Goal: Transaction & Acquisition: Purchase product/service

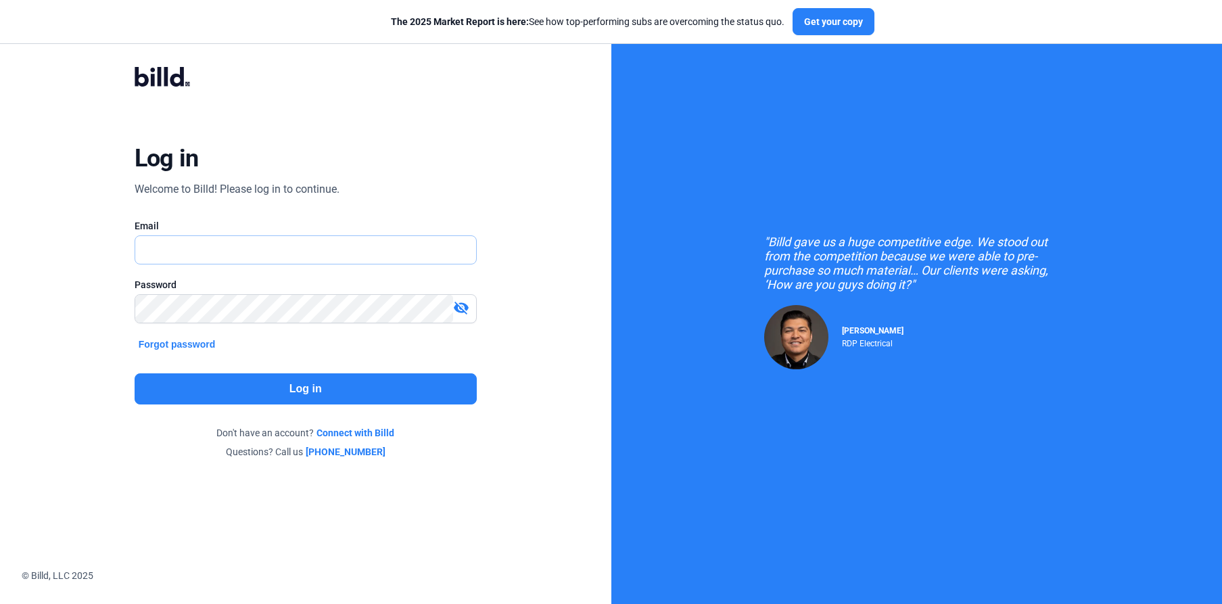
type input "[PERSON_NAME][EMAIL_ADDRESS][DOMAIN_NAME]"
click at [273, 396] on button "Log in" at bounding box center [306, 388] width 342 height 31
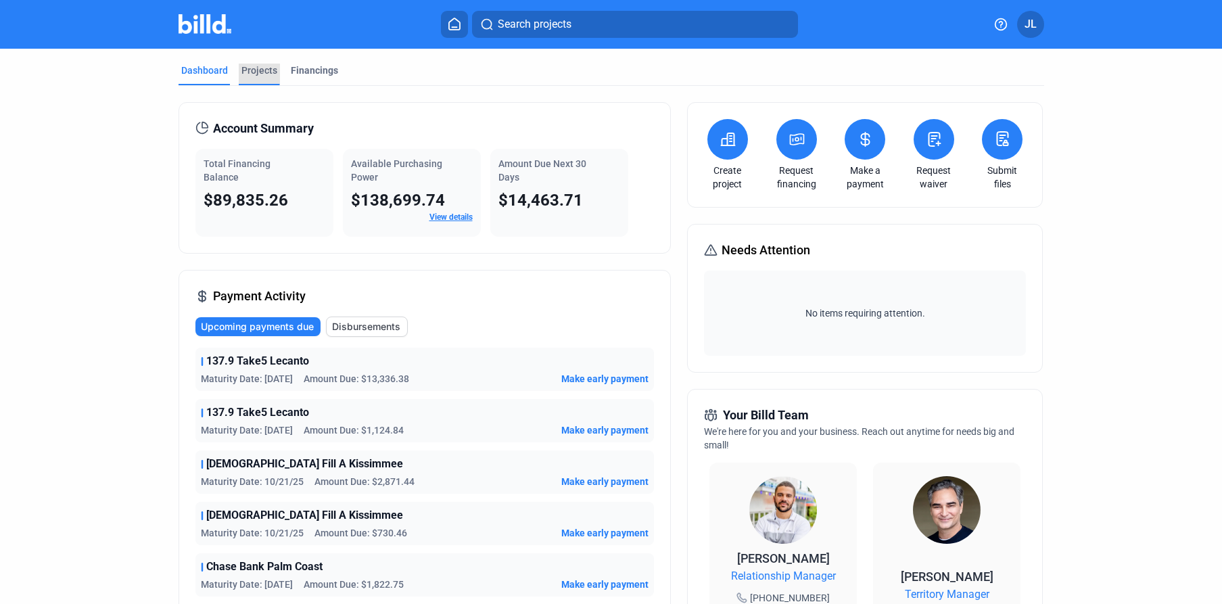
click at [246, 70] on div "Projects" at bounding box center [259, 71] width 36 height 14
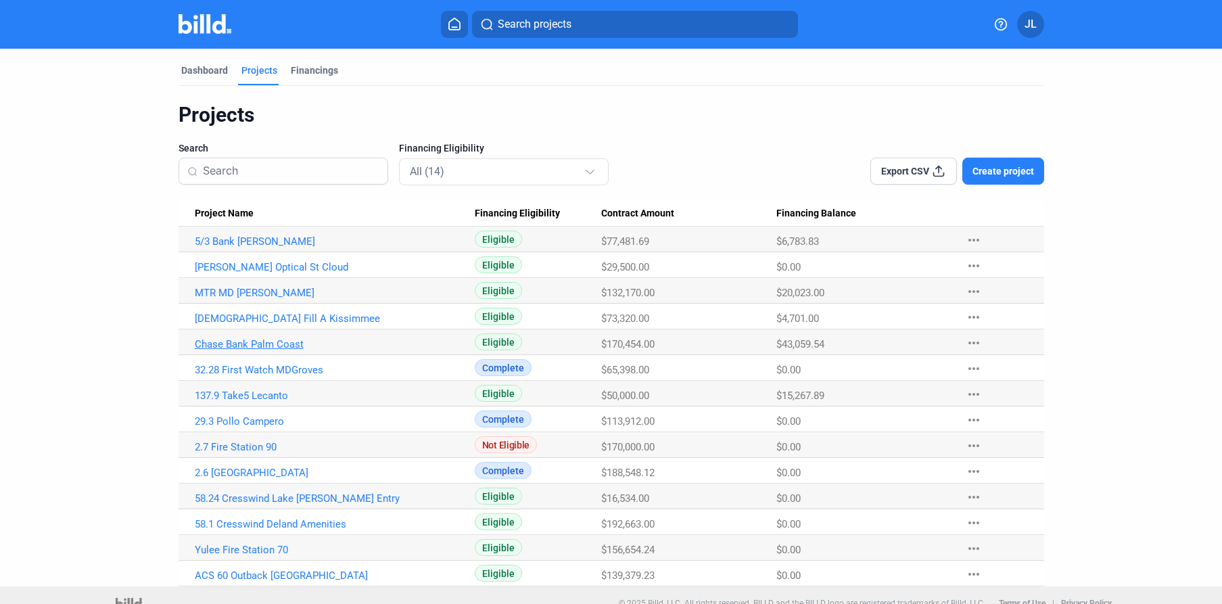
drag, startPoint x: 241, startPoint y: 346, endPoint x: 291, endPoint y: 346, distance: 50.7
click at [241, 248] on link "Chase Bank Palm Coast" at bounding box center [335, 241] width 280 height 12
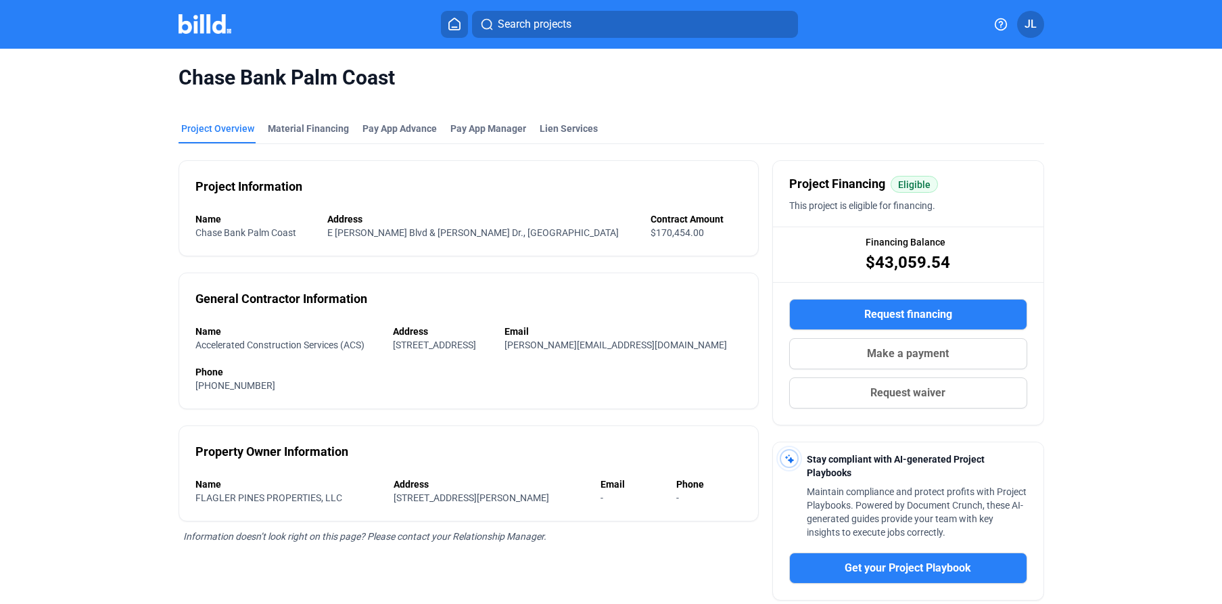
drag, startPoint x: 271, startPoint y: 106, endPoint x: 273, endPoint y: 118, distance: 11.6
click at [271, 107] on mat-tab-group "Project Overview Material Financing Pay App Advance Pay App Manager Lien Servic…" at bounding box center [612, 430] width 866 height 647
click at [274, 120] on mat-tab-group "Project Overview Material Financing Pay App Advance Pay App Manager Lien Servic…" at bounding box center [612, 430] width 866 height 647
click at [296, 124] on div "Material Financing" at bounding box center [308, 129] width 81 height 14
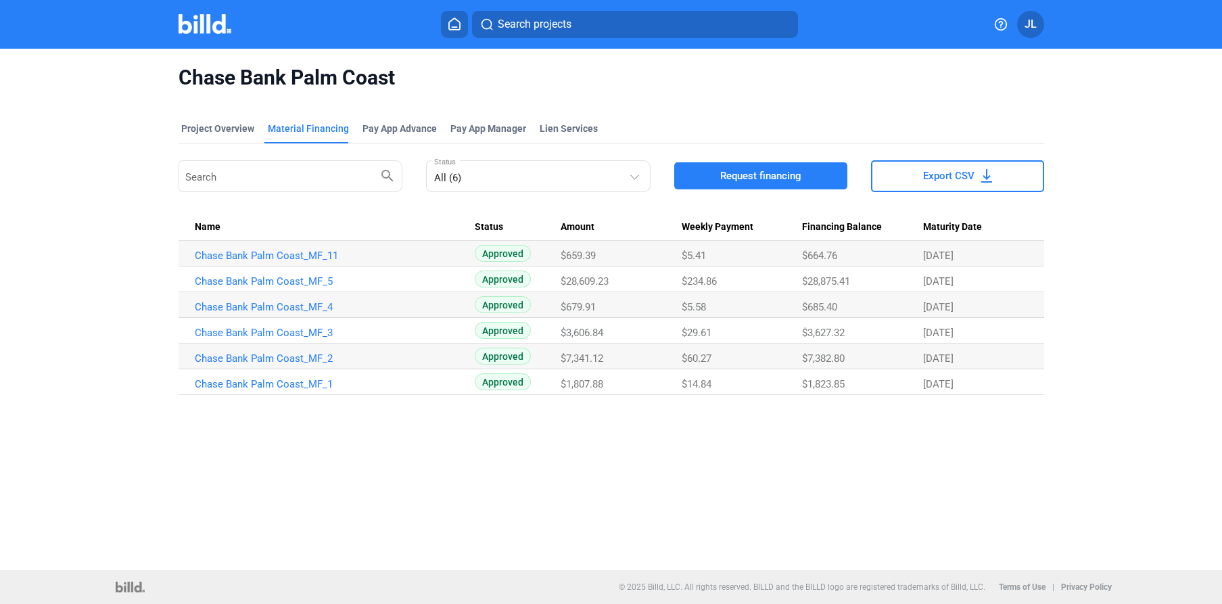
click at [752, 173] on span "Request financing" at bounding box center [760, 176] width 81 height 14
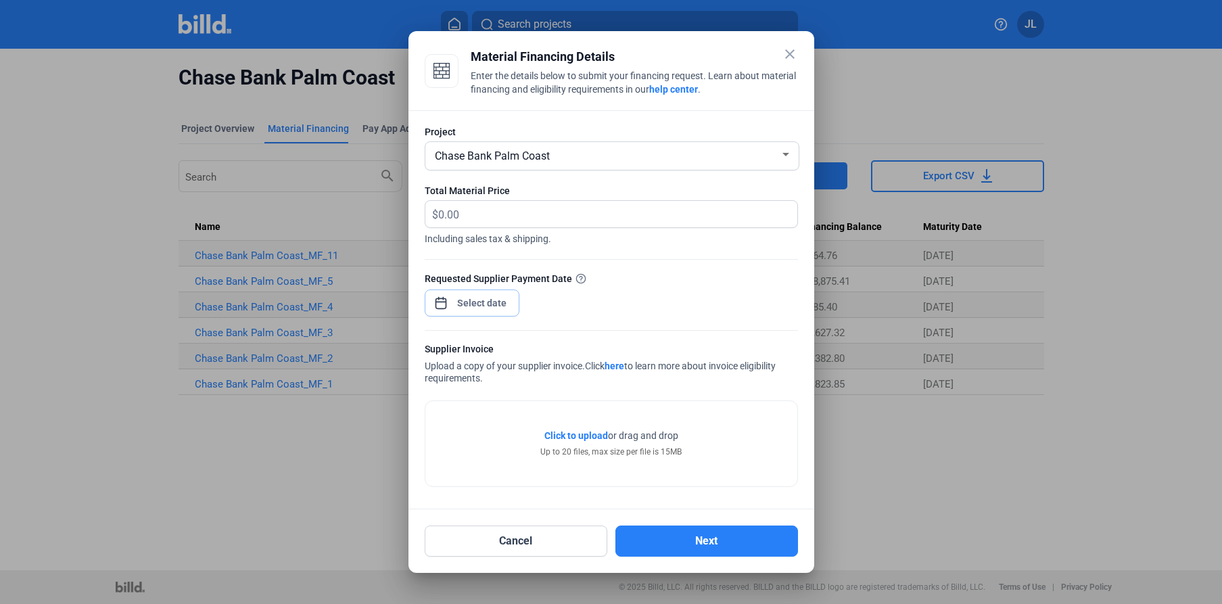
click at [439, 305] on span "Open calendar" at bounding box center [441, 296] width 32 height 32
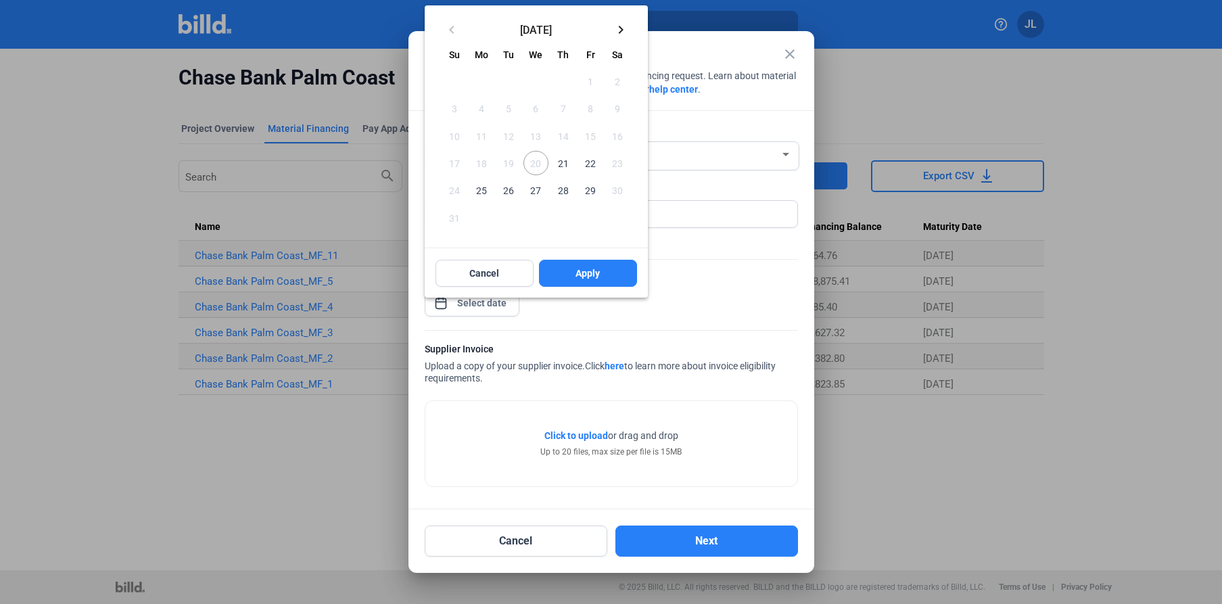
click at [557, 162] on span "21" at bounding box center [563, 163] width 24 height 24
click at [572, 269] on button "Apply" at bounding box center [588, 273] width 98 height 27
type input "[DATE]"
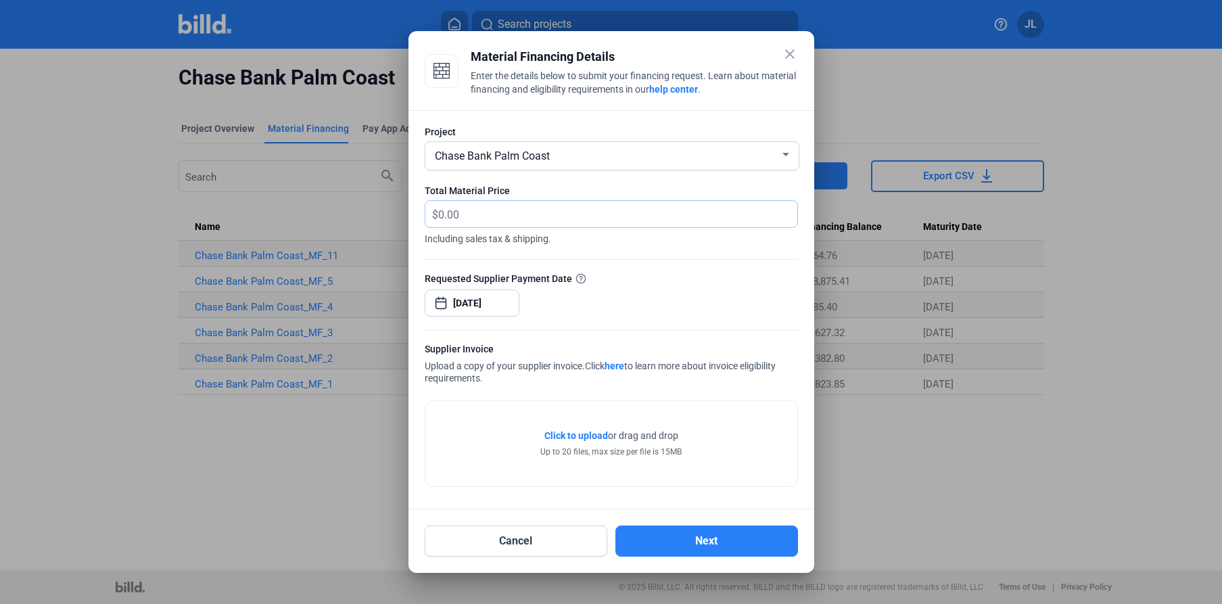
click at [480, 214] on input "text" at bounding box center [610, 214] width 344 height 26
click at [480, 214] on input "text" at bounding box center [617, 214] width 359 height 26
type input "19,646.51"
drag, startPoint x: 529, startPoint y: 389, endPoint x: 565, endPoint y: 422, distance: 48.8
click at [532, 391] on div "Click to upload Tap to upload or drag and drop Up to 20 files, max size per fil…" at bounding box center [611, 437] width 373 height 100
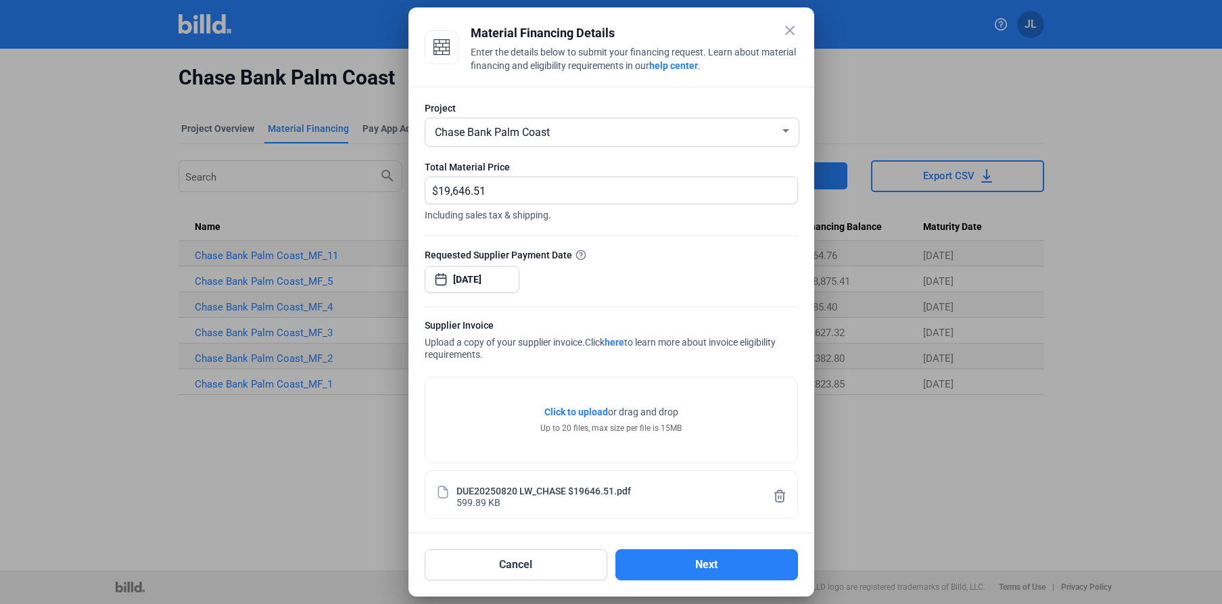
click at [799, 455] on div "Project Chase Bank Palm Coast Total Material Price $ 19,646.51 Including sales …" at bounding box center [611, 310] width 406 height 446
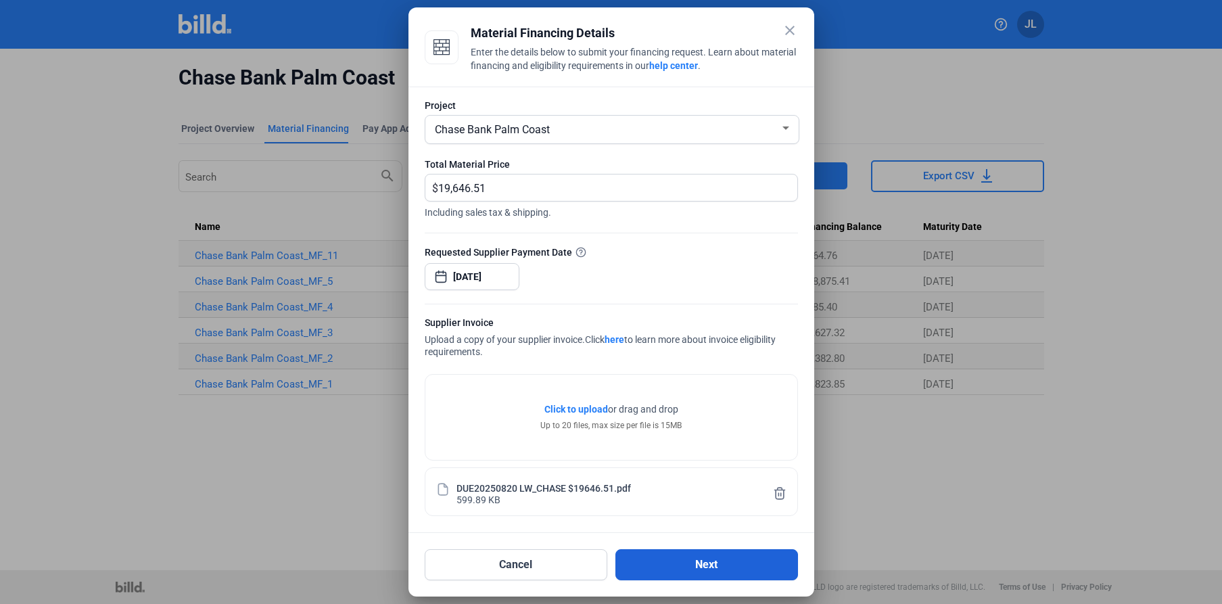
click at [721, 567] on button "Next" at bounding box center [706, 564] width 183 height 31
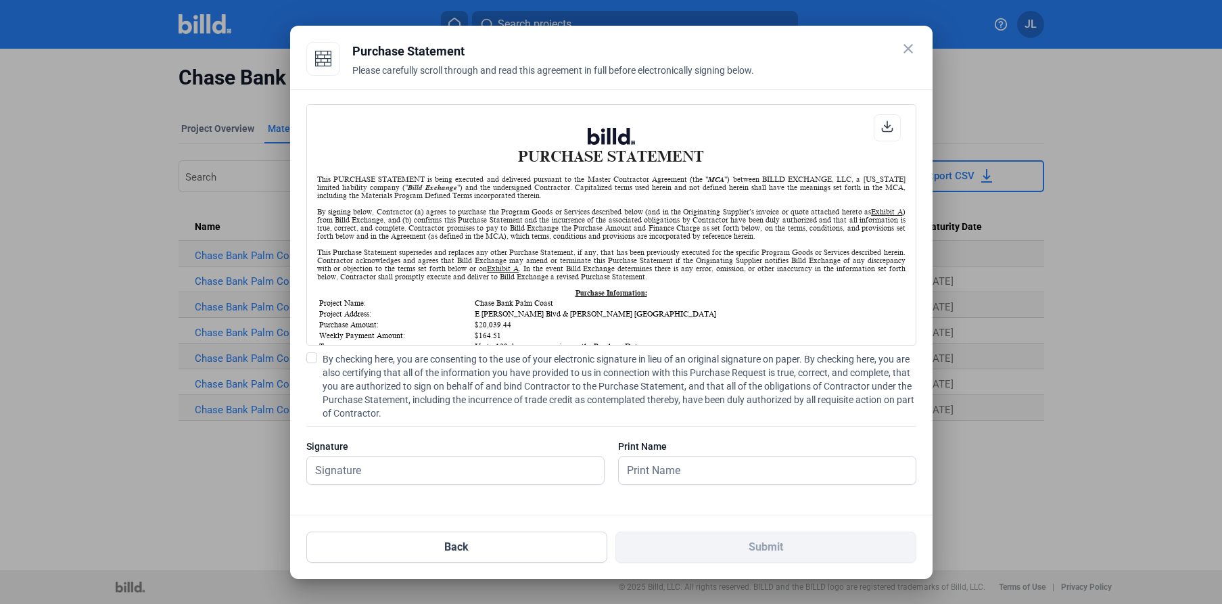
scroll to position [1, 0]
click at [311, 358] on span at bounding box center [311, 357] width 11 height 11
click at [0, 0] on input "By checking here, you are consenting to the use of your electronic signature in…" at bounding box center [0, 0] width 0 height 0
click at [391, 470] on input "text" at bounding box center [455, 471] width 297 height 28
type input "[PERSON_NAME]"
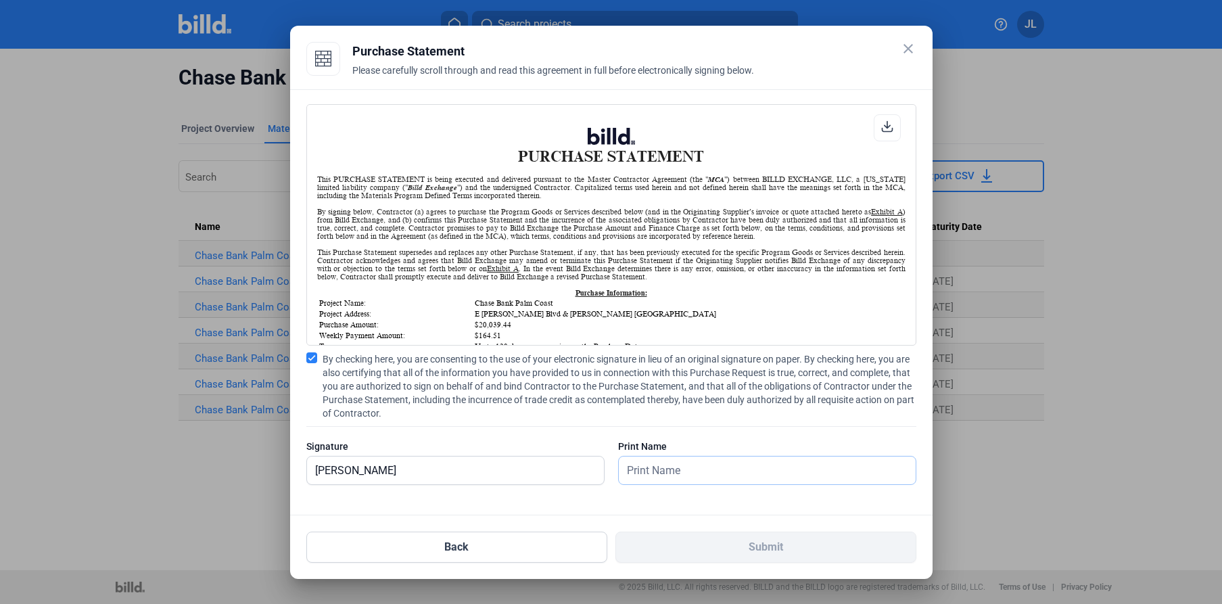
click at [732, 477] on input "text" at bounding box center [760, 471] width 282 height 28
type input "[PERSON_NAME]"
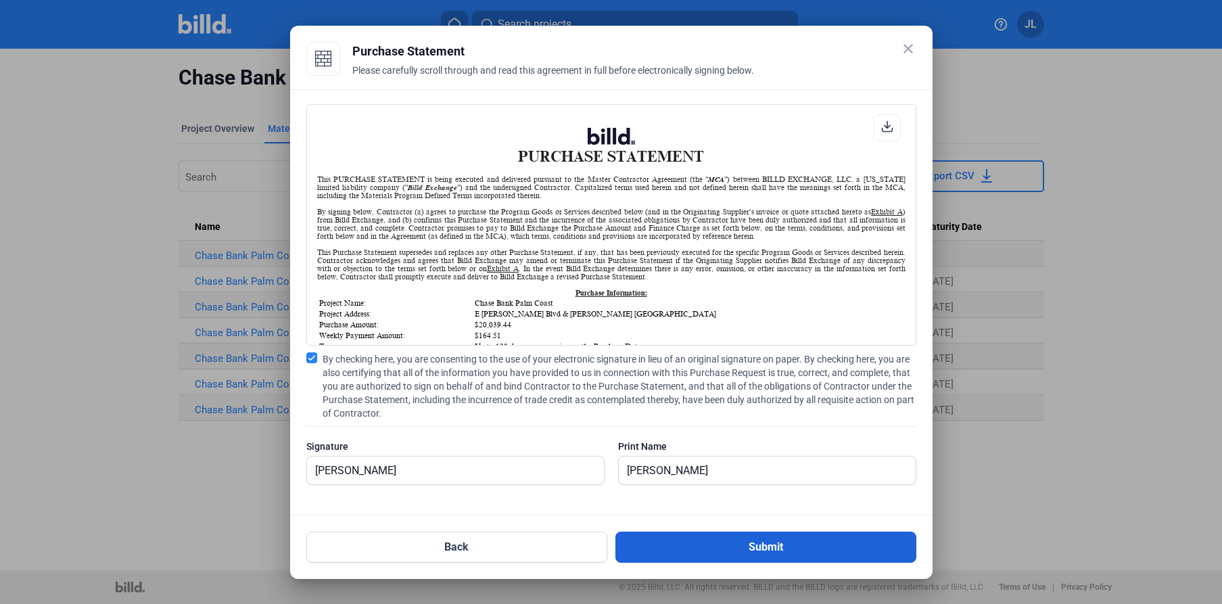
click at [711, 547] on button "Submit" at bounding box center [765, 547] width 301 height 31
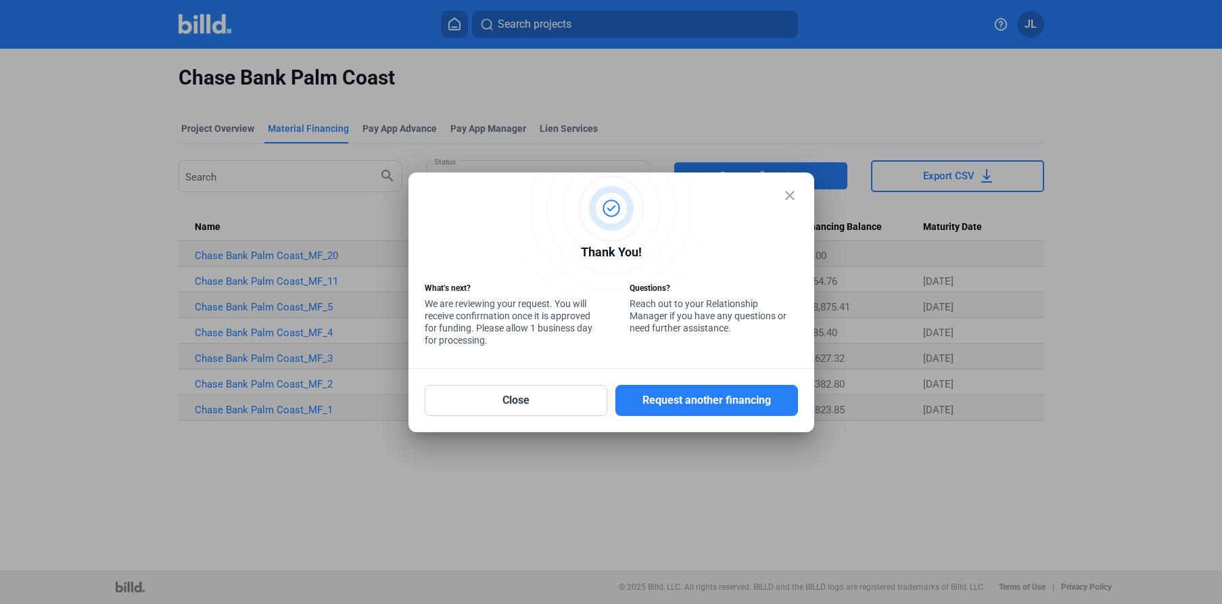
click at [791, 195] on mat-icon "close" at bounding box center [790, 195] width 16 height 16
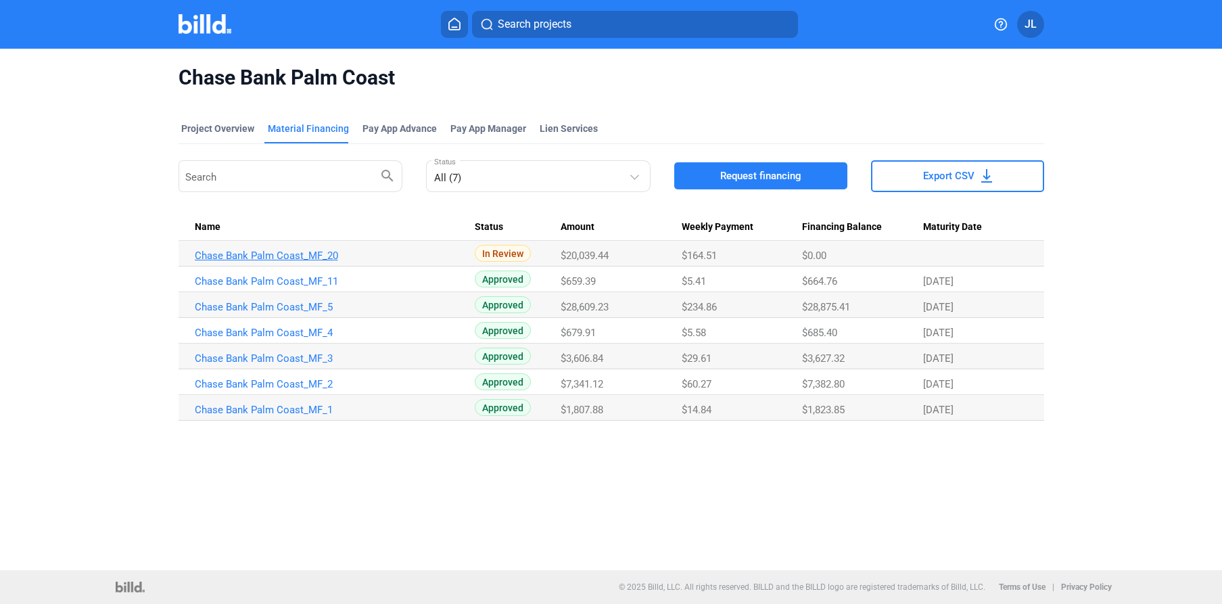
click at [268, 256] on link "Chase Bank Palm Coast_MF_20" at bounding box center [335, 256] width 280 height 12
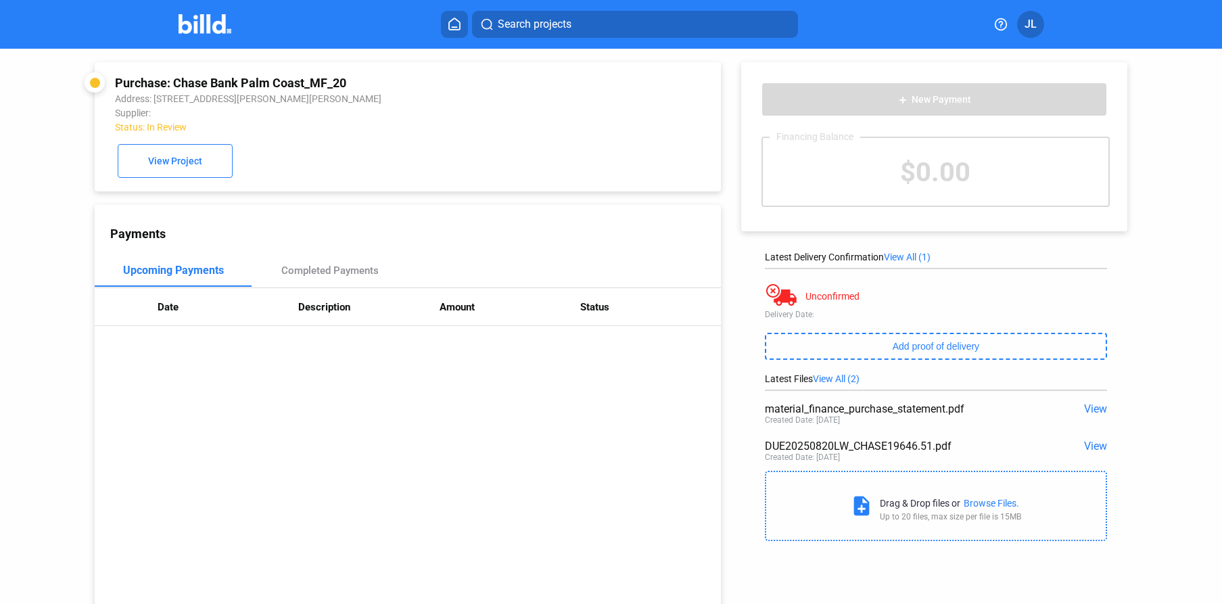
click at [72, 195] on div "Purchase: Chase Bank Palm Coast_MF_20 Address: [STREET_ADDRESS][PERSON_NAME][PE…" at bounding box center [391, 334] width 660 height 571
click at [206, 32] on img at bounding box center [205, 24] width 53 height 20
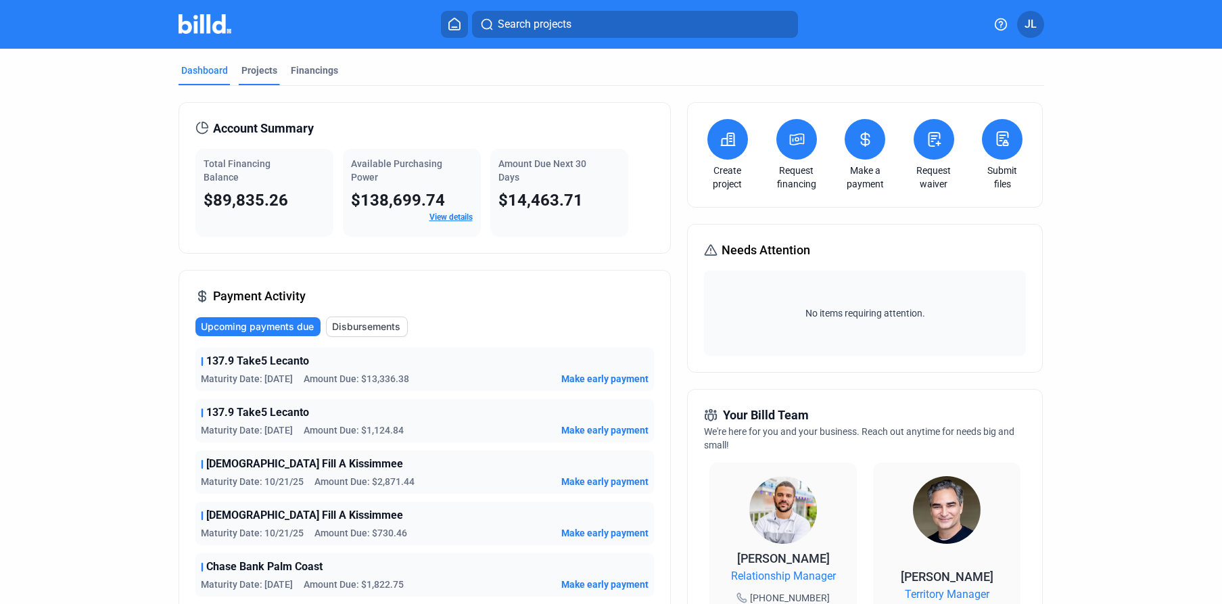
click at [254, 70] on div "Projects" at bounding box center [259, 71] width 36 height 14
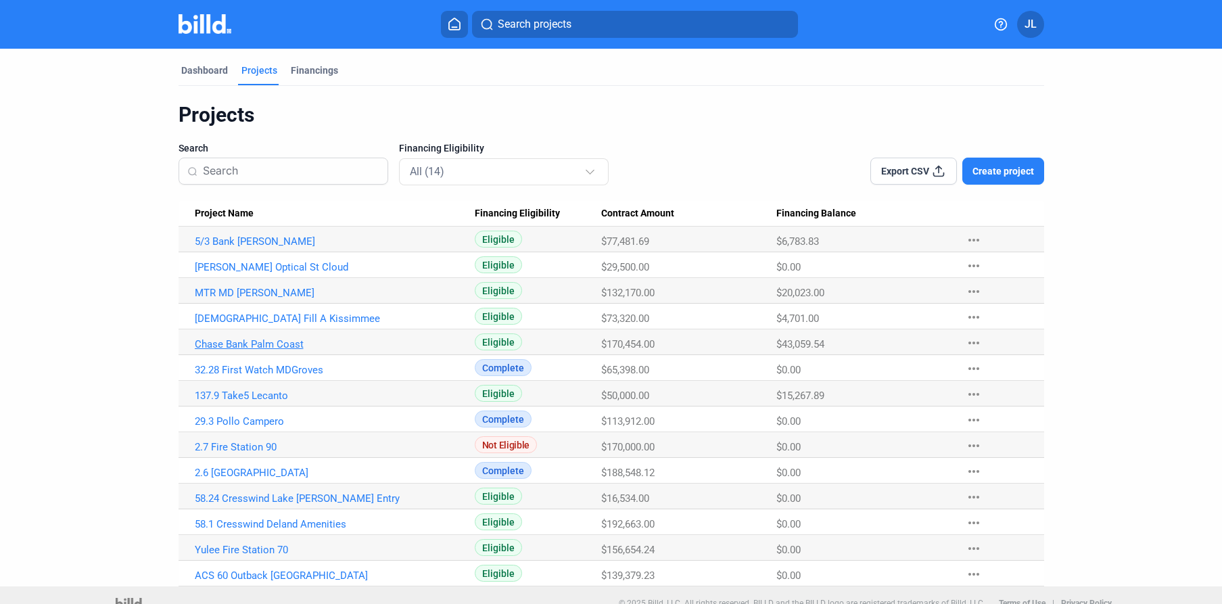
click at [232, 248] on link "Chase Bank Palm Coast" at bounding box center [335, 241] width 280 height 12
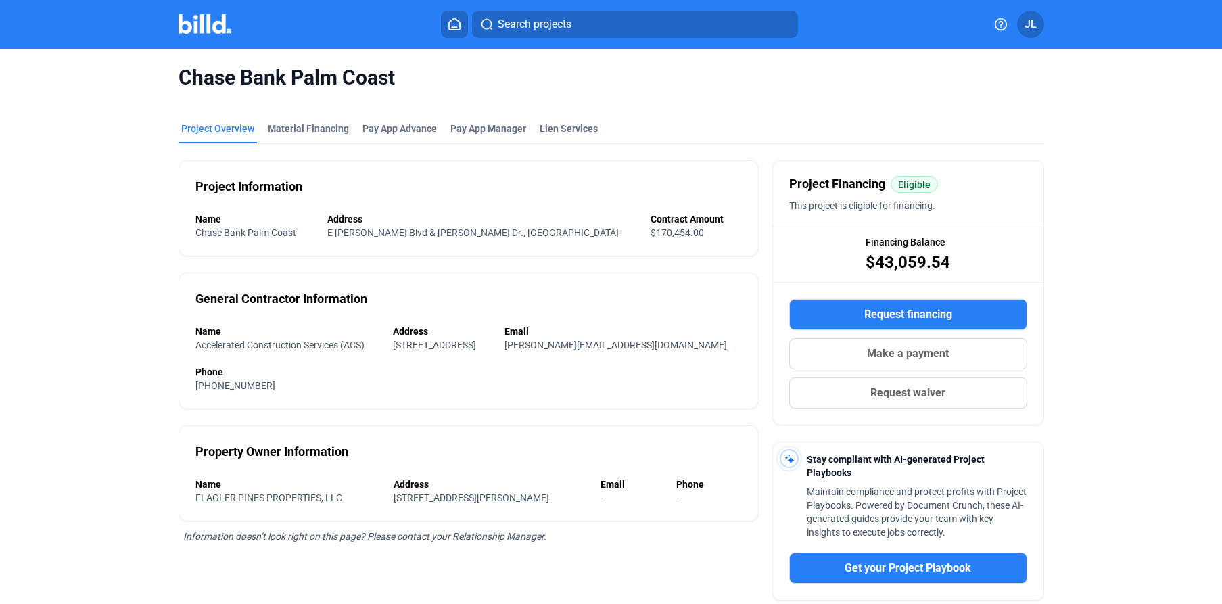
click at [219, 134] on div "Project Overview" at bounding box center [217, 129] width 73 height 14
click at [287, 131] on div "Material Financing" at bounding box center [308, 129] width 81 height 14
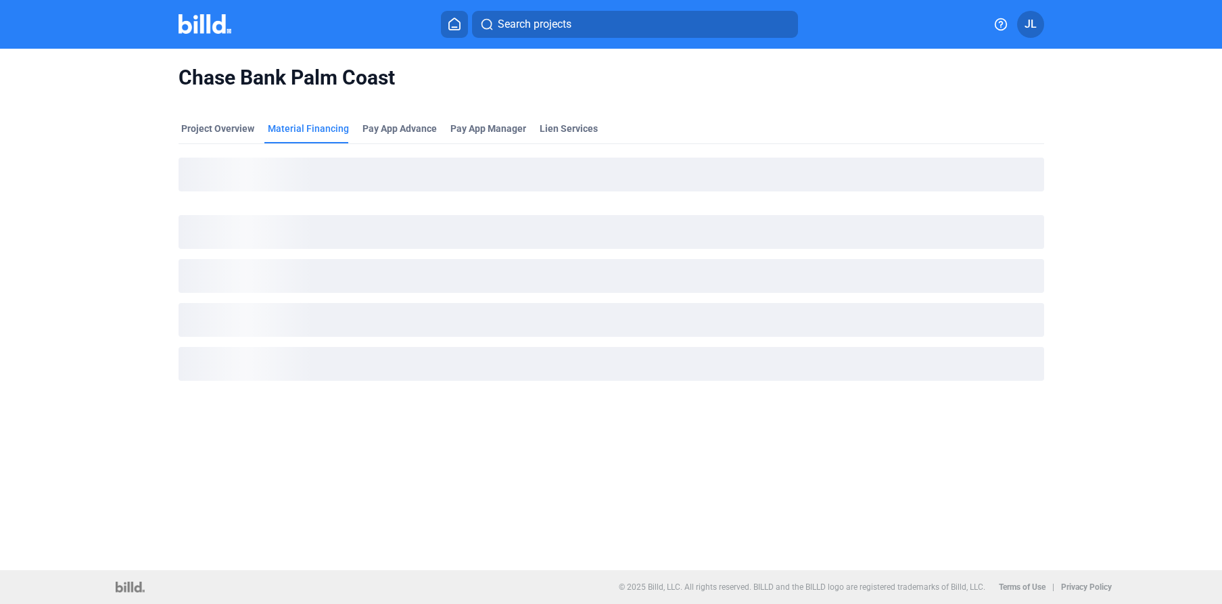
click at [194, 32] on img at bounding box center [205, 24] width 53 height 20
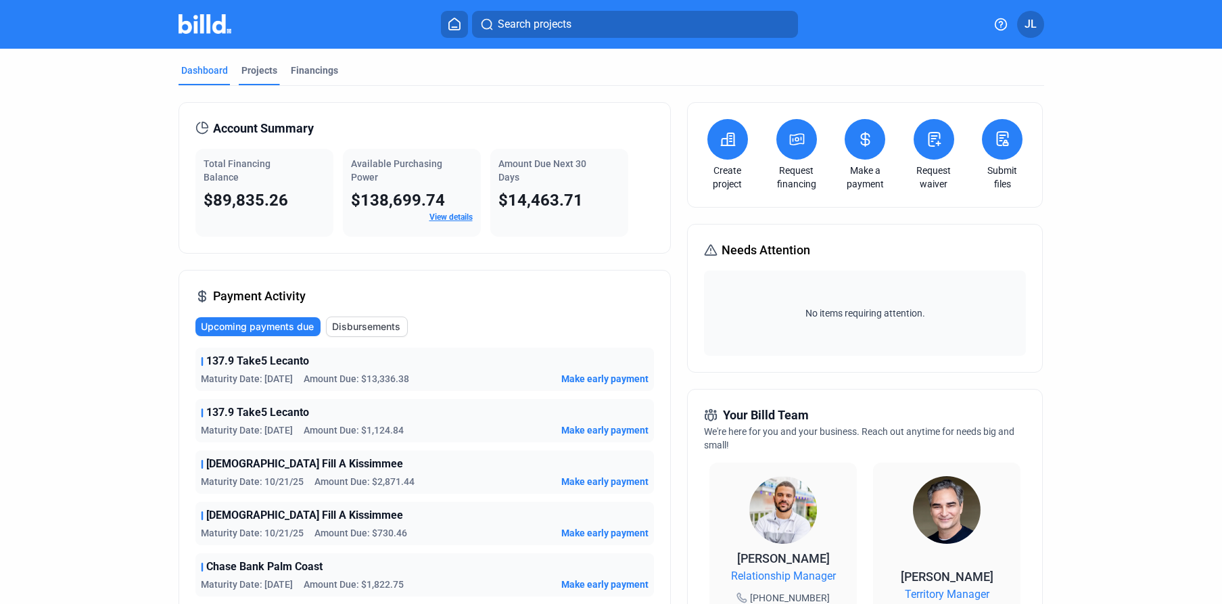
click at [262, 76] on div "Projects" at bounding box center [259, 71] width 36 height 14
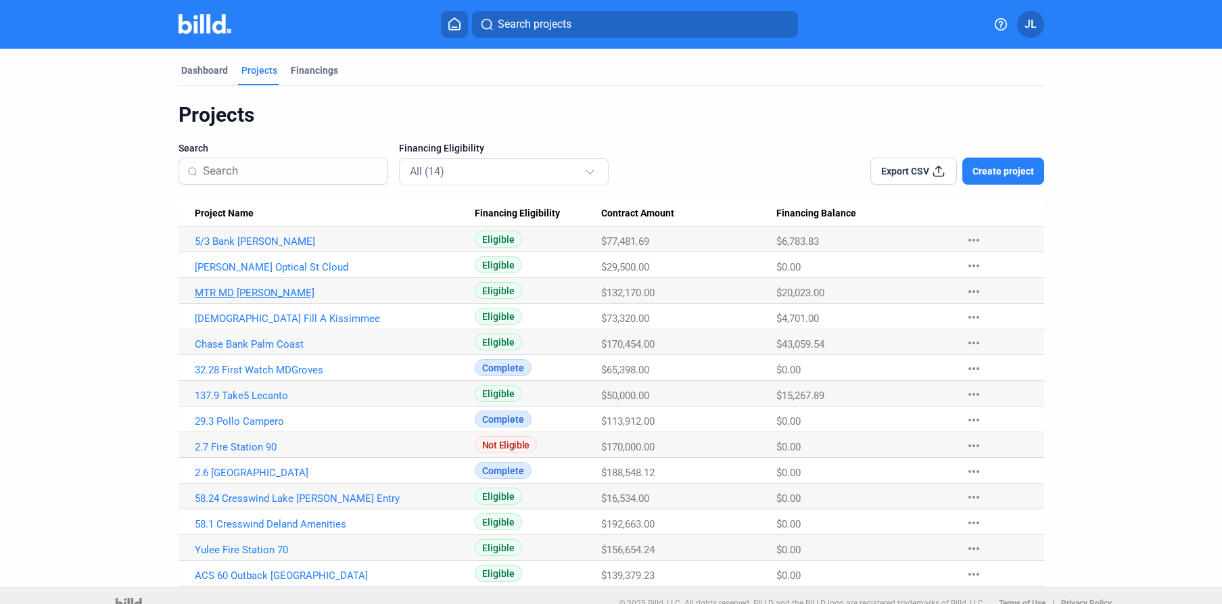
click at [220, 248] on link "MTR MD [PERSON_NAME]" at bounding box center [335, 241] width 280 height 12
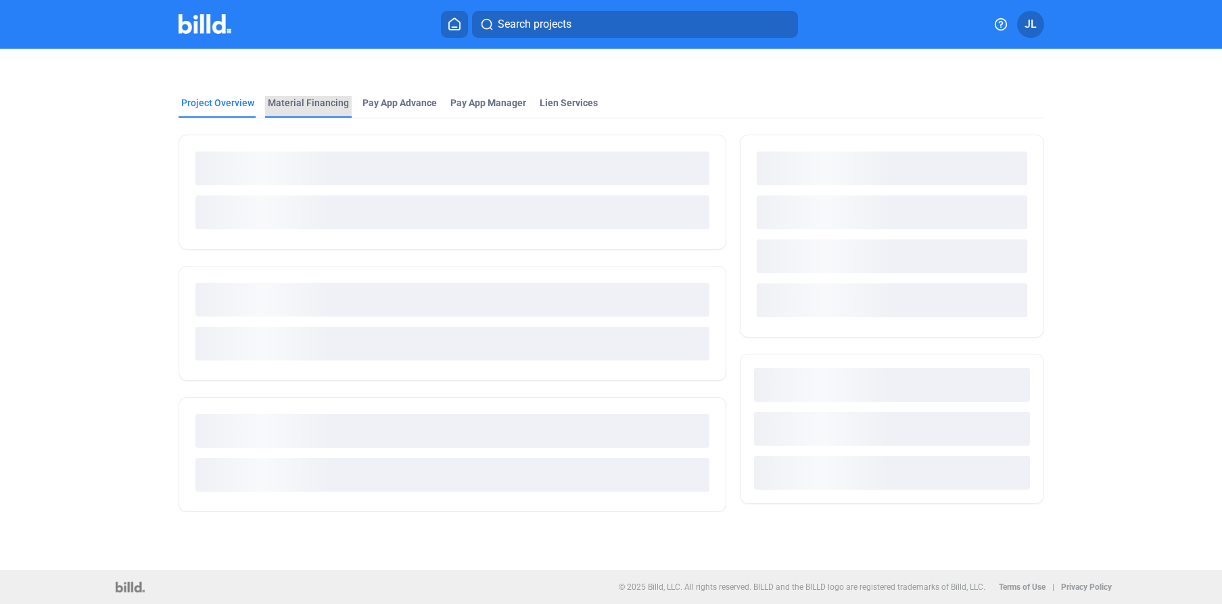
click at [321, 101] on div "Material Financing" at bounding box center [308, 103] width 81 height 14
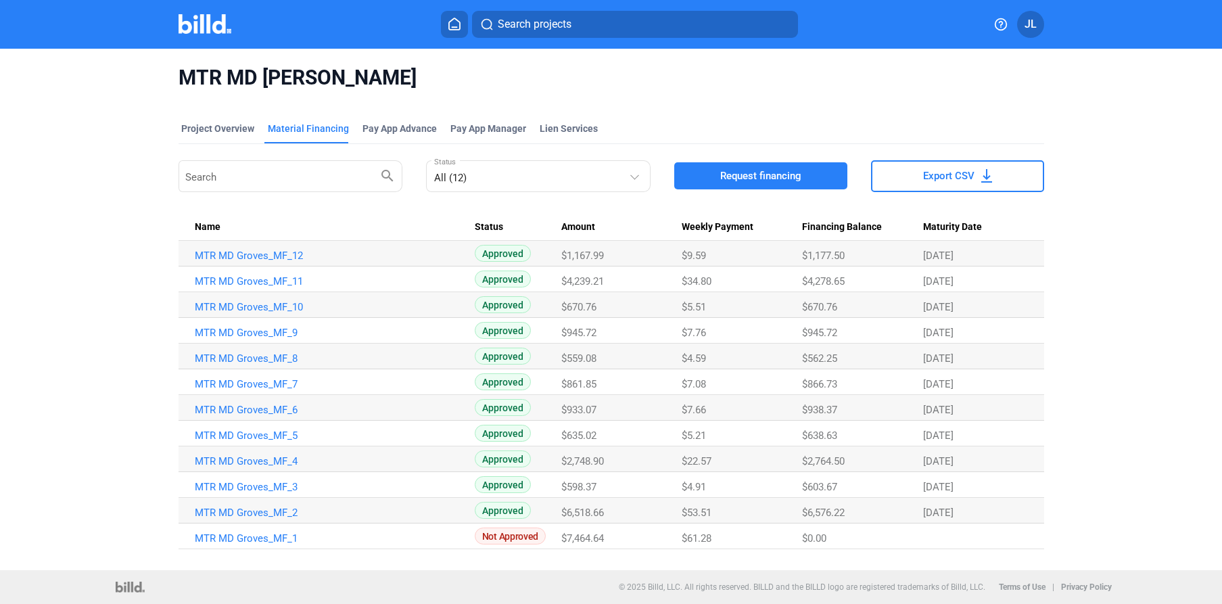
click at [718, 187] on button "Request financing" at bounding box center [760, 175] width 173 height 27
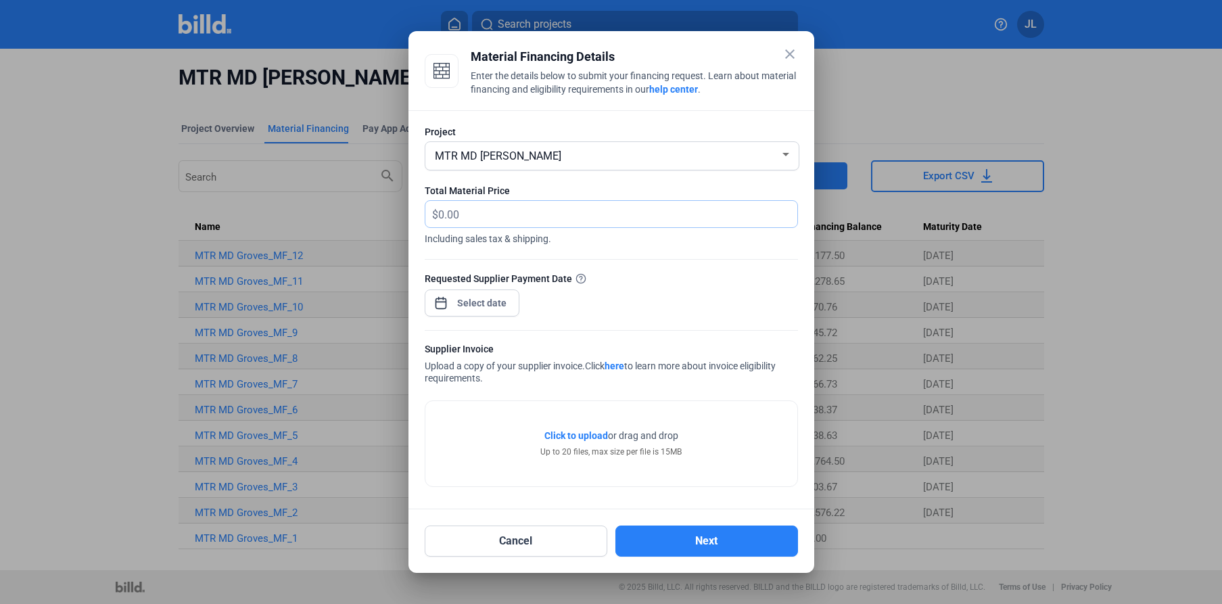
drag, startPoint x: 532, startPoint y: 204, endPoint x: 519, endPoint y: 219, distance: 19.8
click at [526, 211] on input "text" at bounding box center [617, 214] width 359 height 26
type input "1,584.79"
click at [494, 310] on div "close Material Financing Details Enter the details below to submit your financi…" at bounding box center [611, 302] width 1222 height 604
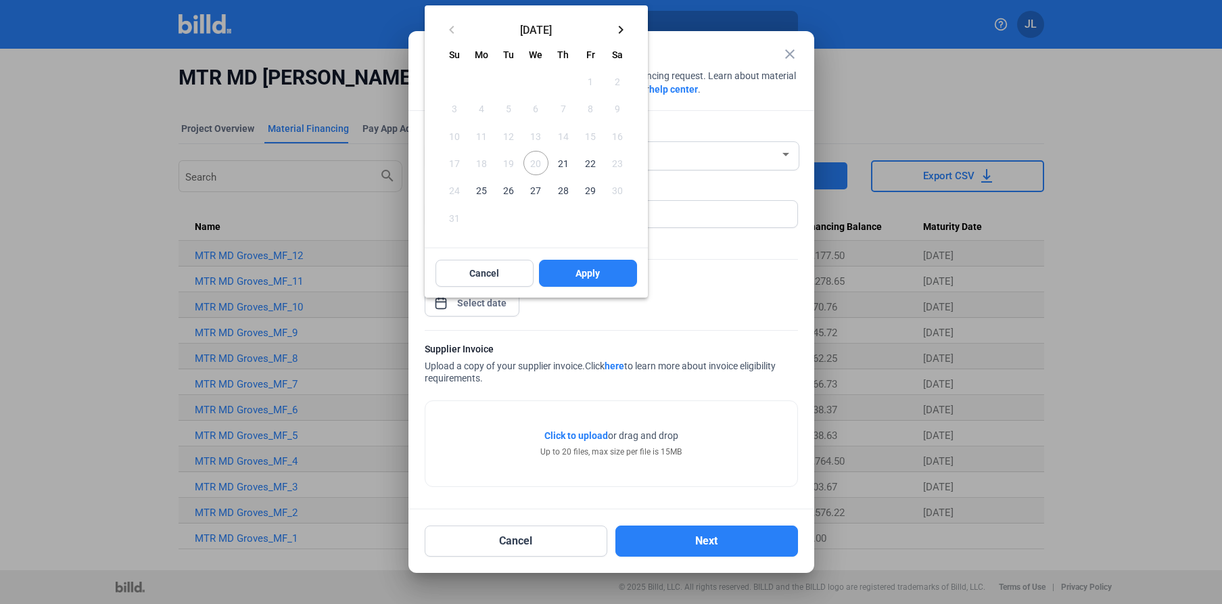
drag, startPoint x: 561, startPoint y: 161, endPoint x: 557, endPoint y: 180, distance: 19.4
click at [561, 161] on span "21" at bounding box center [563, 163] width 24 height 24
click at [533, 167] on span "20" at bounding box center [535, 163] width 24 height 24
drag, startPoint x: 533, startPoint y: 164, endPoint x: 546, endPoint y: 187, distance: 26.7
click at [533, 164] on span "20" at bounding box center [535, 163] width 24 height 24
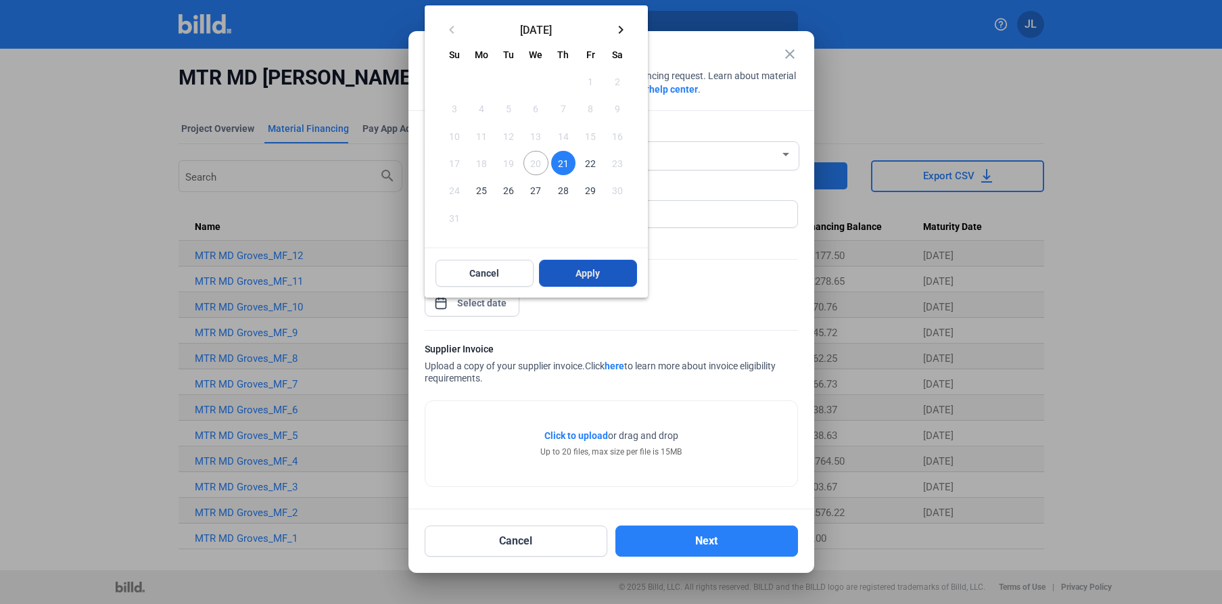
click at [576, 272] on span "Apply" at bounding box center [588, 273] width 24 height 14
type input "[DATE]"
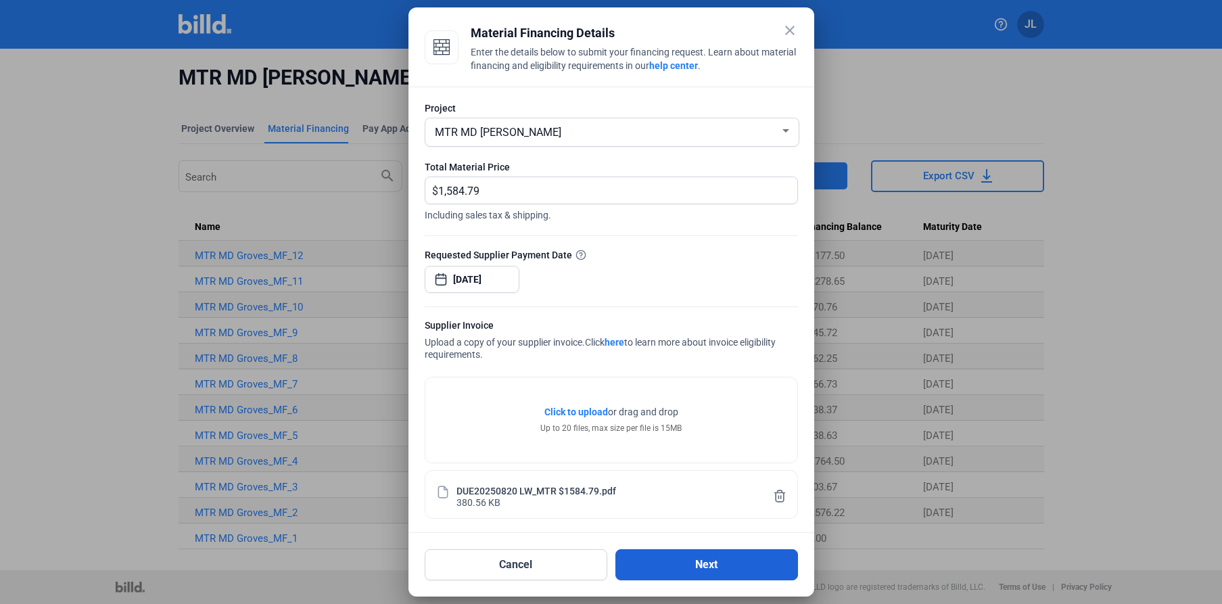
click at [715, 571] on button "Next" at bounding box center [706, 564] width 183 height 31
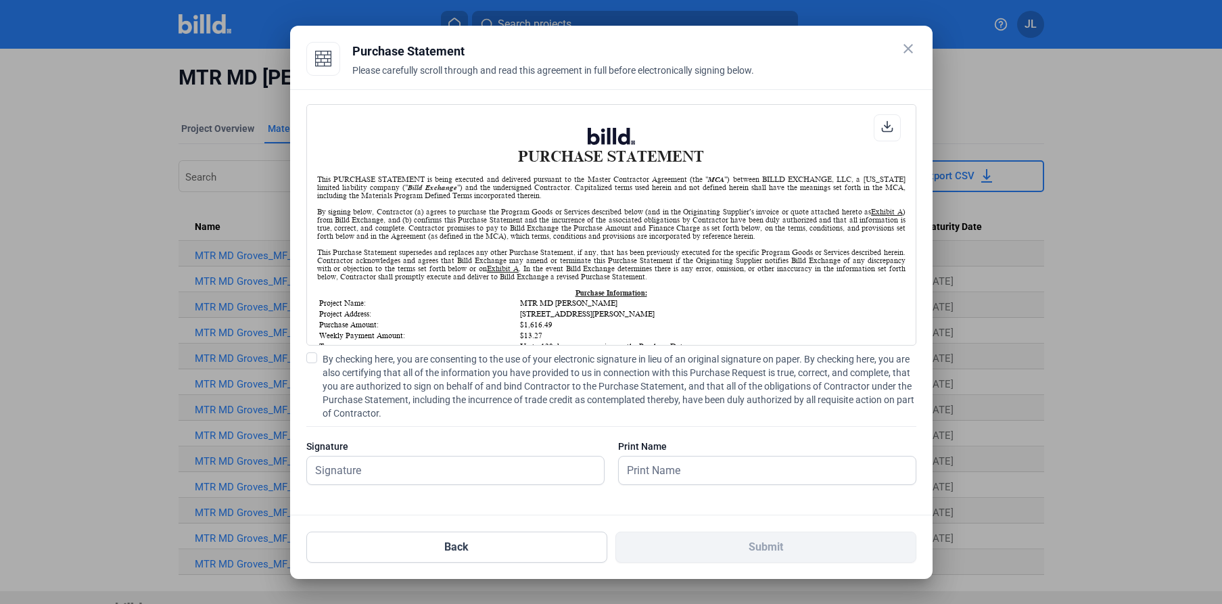
scroll to position [1, 0]
click at [314, 358] on span at bounding box center [311, 357] width 11 height 11
click at [0, 0] on input "By checking here, you are consenting to the use of your electronic signature in…" at bounding box center [0, 0] width 0 height 0
click at [454, 487] on div at bounding box center [455, 492] width 298 height 14
click at [447, 476] on input "text" at bounding box center [448, 471] width 282 height 28
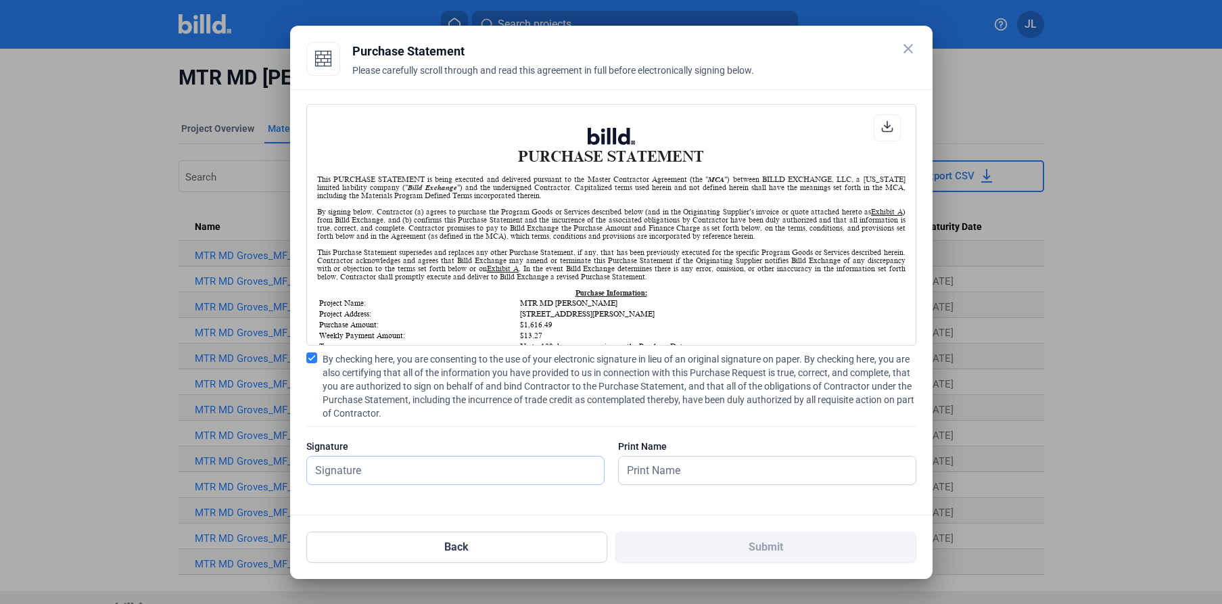
type input "[PERSON_NAME]"
click at [634, 469] on input "text" at bounding box center [760, 471] width 282 height 28
type input "[PERSON_NAME]"
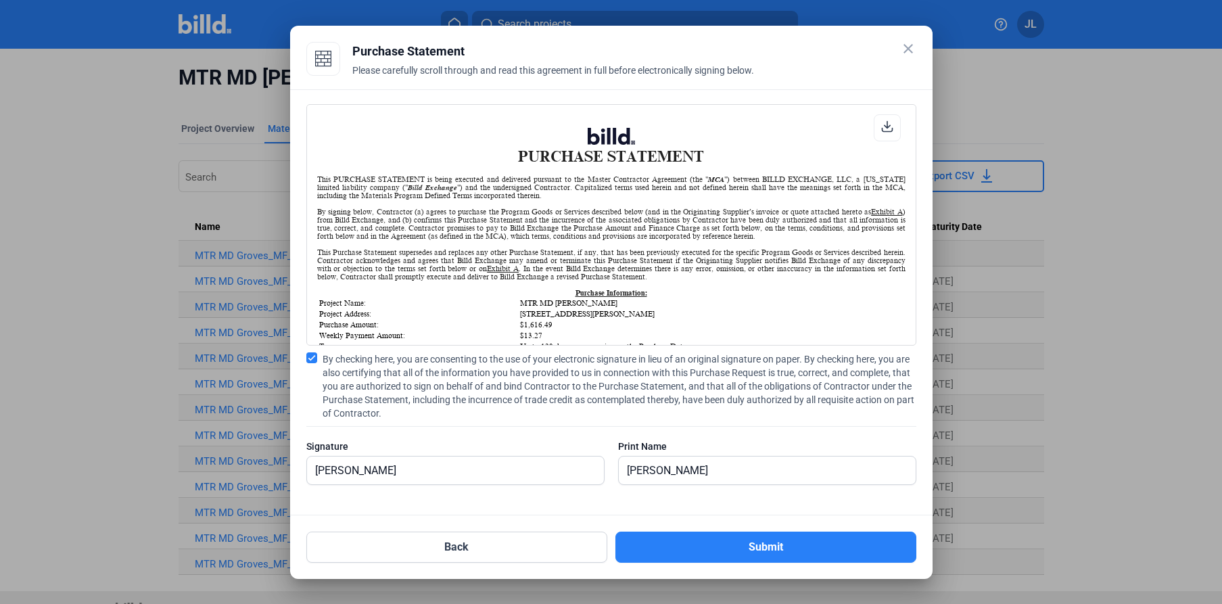
drag, startPoint x: 692, startPoint y: 542, endPoint x: 625, endPoint y: 518, distance: 71.0
click at [692, 542] on button "Submit" at bounding box center [765, 547] width 301 height 31
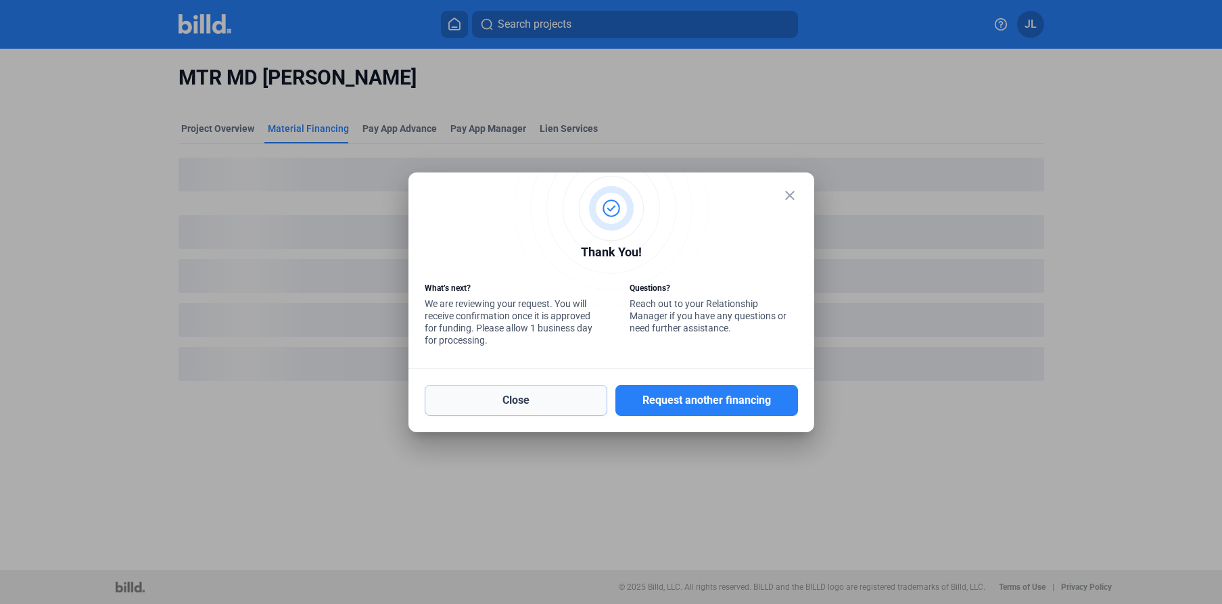
click at [528, 403] on button "Close" at bounding box center [516, 400] width 183 height 31
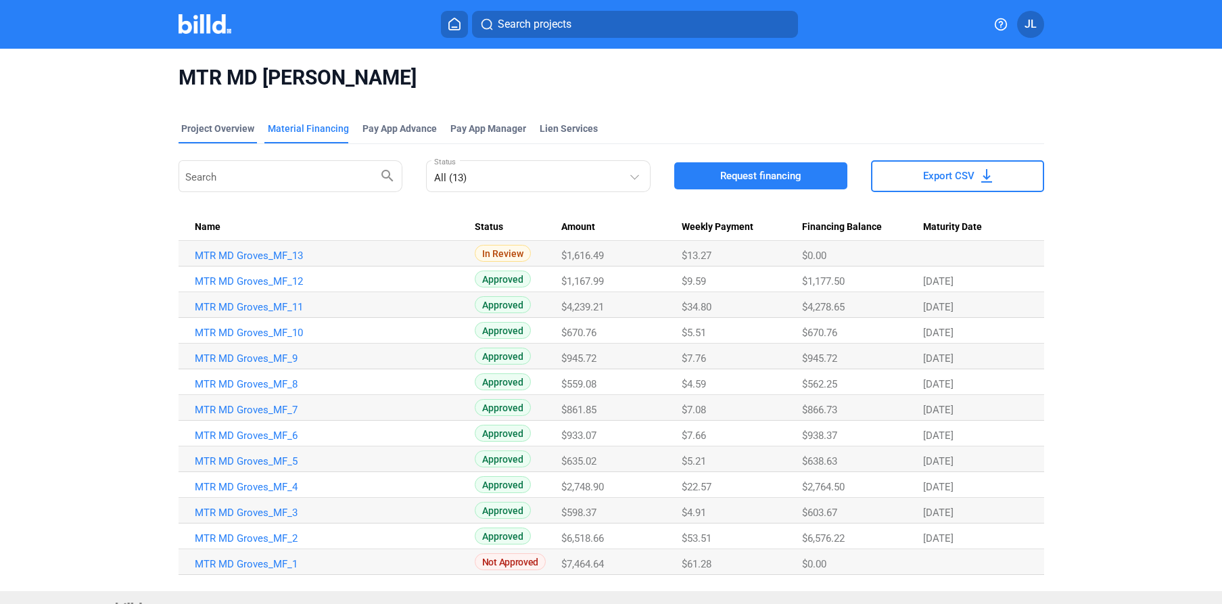
click at [209, 137] on div "Project Overview" at bounding box center [218, 133] width 78 height 22
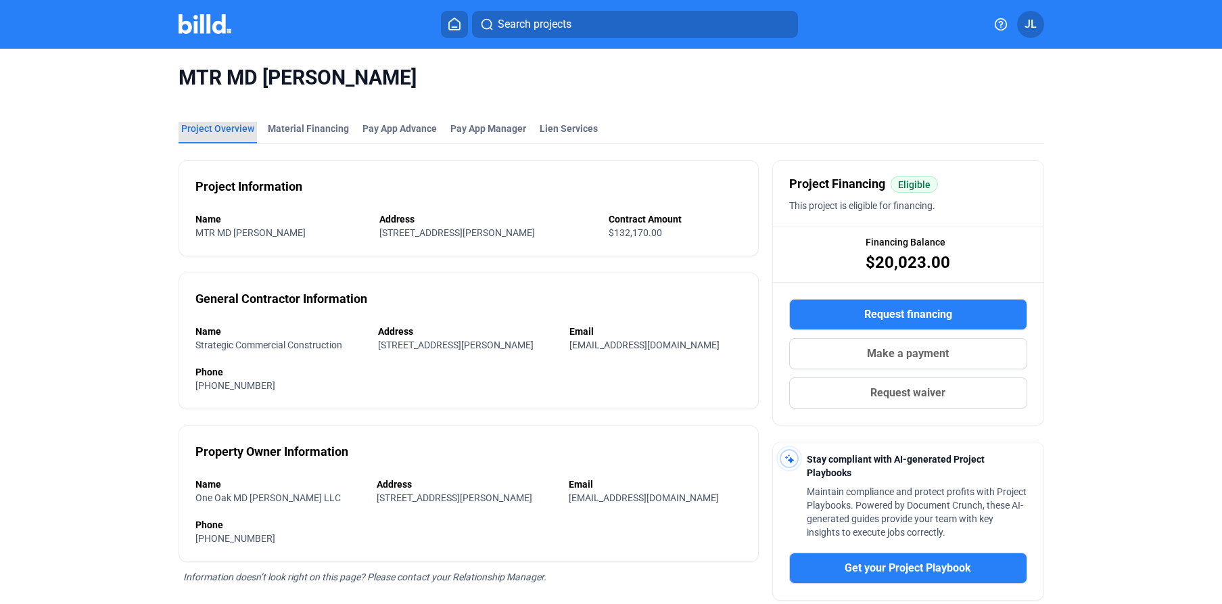
click at [226, 132] on div "Project Overview" at bounding box center [217, 129] width 73 height 14
click at [208, 47] on mat-toolbar "Search projects JL" at bounding box center [611, 24] width 1222 height 49
click at [204, 31] on img at bounding box center [205, 24] width 53 height 20
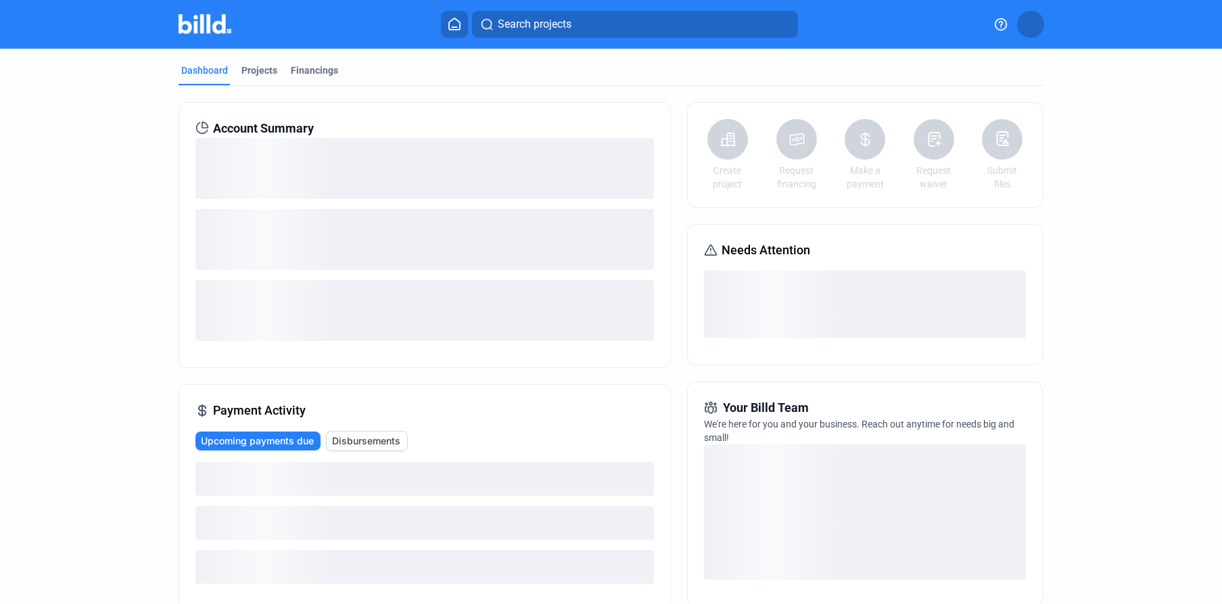
click at [207, 28] on img at bounding box center [205, 24] width 53 height 20
click at [258, 69] on div "Projects" at bounding box center [259, 71] width 36 height 14
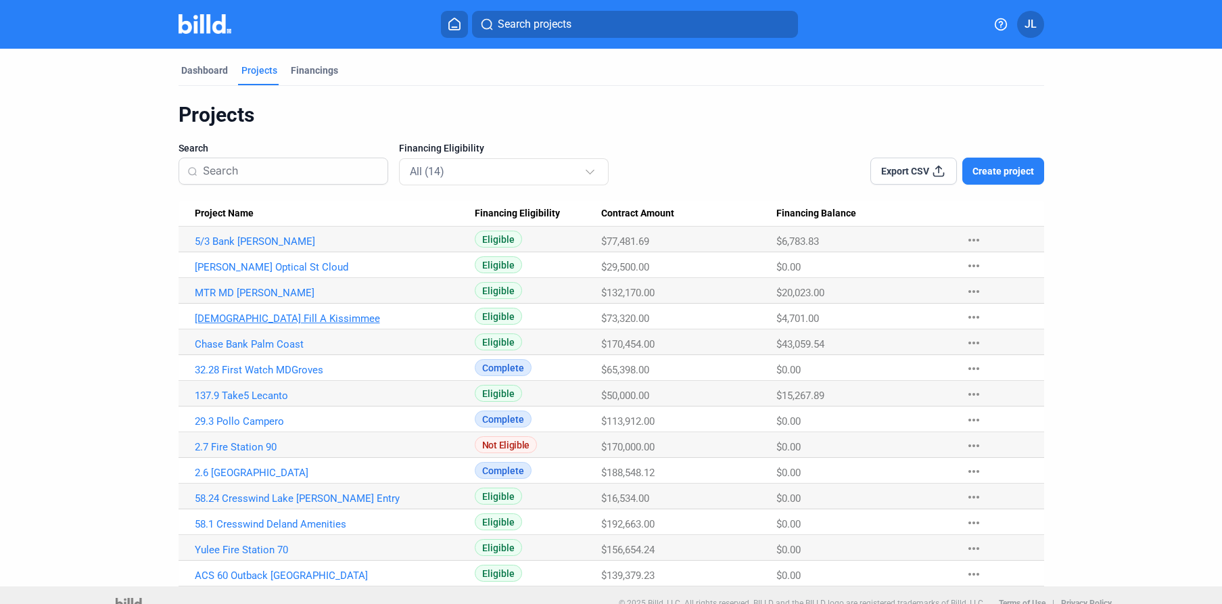
click at [231, 248] on link "[DEMOGRAPHIC_DATA] Fill A Kissimmee" at bounding box center [335, 241] width 280 height 12
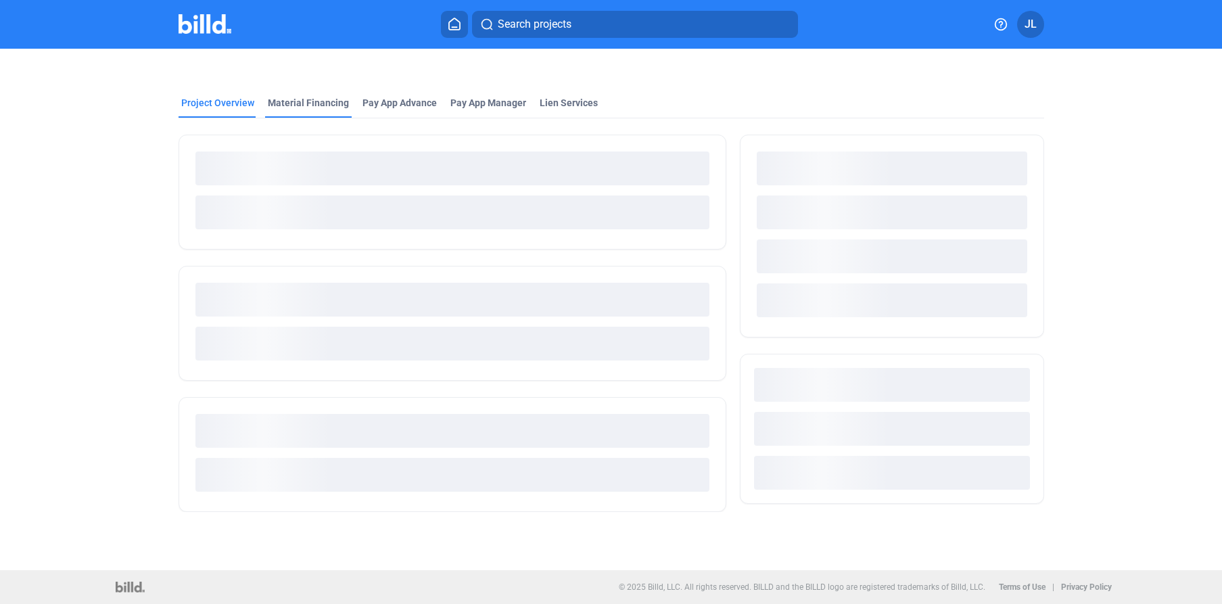
drag, startPoint x: 318, startPoint y: 100, endPoint x: 324, endPoint y: 103, distance: 7.0
click at [318, 101] on div "Material Financing" at bounding box center [308, 103] width 81 height 14
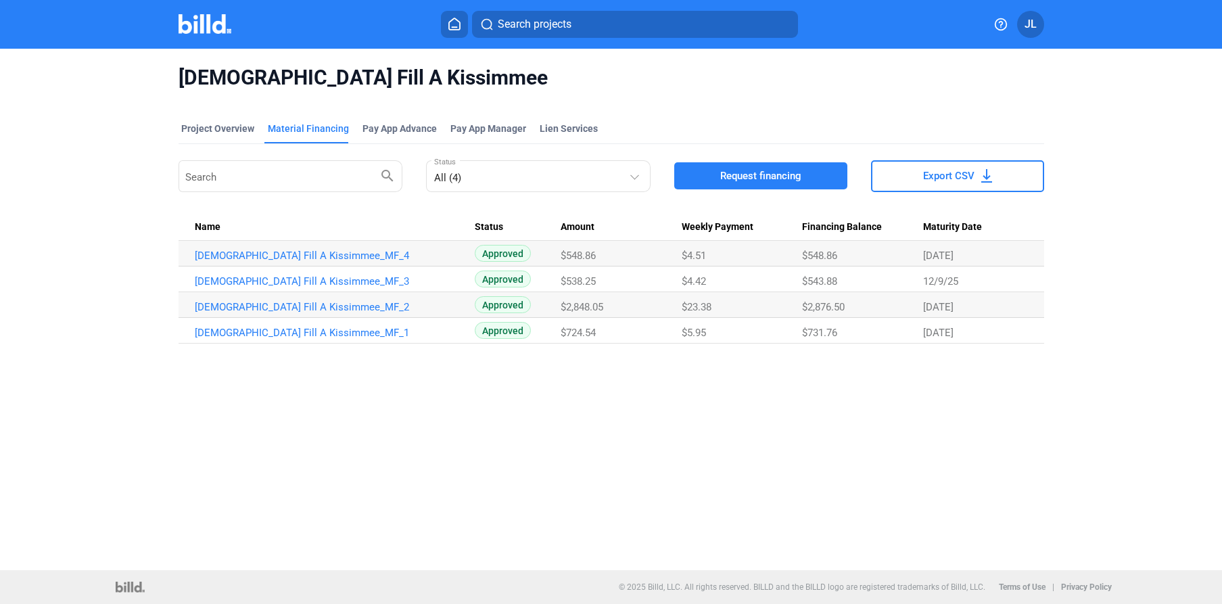
click at [743, 173] on span "Request financing" at bounding box center [760, 176] width 81 height 14
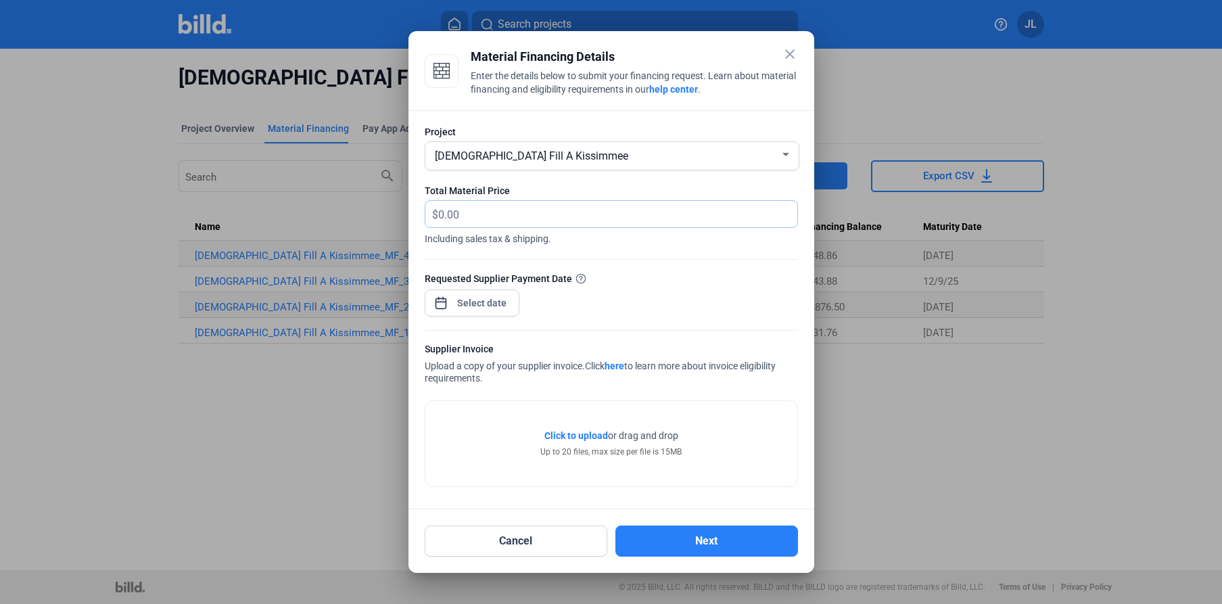
click at [540, 210] on input "text" at bounding box center [617, 214] width 359 height 26
type input "538.10"
click at [525, 540] on button "Cancel" at bounding box center [516, 541] width 183 height 31
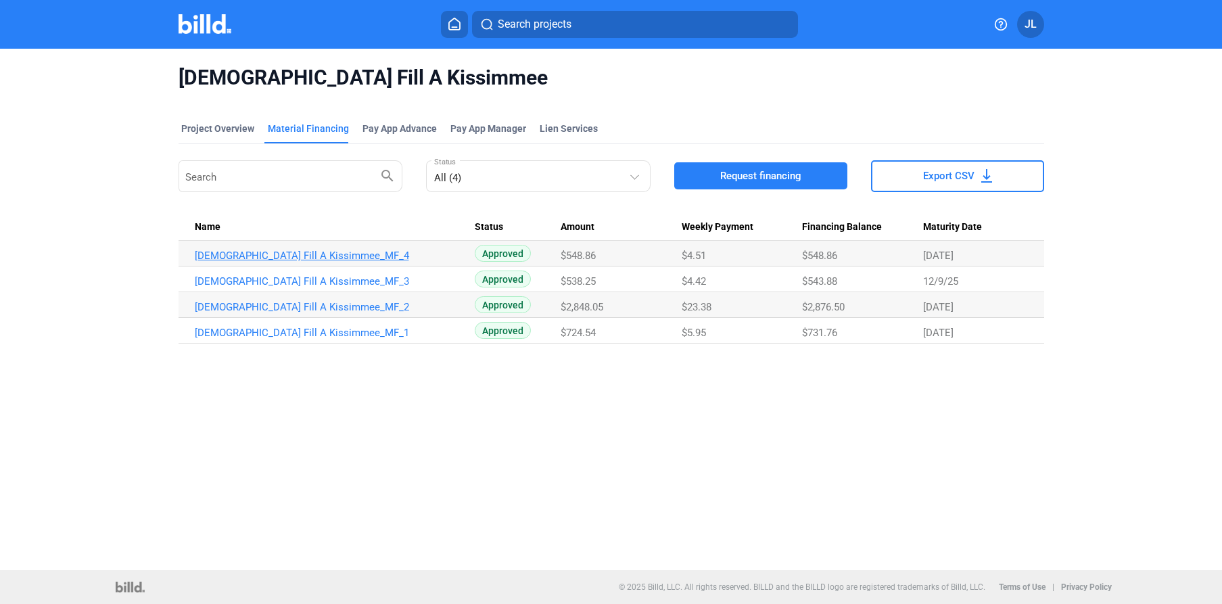
click at [275, 260] on link "[DEMOGRAPHIC_DATA] Fill A Kissimmee_MF_4" at bounding box center [335, 256] width 280 height 12
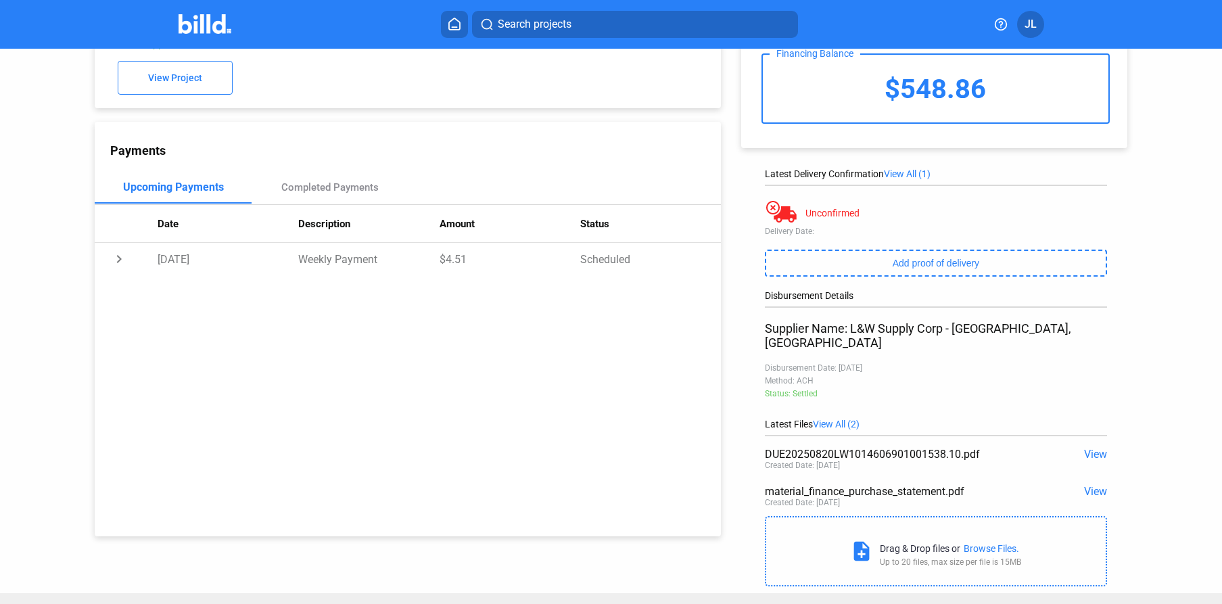
scroll to position [92, 0]
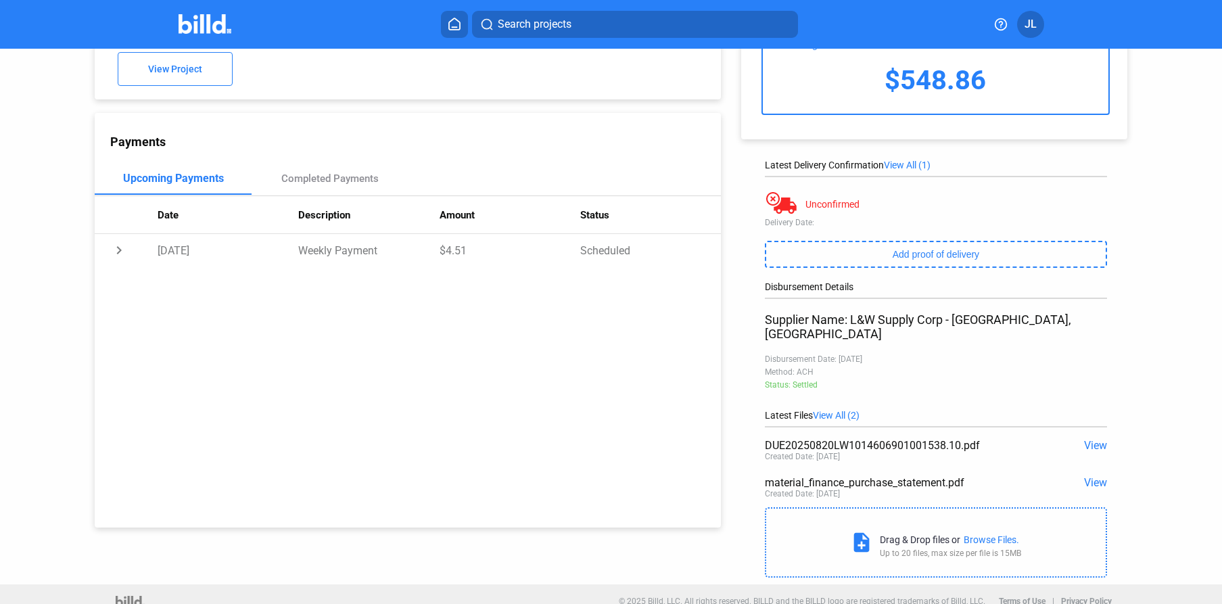
click at [1092, 476] on span "View" at bounding box center [1095, 482] width 23 height 13
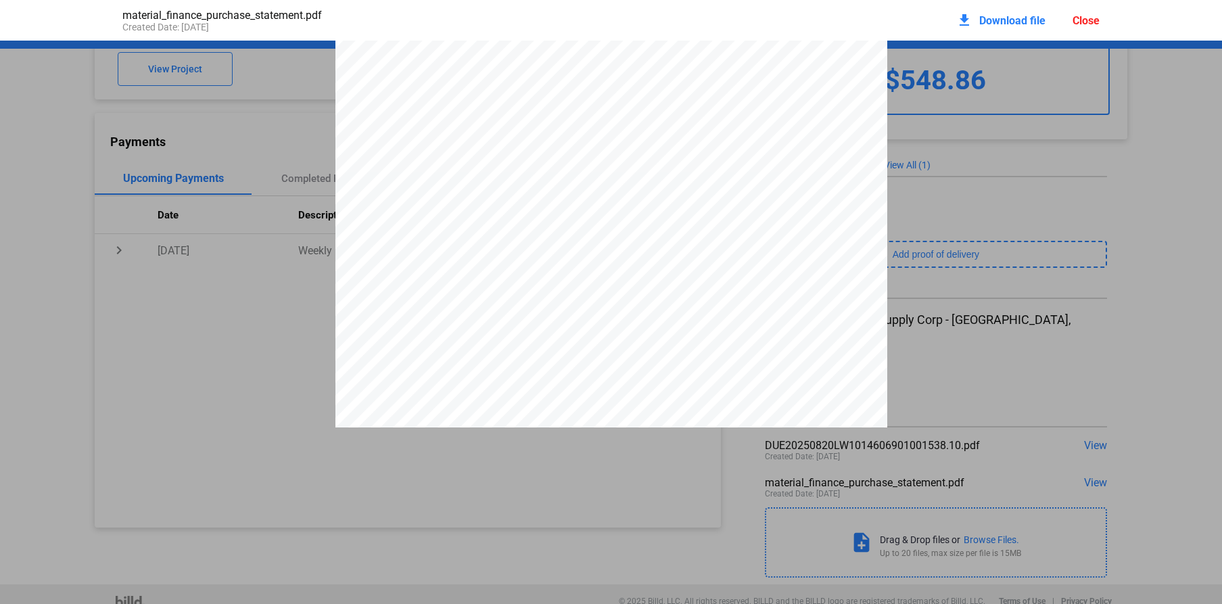
scroll to position [2065, 0]
drag, startPoint x: 1100, startPoint y: 20, endPoint x: 1092, endPoint y: 23, distance: 8.6
click at [1100, 20] on div "material_finance_purchase_statement.pdf Created Date: [DATE] download Download …" at bounding box center [611, 20] width 1005 height 41
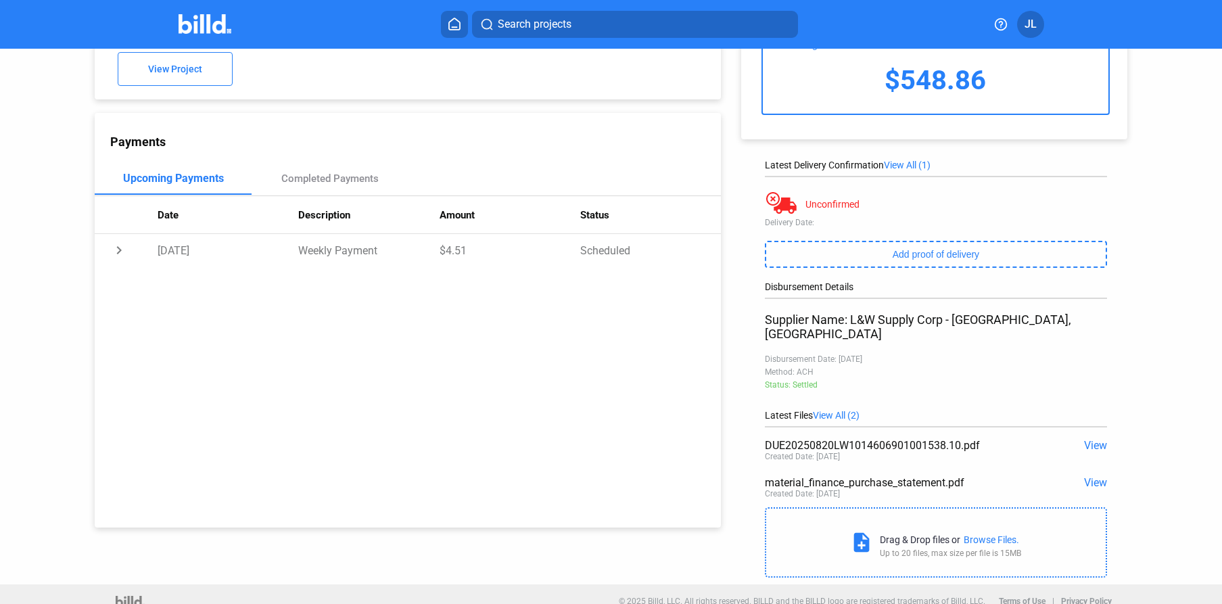
scroll to position [0, 0]
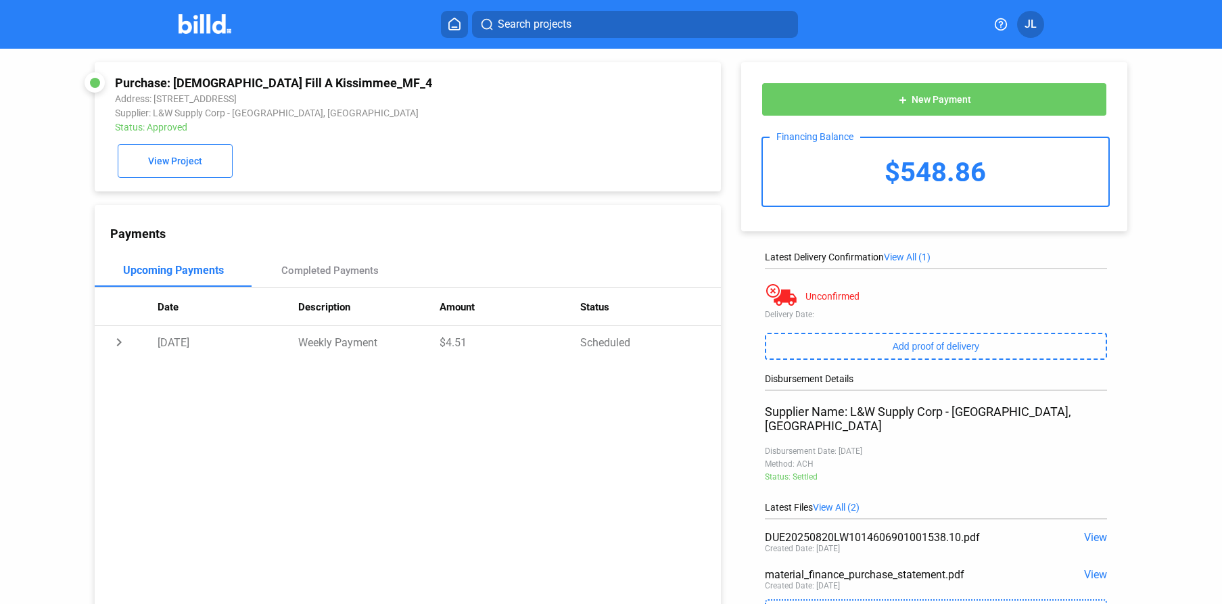
click at [210, 28] on img at bounding box center [205, 24] width 53 height 20
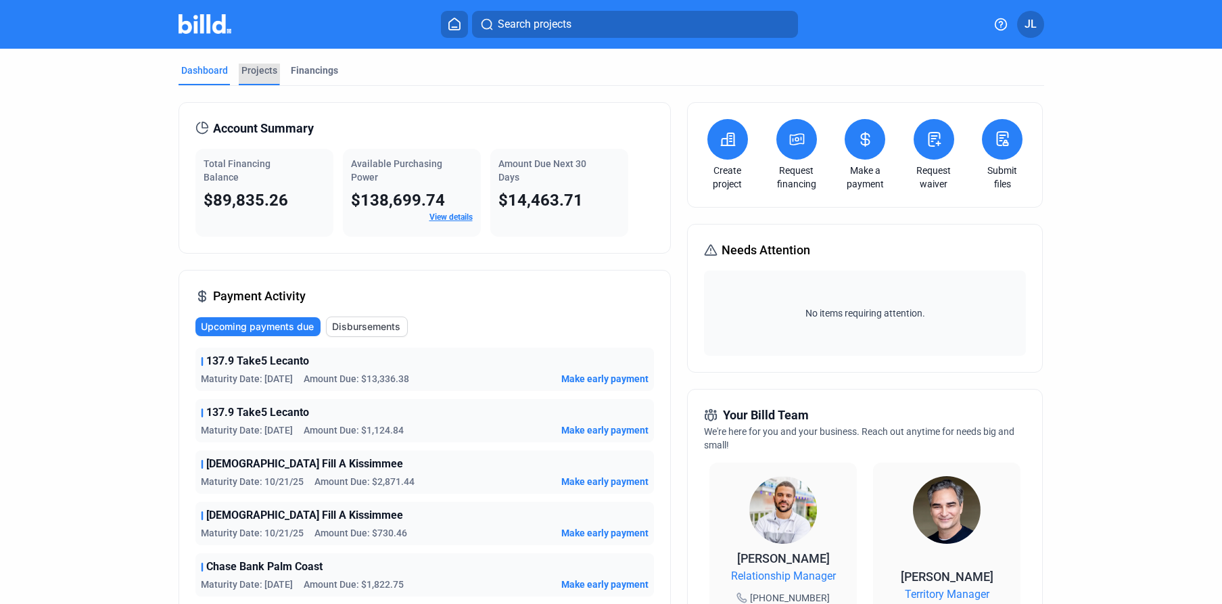
click at [254, 68] on div "Projects" at bounding box center [259, 71] width 36 height 14
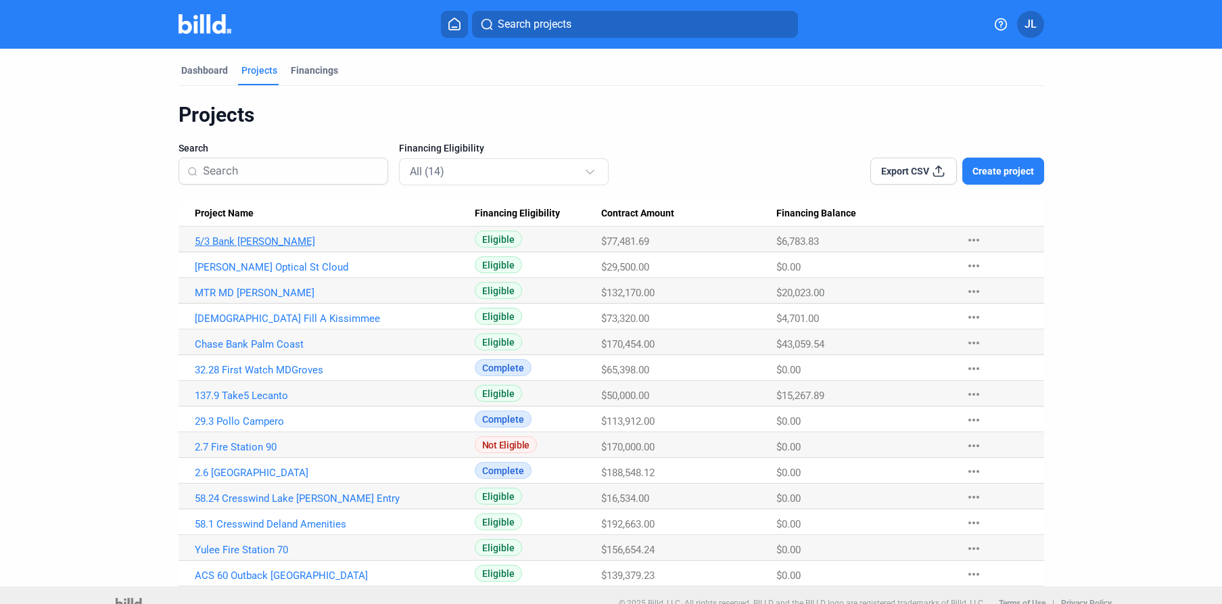
click at [227, 241] on link "5/3 Bank [PERSON_NAME]" at bounding box center [335, 241] width 280 height 12
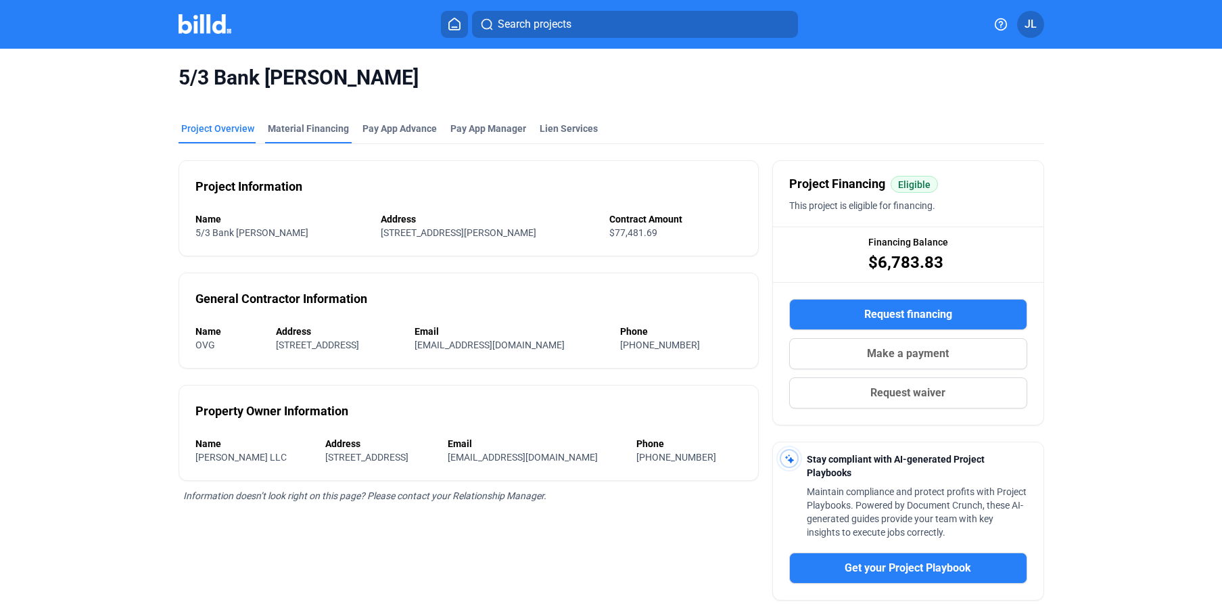
click at [294, 131] on div "Material Financing" at bounding box center [308, 129] width 81 height 14
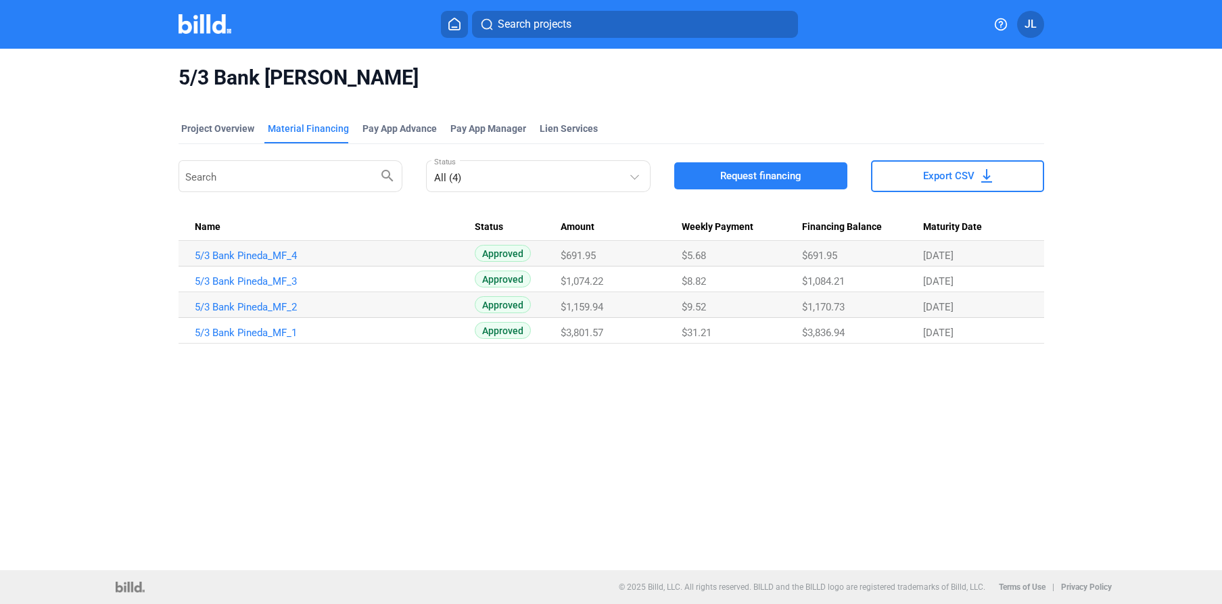
click at [213, 31] on img at bounding box center [205, 24] width 53 height 20
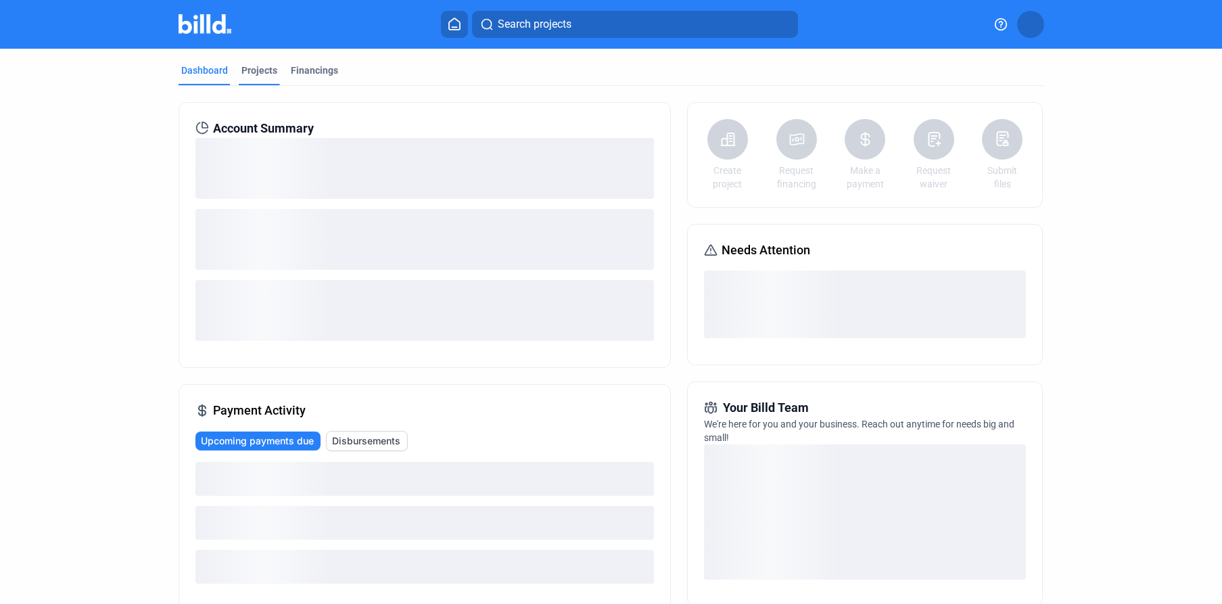
click at [247, 74] on div "Projects" at bounding box center [259, 71] width 36 height 14
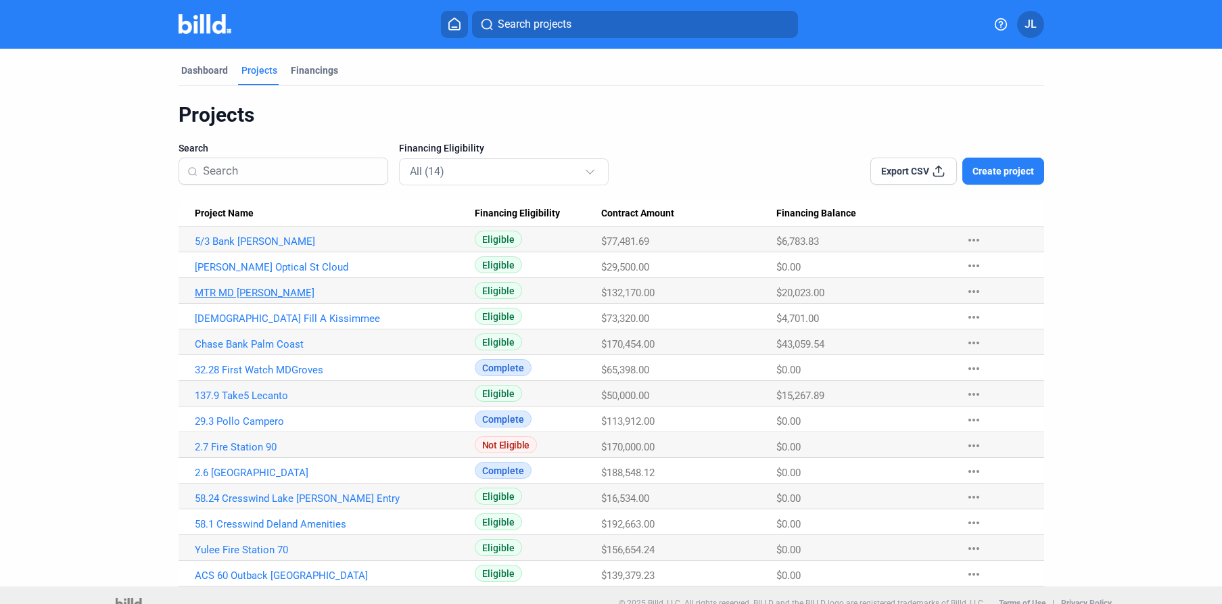
click at [213, 248] on link "MTR MD [PERSON_NAME]" at bounding box center [335, 241] width 280 height 12
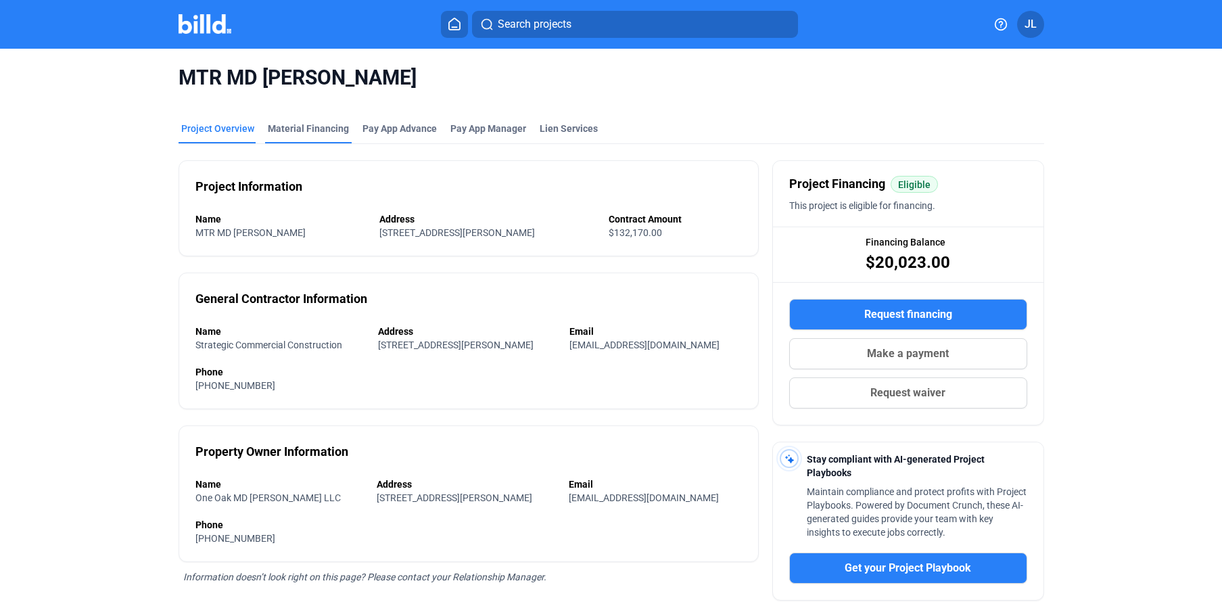
click at [299, 133] on div "Material Financing" at bounding box center [308, 129] width 81 height 14
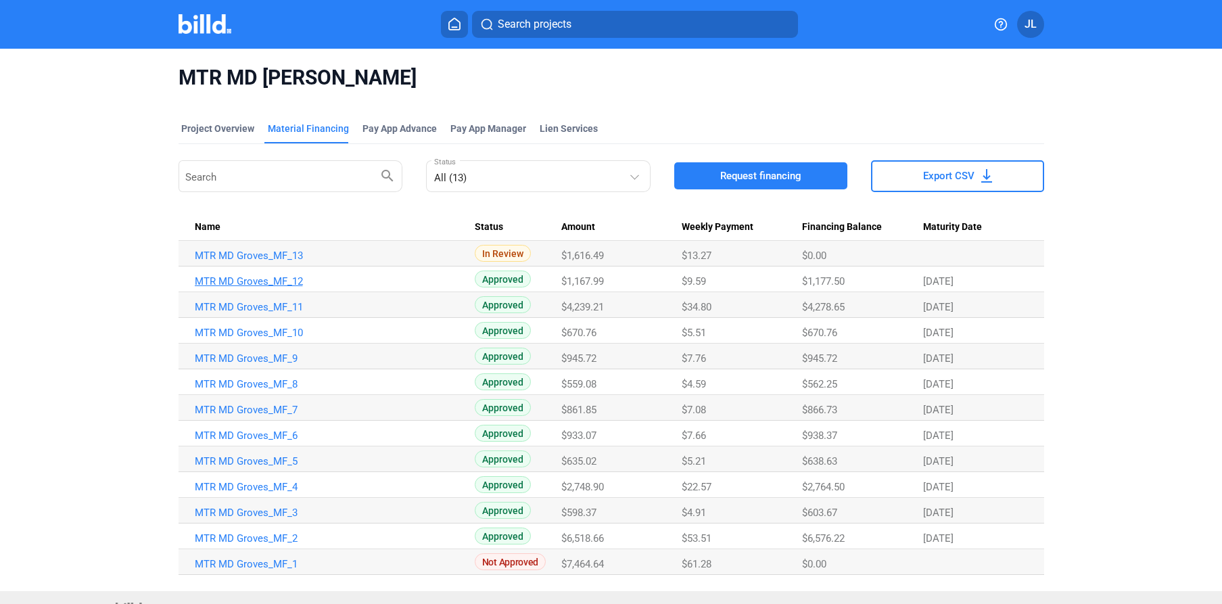
click at [243, 262] on link "MTR MD Groves_MF_12" at bounding box center [335, 256] width 280 height 12
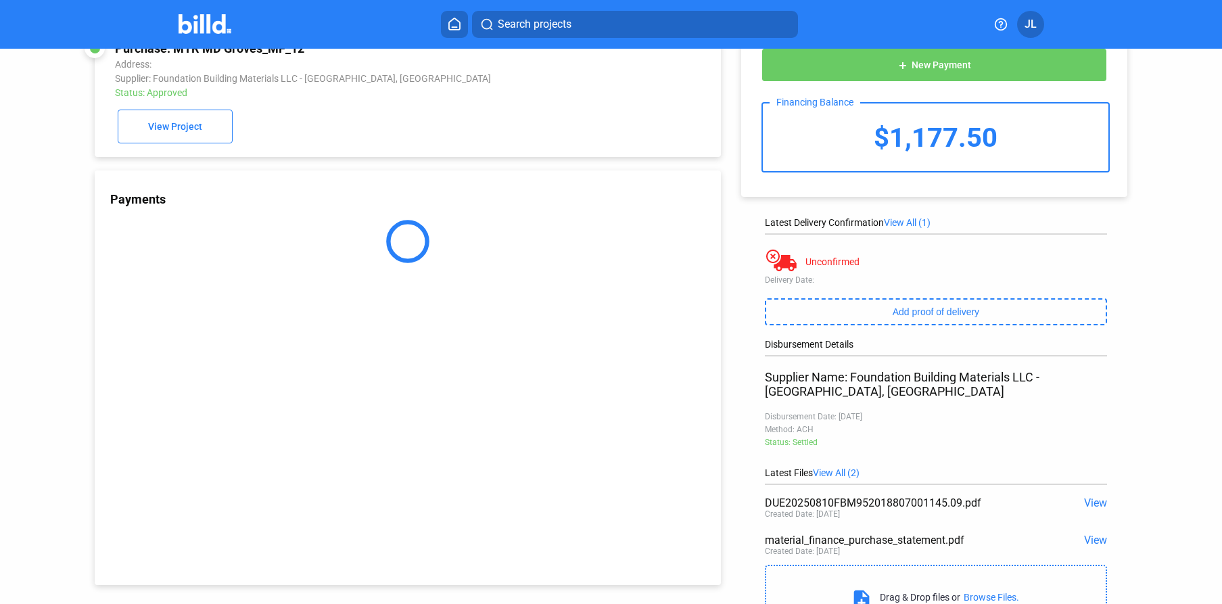
scroll to position [92, 0]
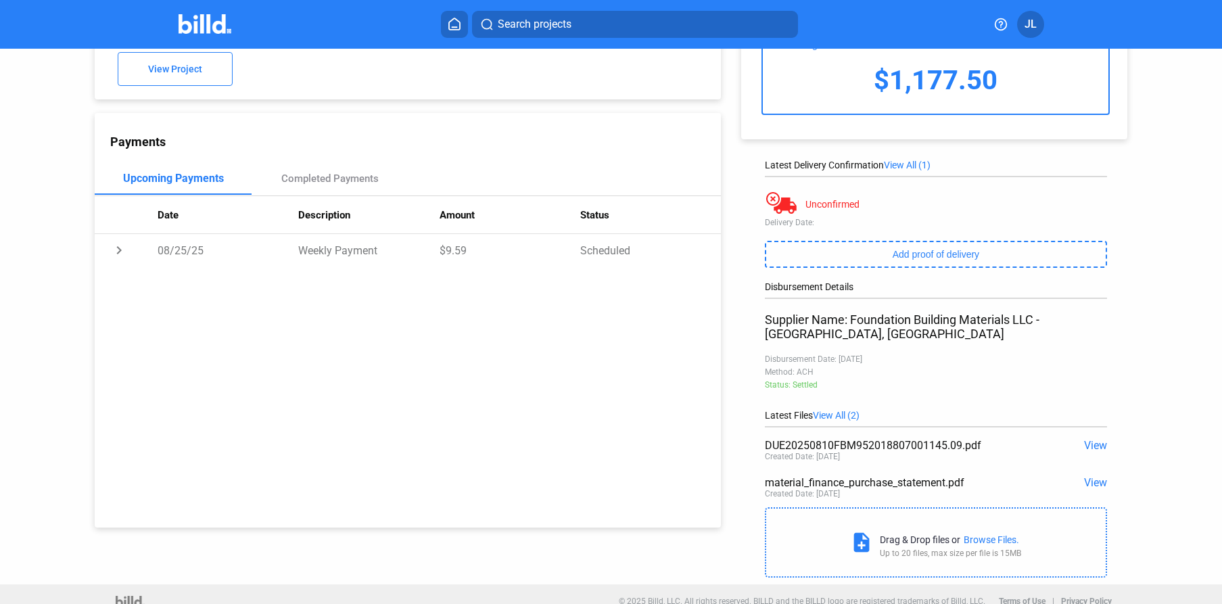
click at [1092, 439] on span "View" at bounding box center [1095, 445] width 23 height 13
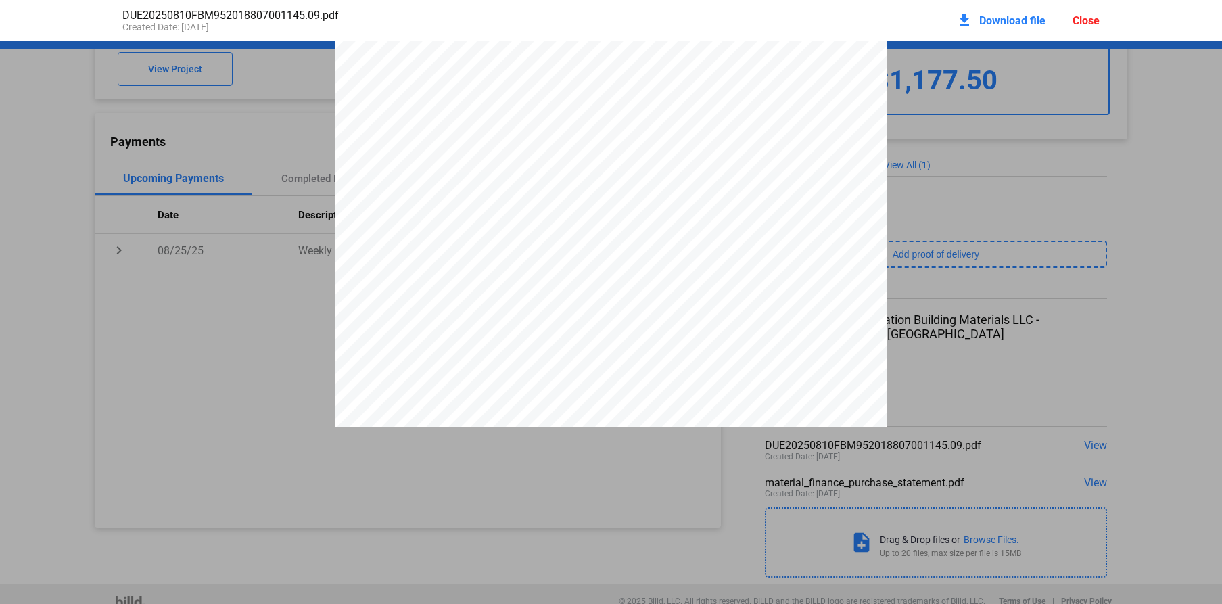
scroll to position [0, 0]
click at [1079, 20] on div "Close" at bounding box center [1086, 20] width 27 height 13
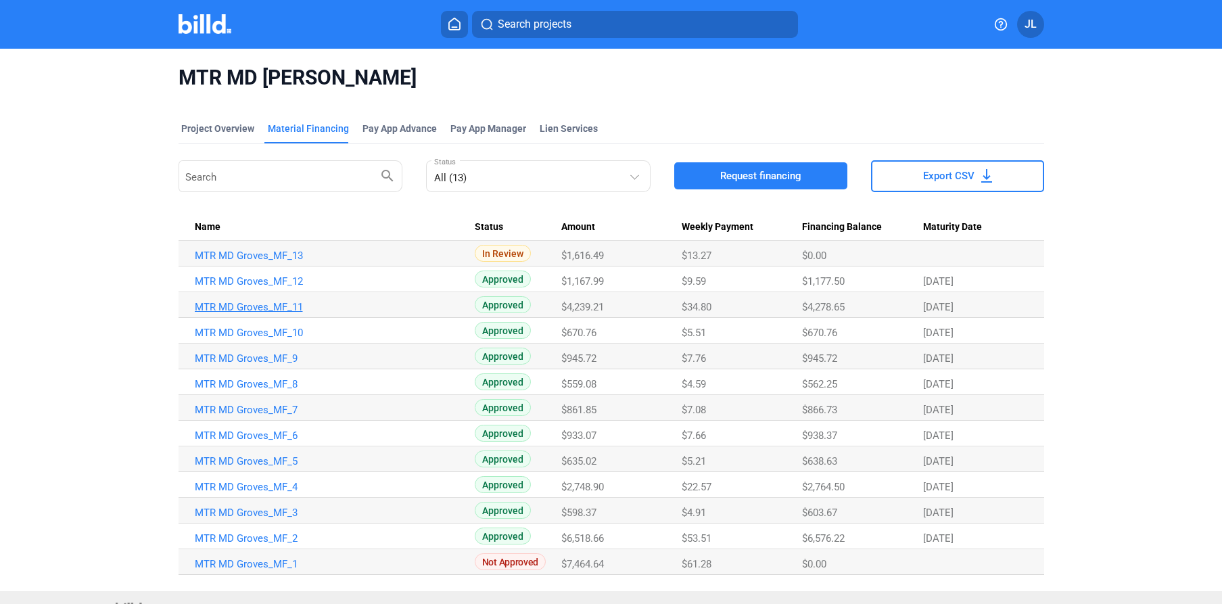
click at [258, 262] on link "MTR MD Groves_MF_11" at bounding box center [335, 256] width 280 height 12
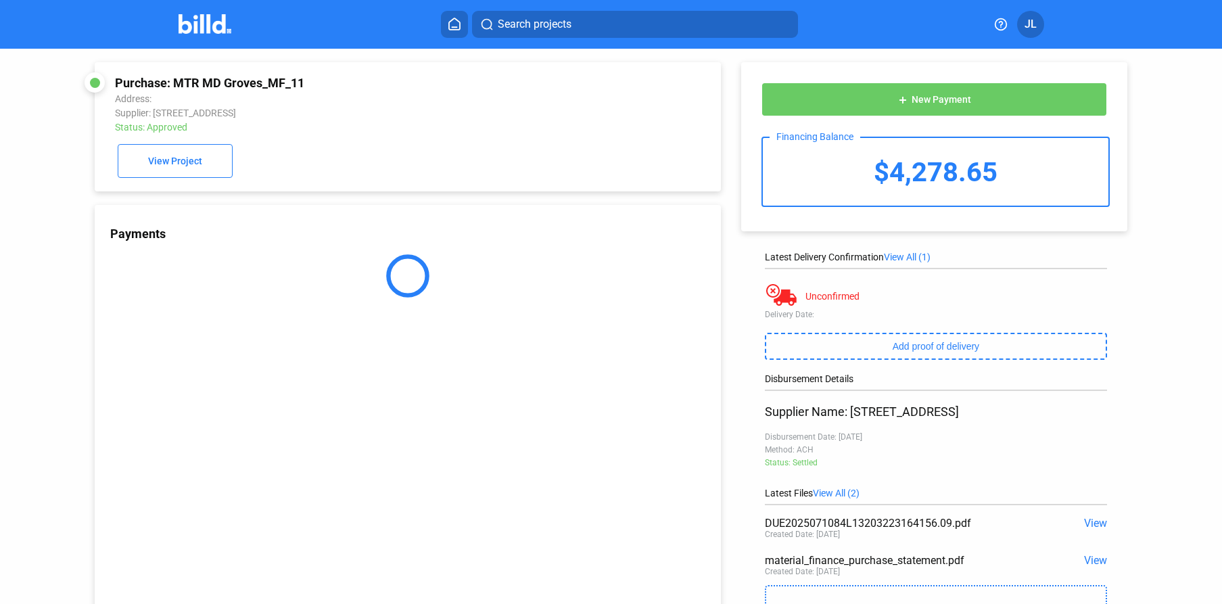
scroll to position [92, 0]
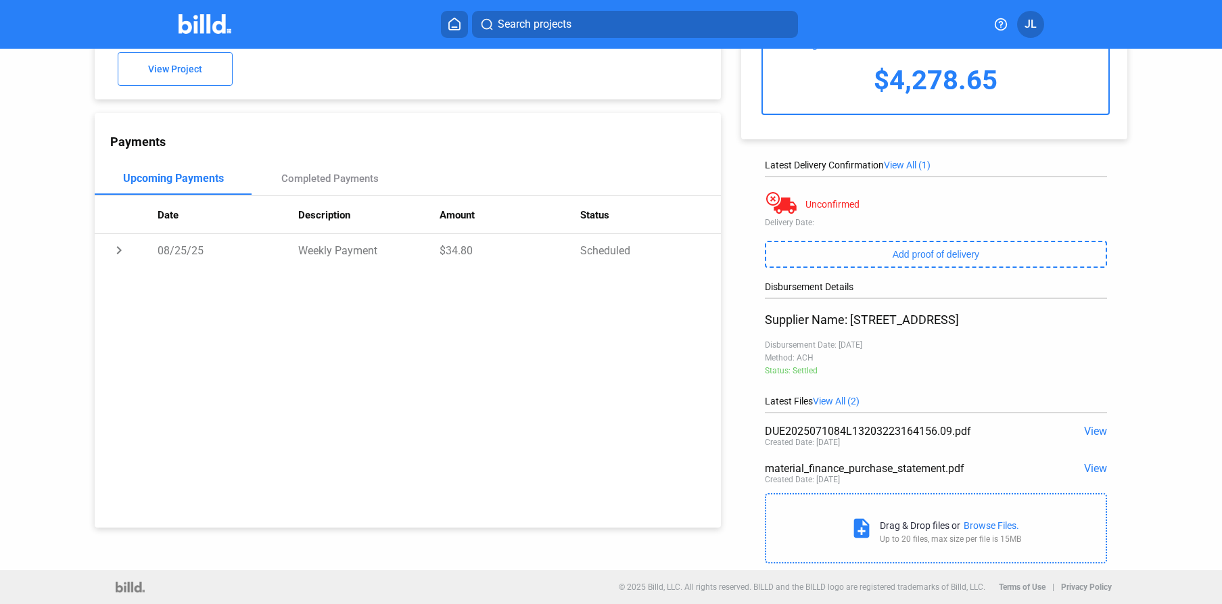
click at [1090, 432] on span "View" at bounding box center [1095, 431] width 23 height 13
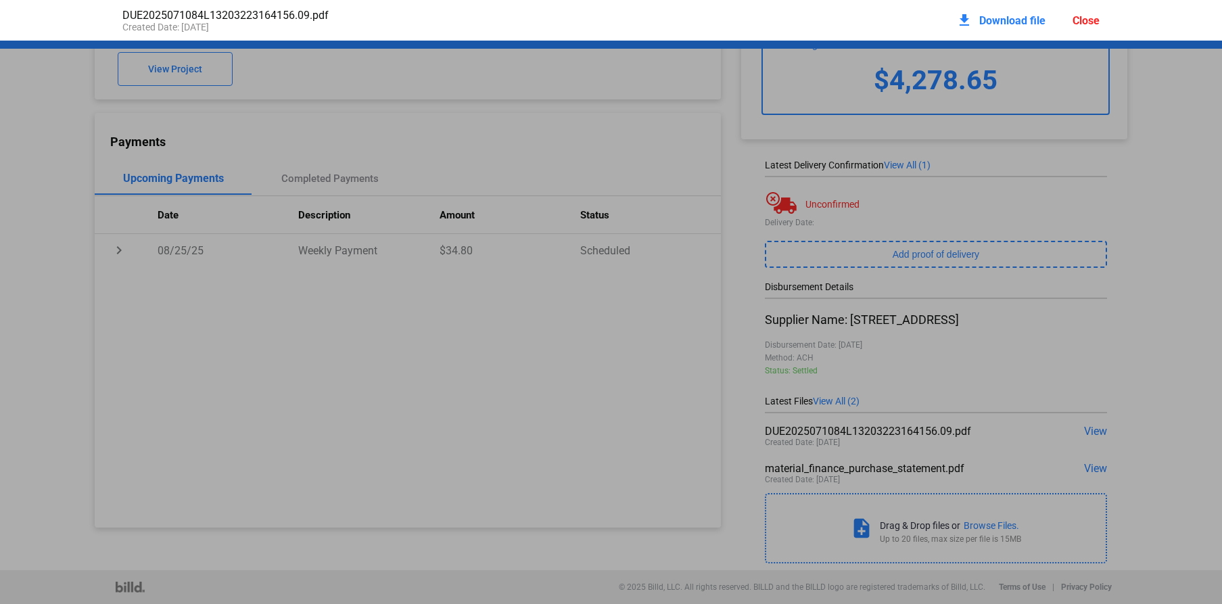
scroll to position [7, 0]
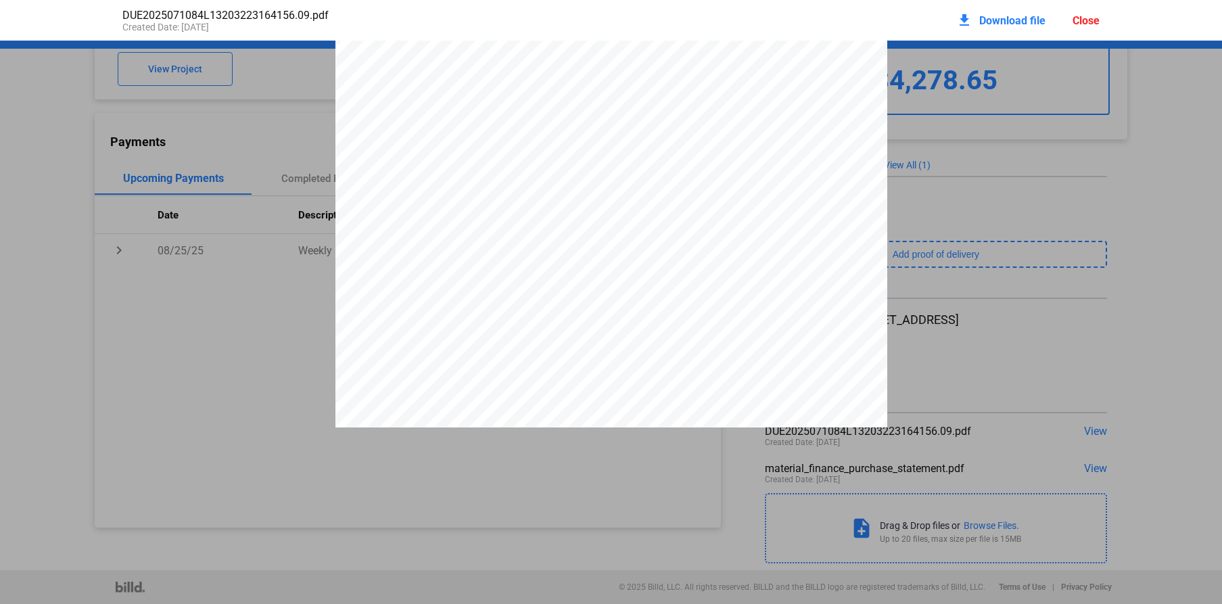
click at [1100, 17] on div "Close" at bounding box center [1086, 20] width 27 height 13
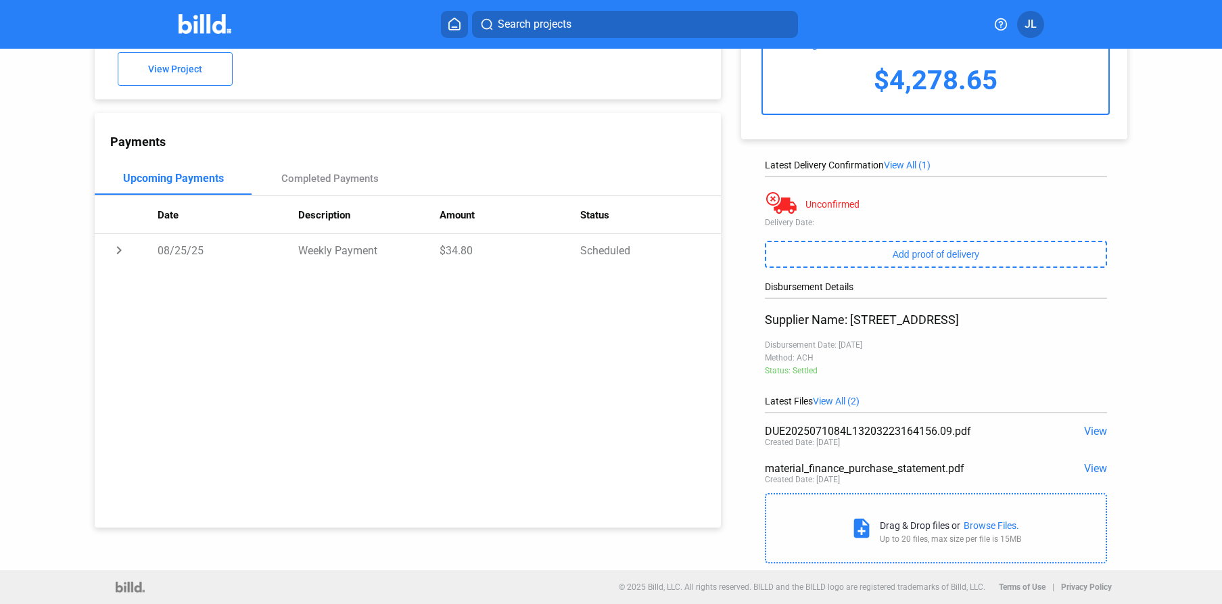
scroll to position [0, 0]
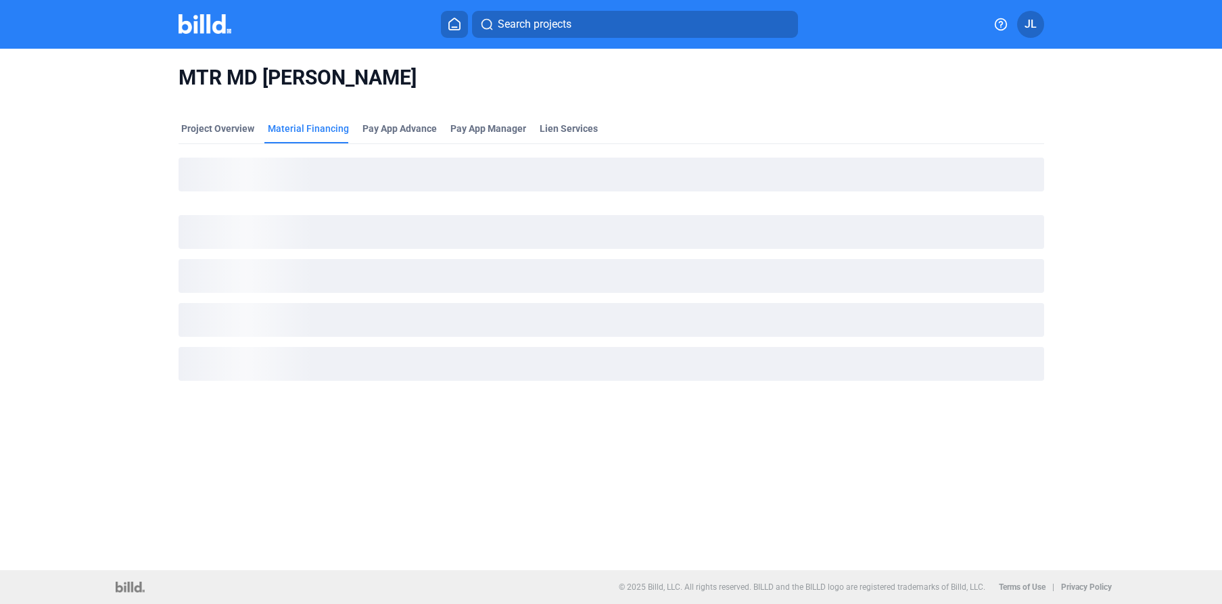
click at [212, 34] on div at bounding box center [220, 25] width 82 height 22
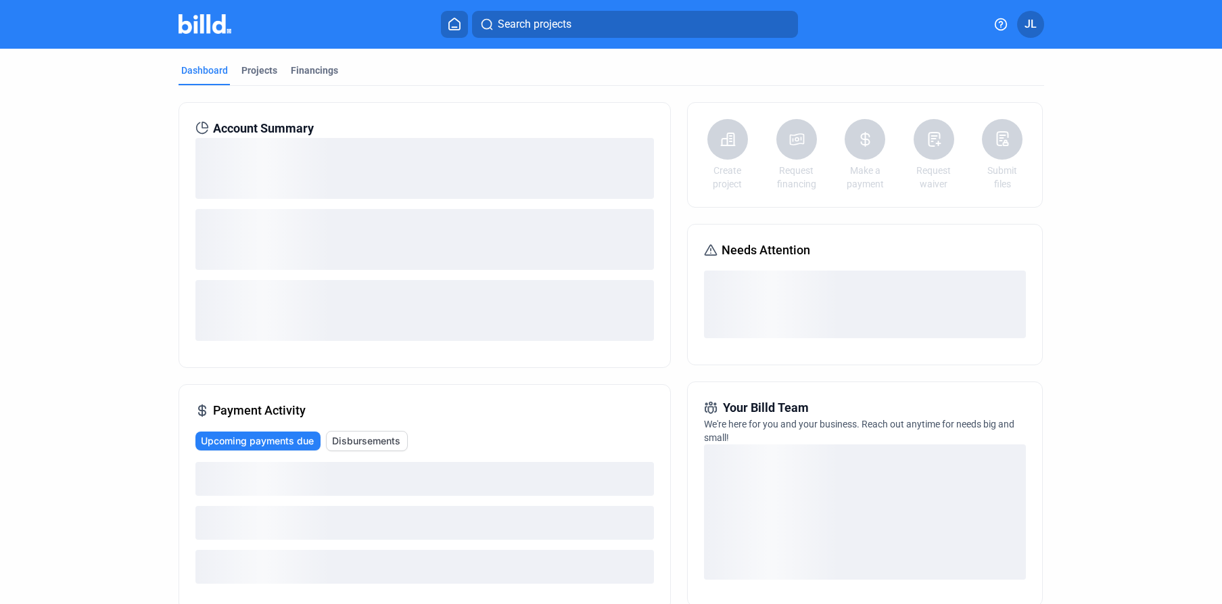
click at [212, 28] on img at bounding box center [205, 24] width 53 height 20
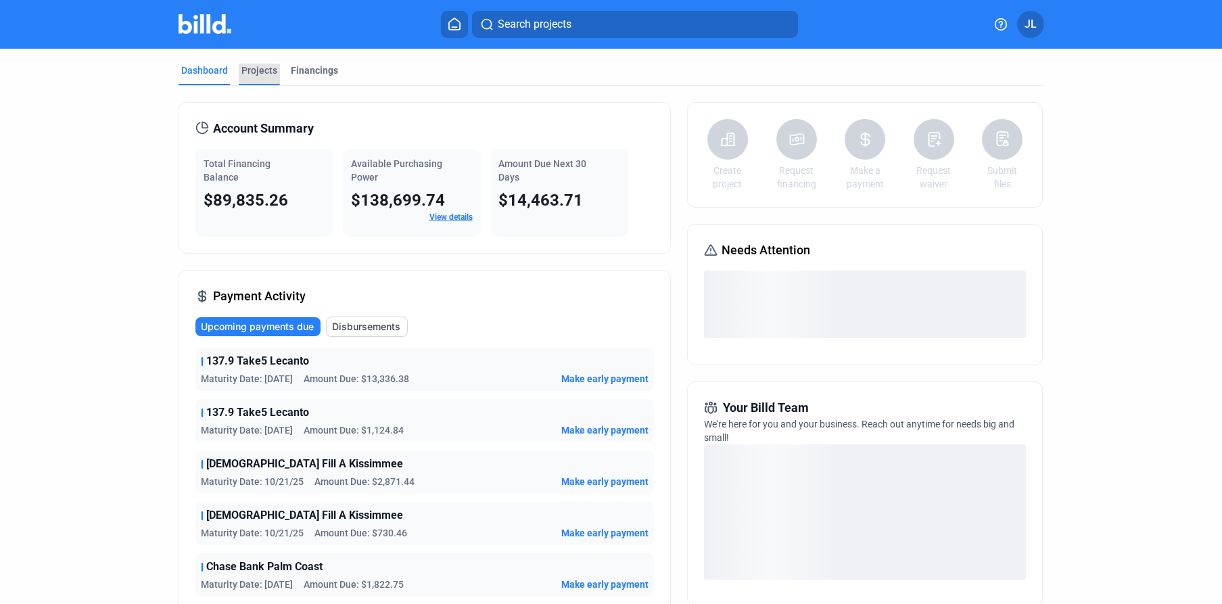
click at [248, 77] on div "Projects" at bounding box center [259, 75] width 41 height 22
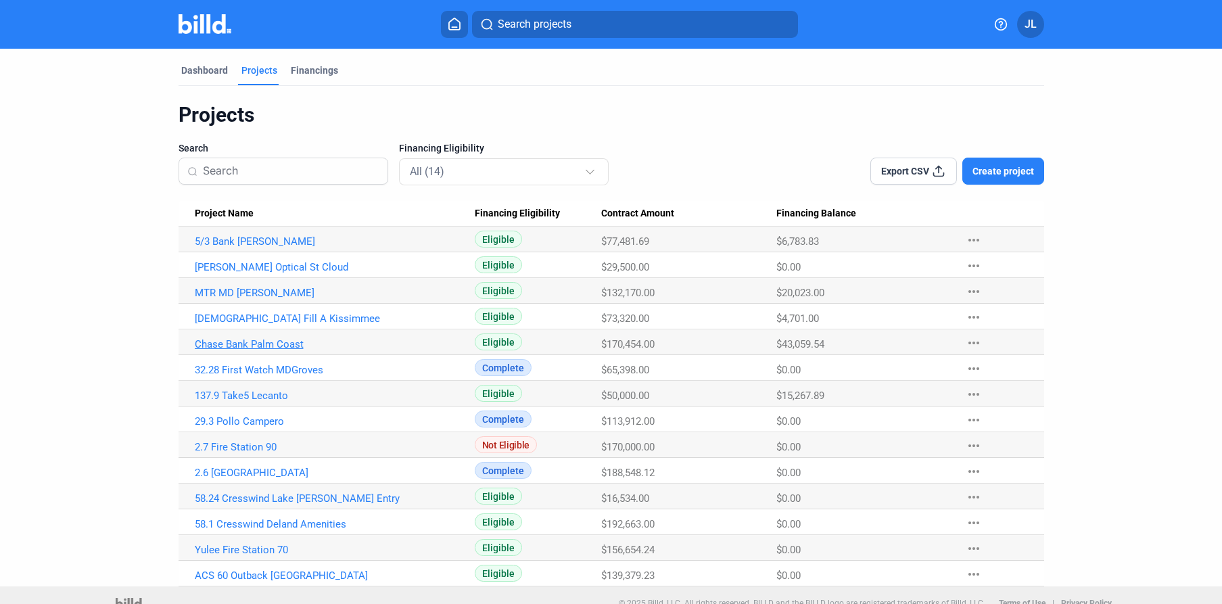
click at [240, 248] on link "Chase Bank Palm Coast" at bounding box center [335, 241] width 280 height 12
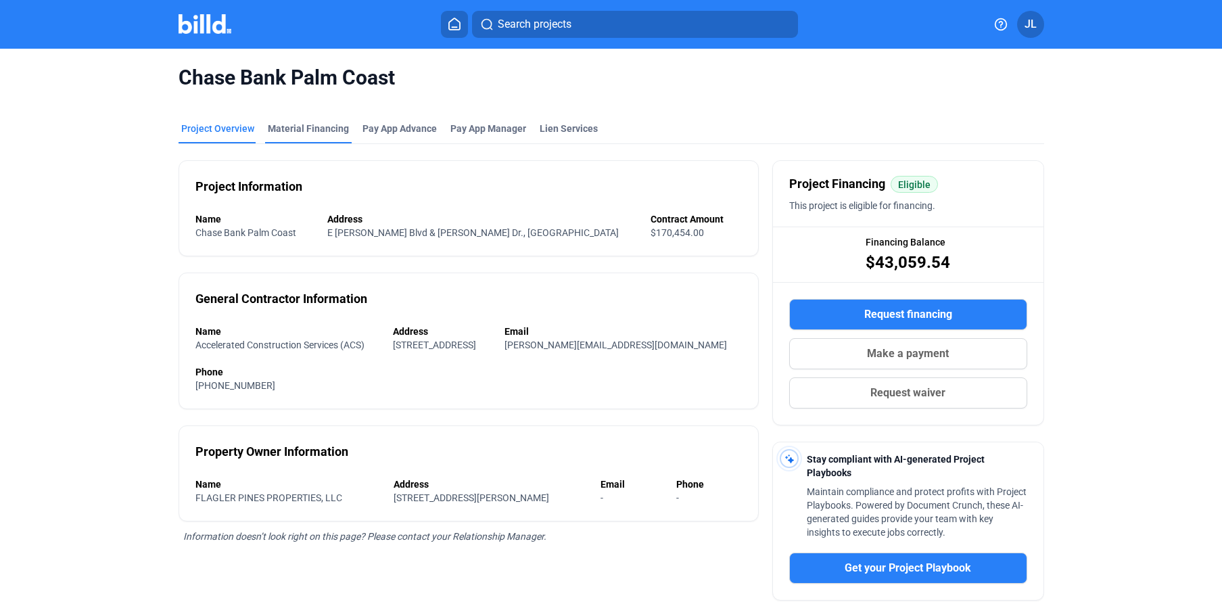
click at [282, 130] on div "Material Financing" at bounding box center [308, 129] width 81 height 14
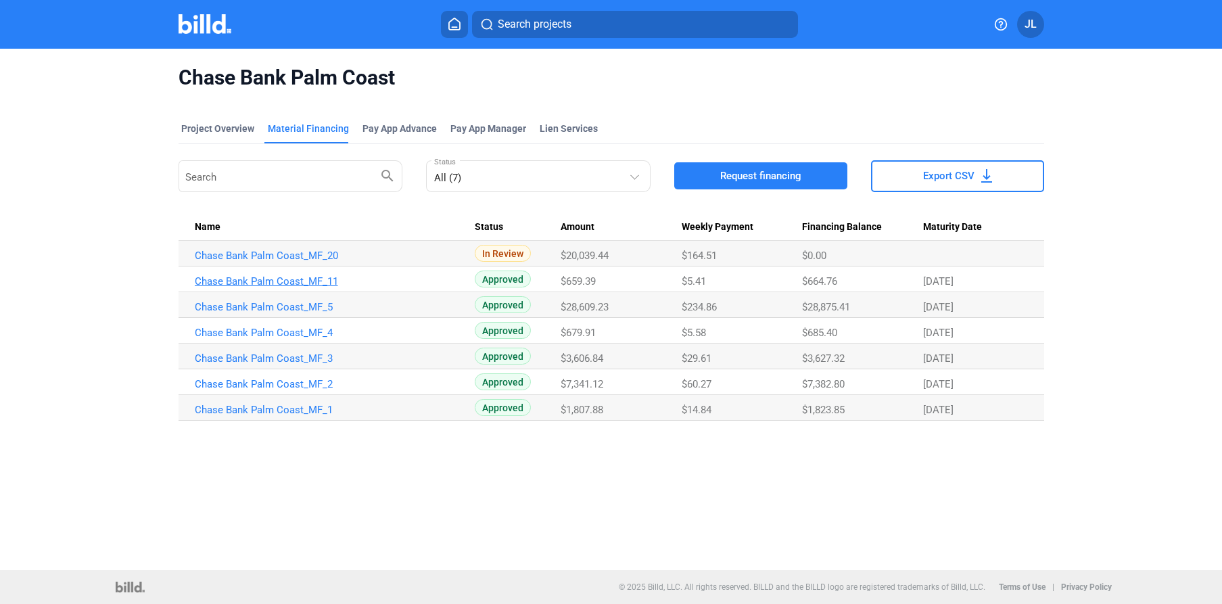
click at [281, 262] on link "Chase Bank Palm Coast_MF_11" at bounding box center [335, 256] width 280 height 12
click at [271, 262] on link "Chase Bank Palm Coast_MF_5" at bounding box center [335, 256] width 280 height 12
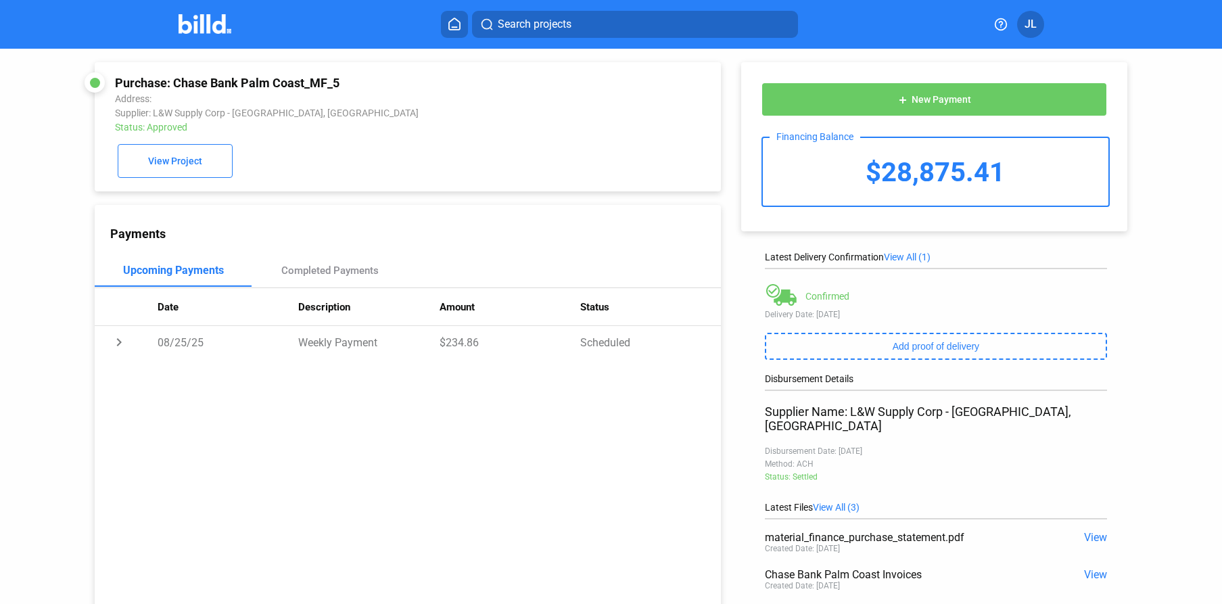
scroll to position [129, 0]
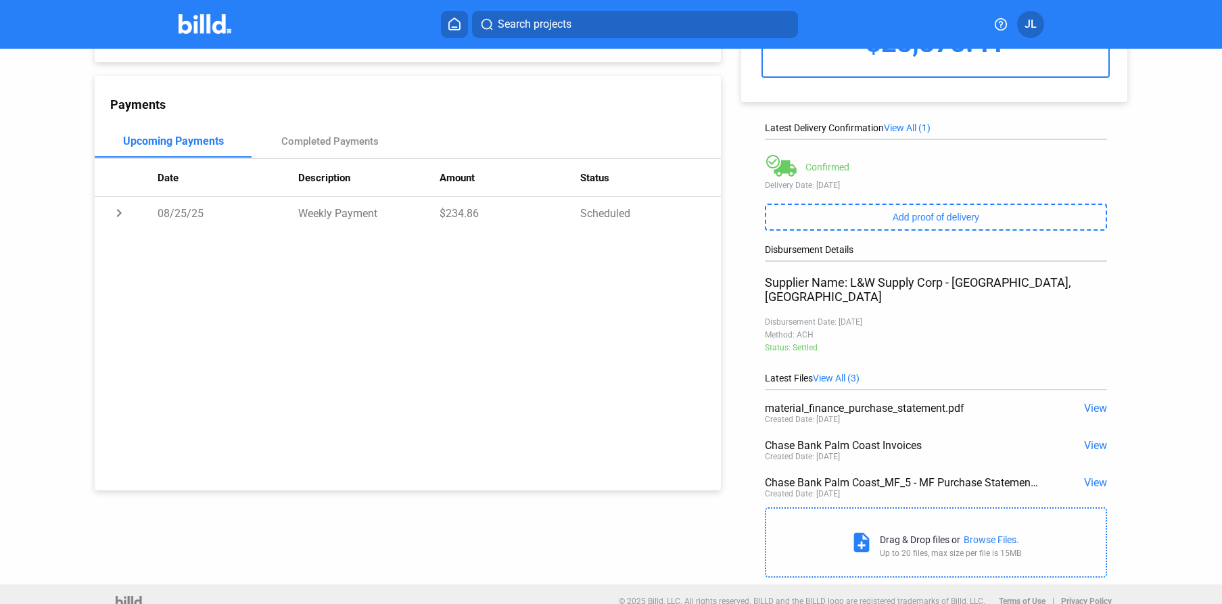
click at [1090, 439] on span "View" at bounding box center [1095, 445] width 23 height 13
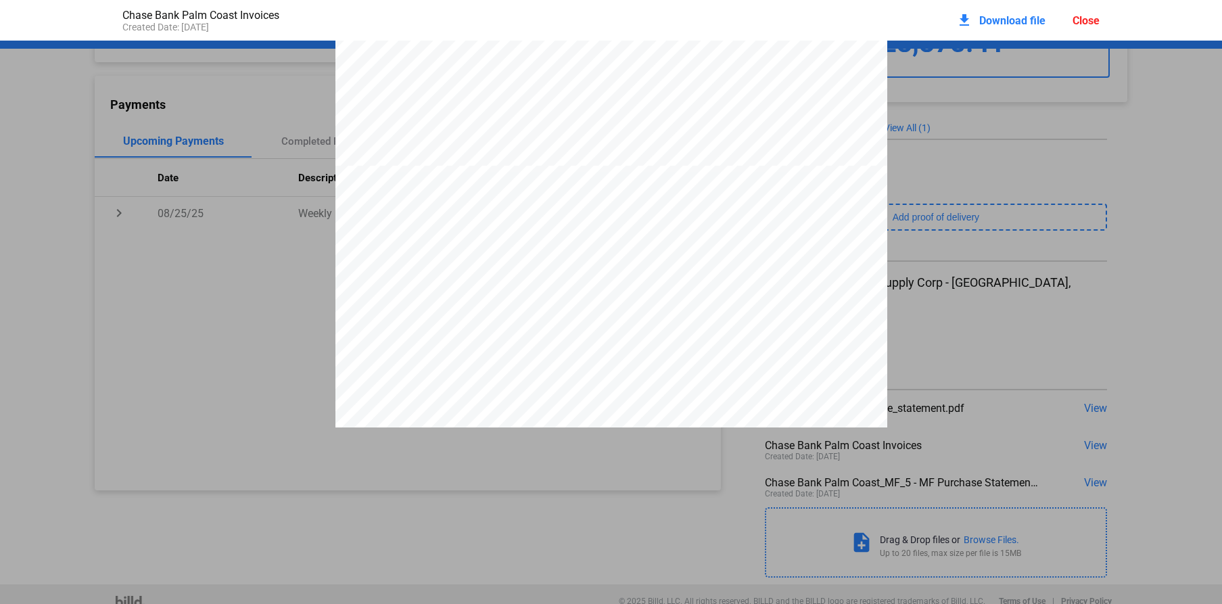
scroll to position [4839, 0]
click at [1093, 24] on div "Close" at bounding box center [1086, 20] width 27 height 13
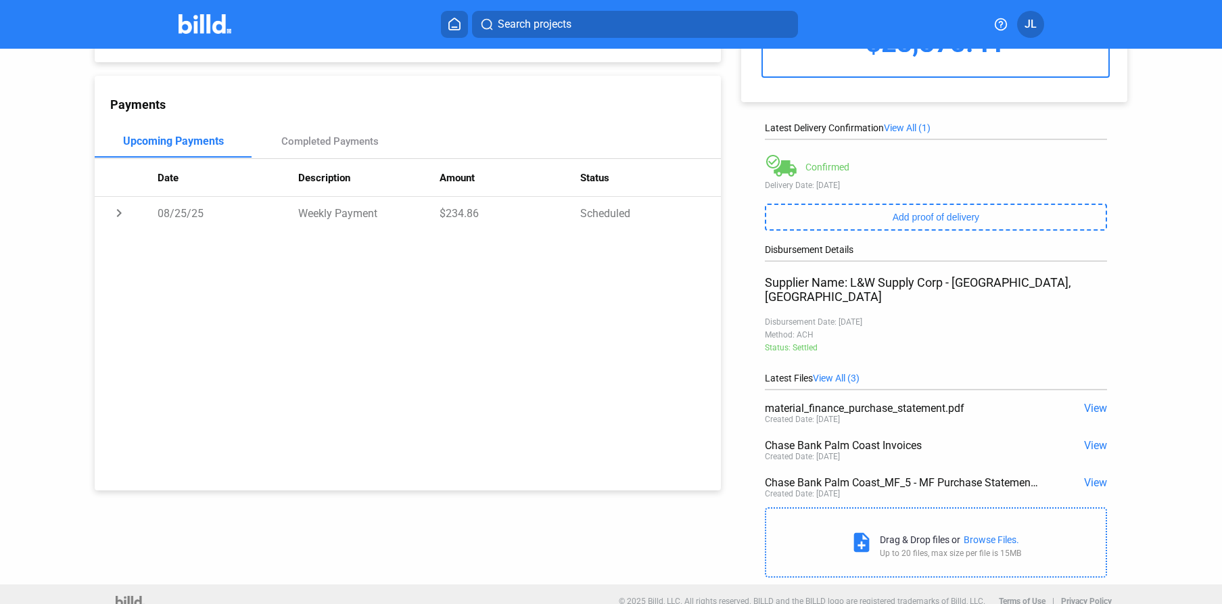
scroll to position [0, 0]
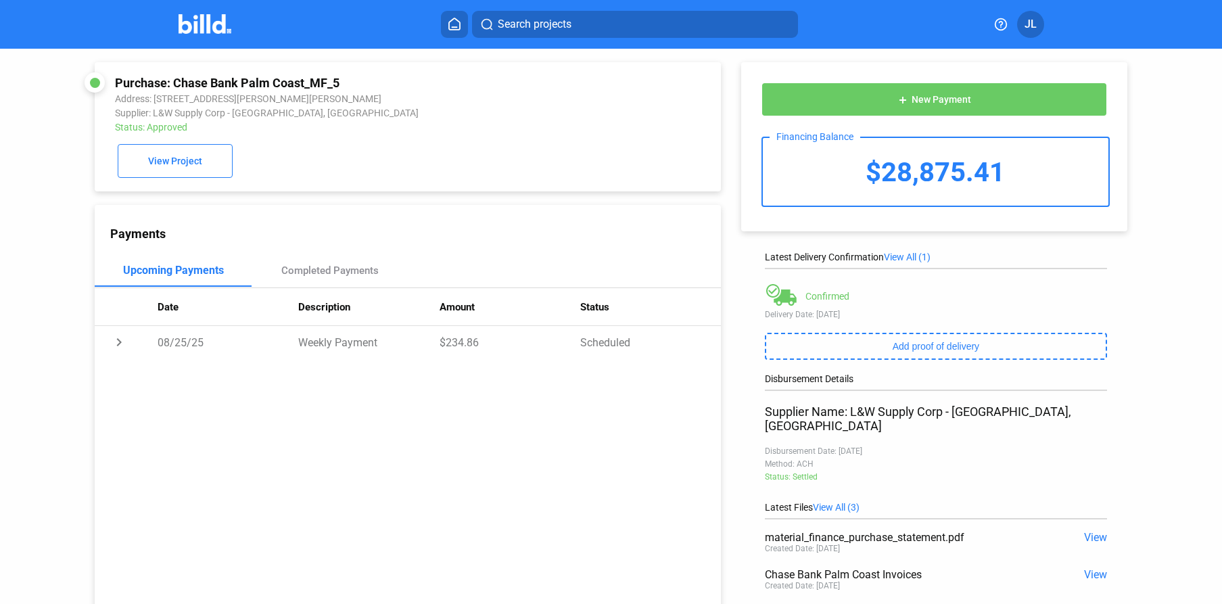
drag, startPoint x: 222, startPoint y: 21, endPoint x: 247, endPoint y: 44, distance: 34.0
click at [222, 21] on img at bounding box center [205, 24] width 53 height 20
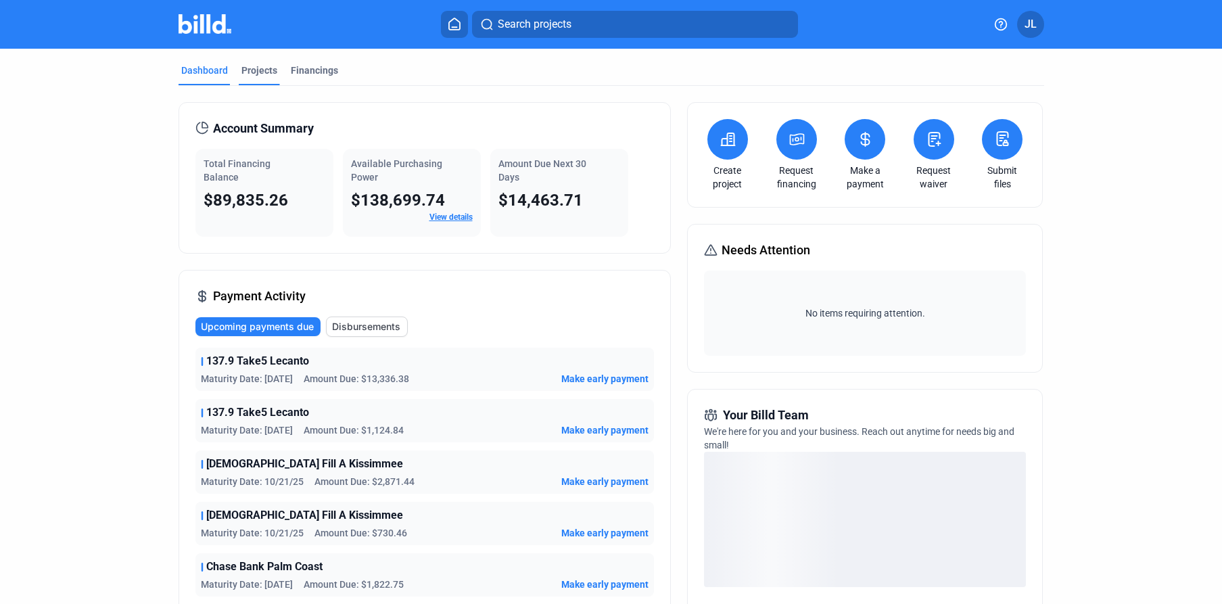
click at [258, 68] on div "Projects" at bounding box center [259, 71] width 36 height 14
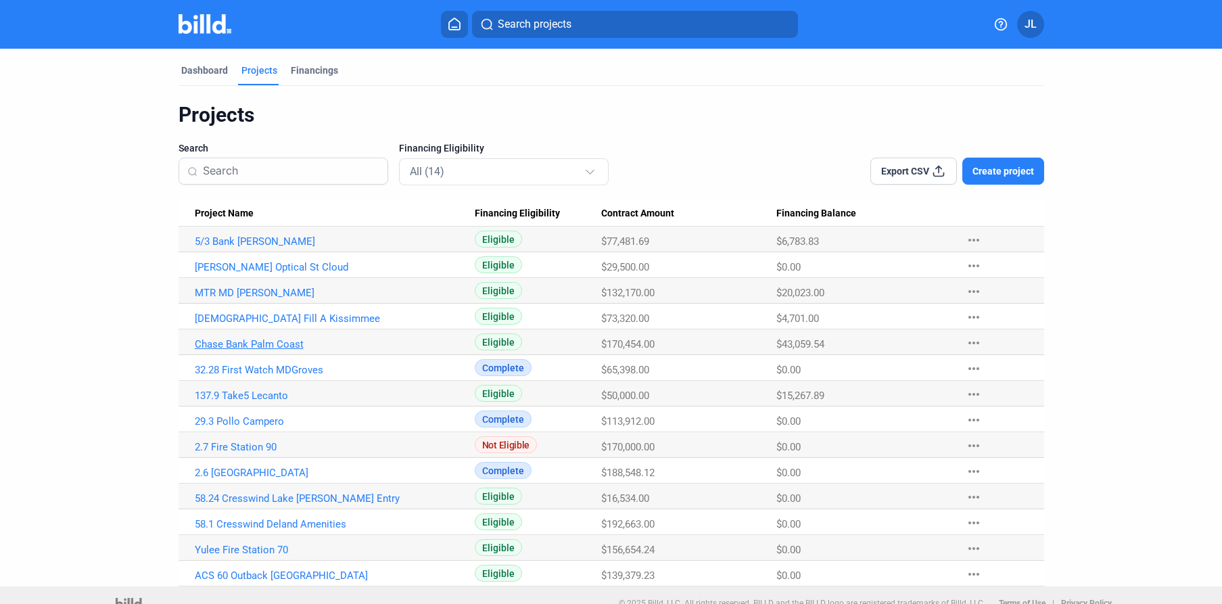
click at [216, 248] on link "Chase Bank Palm Coast" at bounding box center [335, 241] width 280 height 12
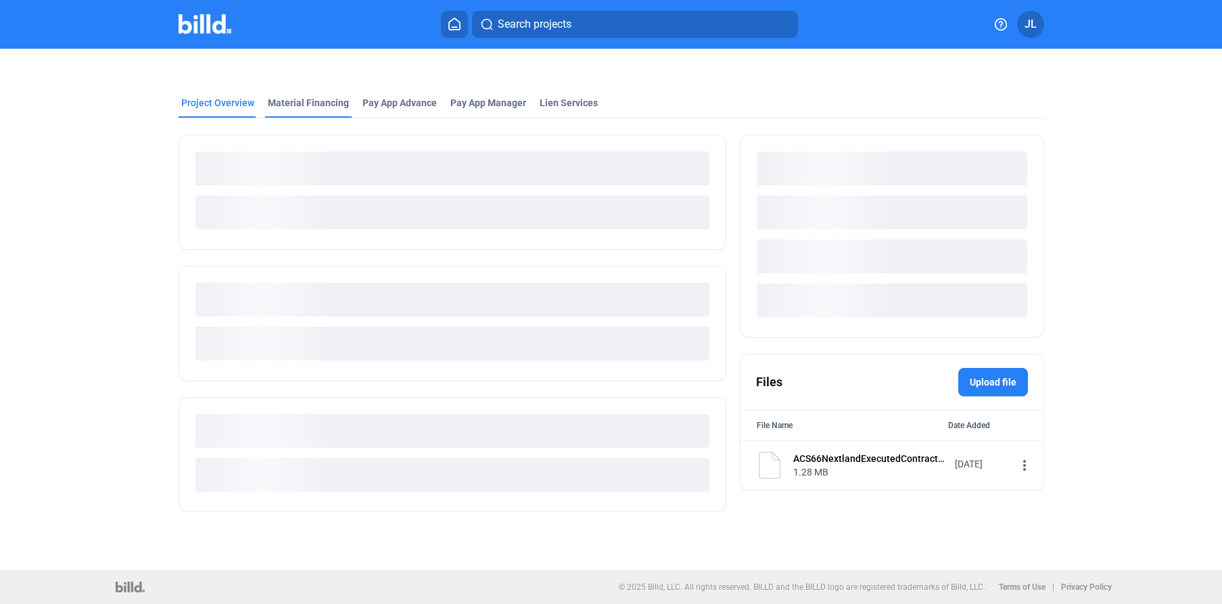
click at [312, 109] on mat-tab-group "Project Overview Material Financing Pay App Advance Pay App Manager Lien Servic…" at bounding box center [612, 296] width 866 height 431
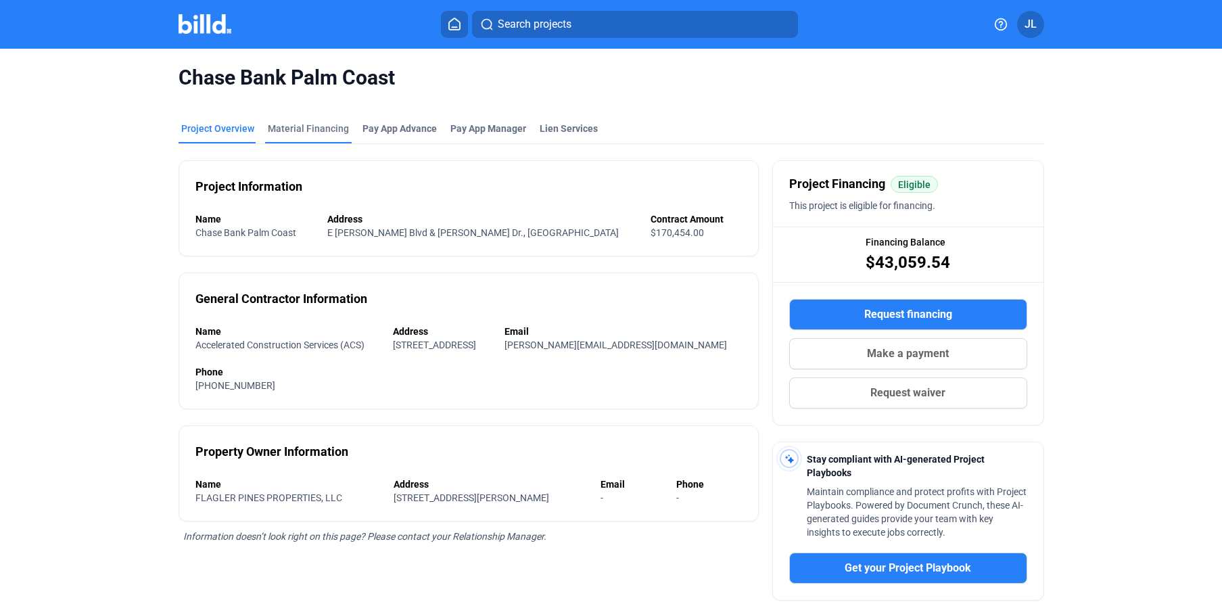
click at [319, 127] on div "Material Financing" at bounding box center [308, 129] width 81 height 14
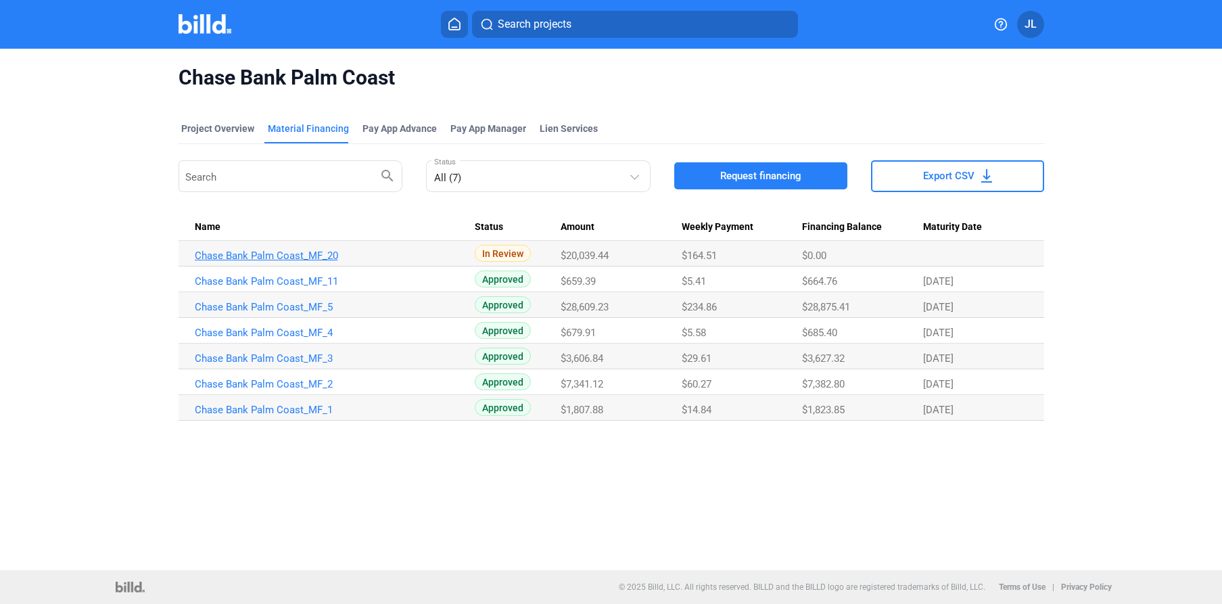
click at [264, 257] on link "Chase Bank Palm Coast_MF_20" at bounding box center [335, 256] width 280 height 12
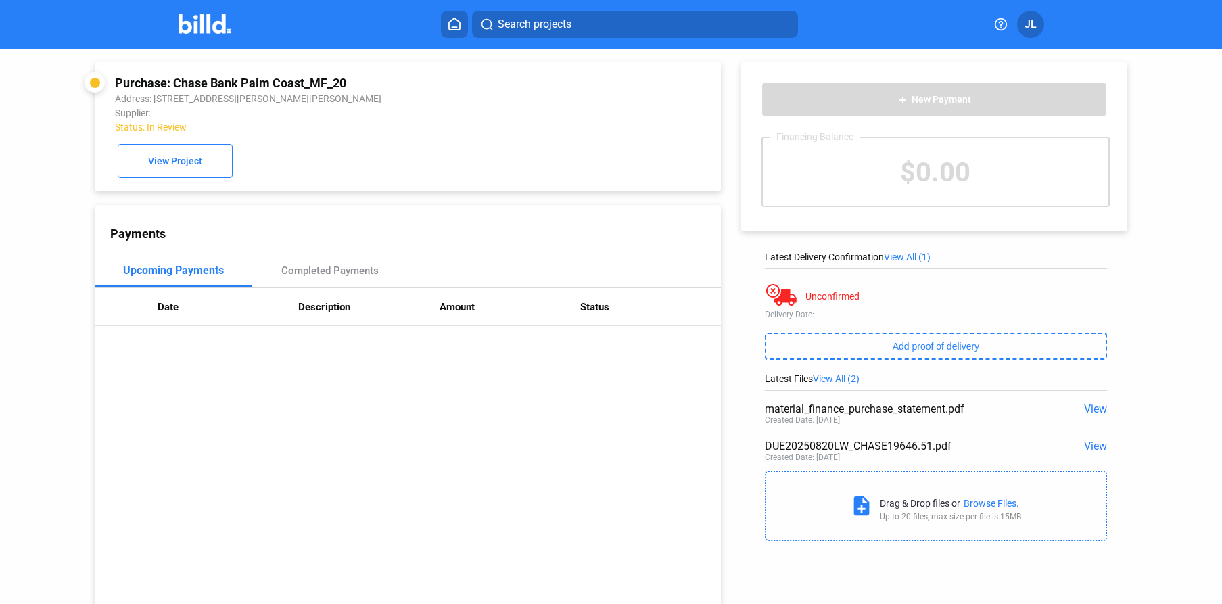
drag, startPoint x: 817, startPoint y: 299, endPoint x: 783, endPoint y: 302, distance: 34.7
click at [814, 300] on div "Unconfirmed" at bounding box center [833, 296] width 54 height 11
click at [783, 302] on div at bounding box center [782, 296] width 34 height 27
click at [775, 298] on div at bounding box center [782, 296] width 34 height 27
click at [903, 261] on span "View All (1)" at bounding box center [907, 257] width 47 height 11
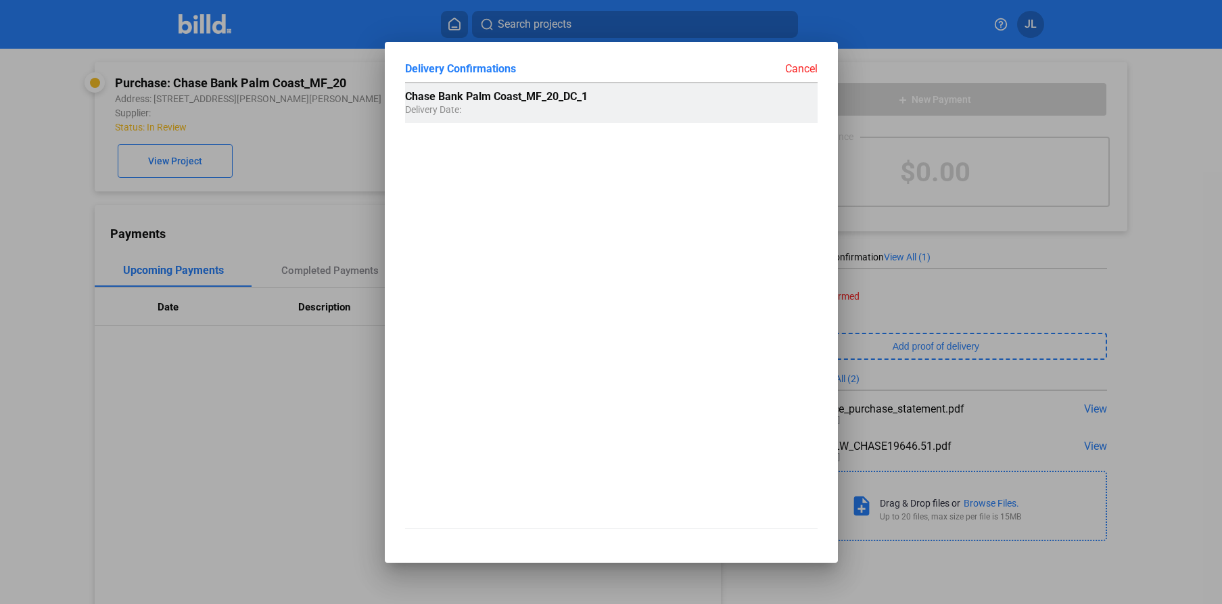
click at [581, 106] on div "Chase Bank Palm Coast_MF_20_DC_1 Delivery Date:" at bounding box center [549, 102] width 289 height 39
click at [811, 72] on div "Cancel" at bounding box center [714, 69] width 206 height 14
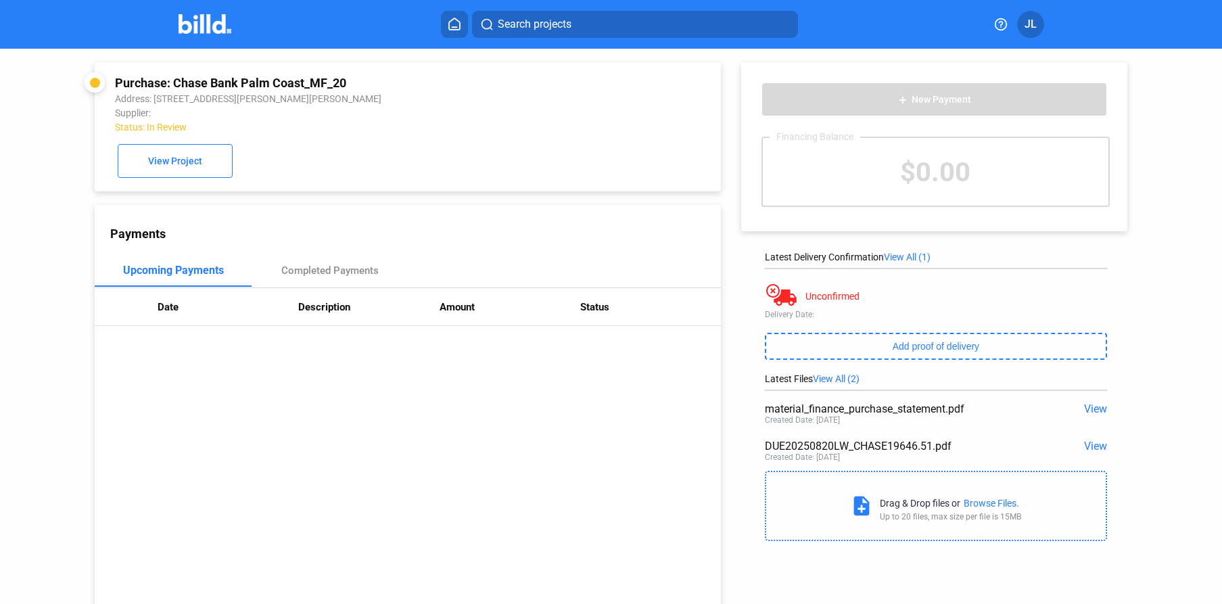
scroll to position [49, 0]
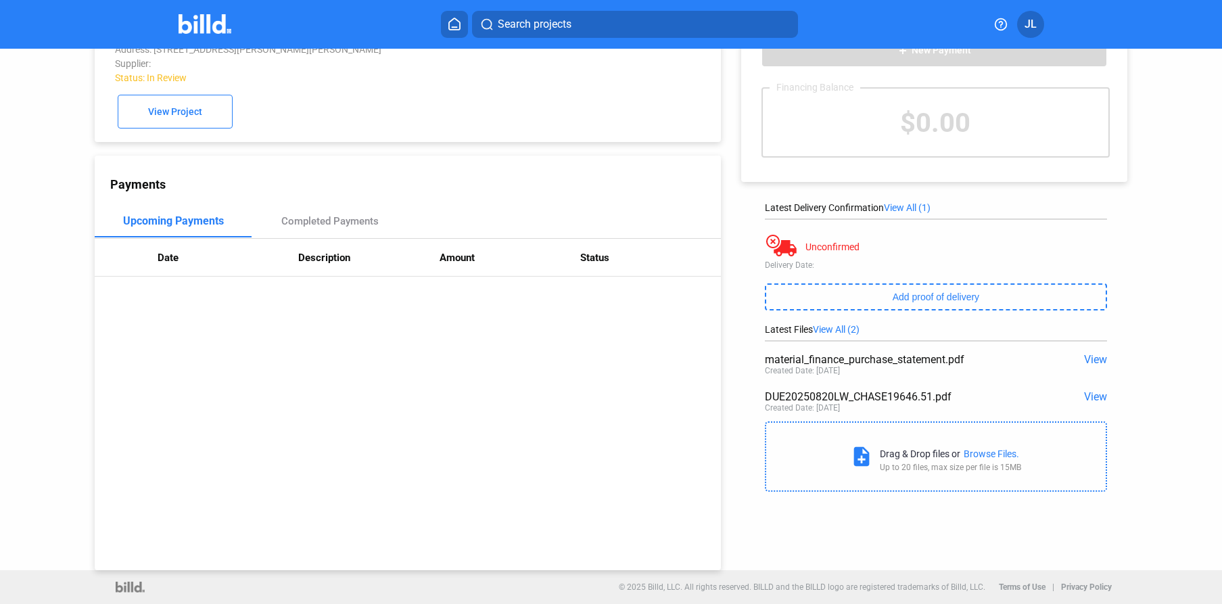
click at [1086, 393] on span "View" at bounding box center [1095, 396] width 23 height 13
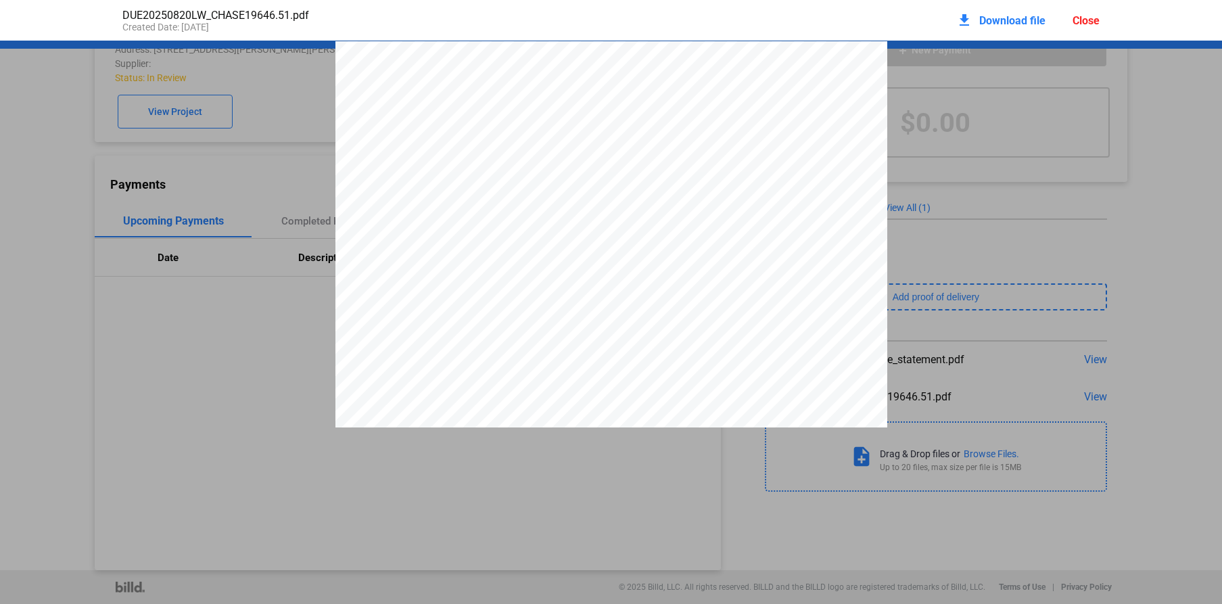
click at [1079, 18] on div "Close" at bounding box center [1086, 20] width 27 height 13
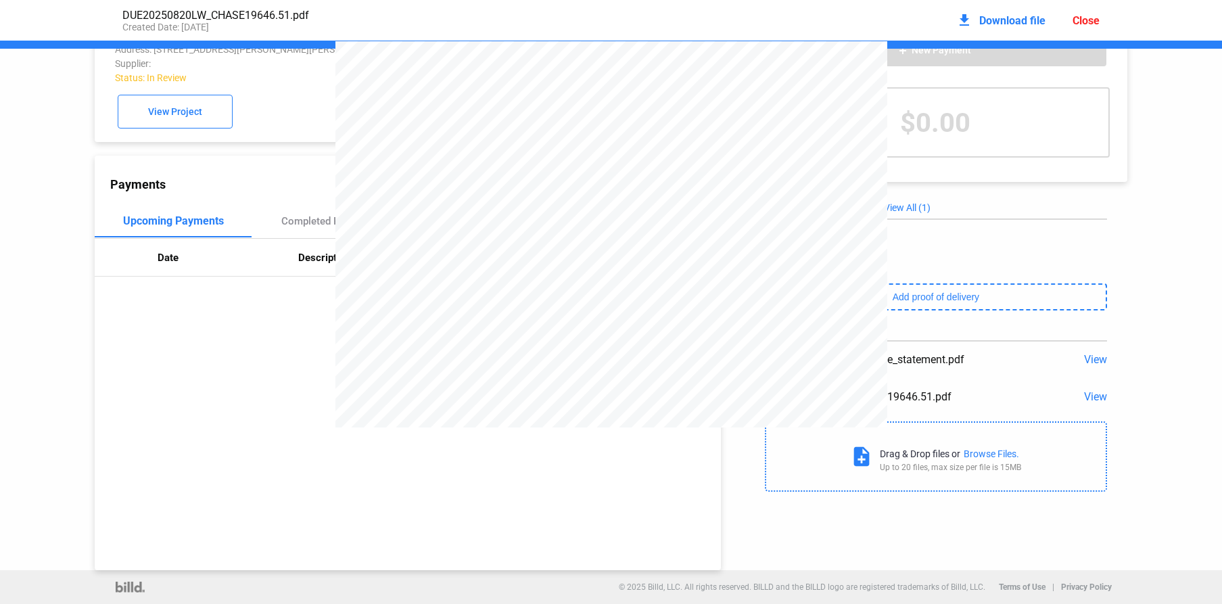
scroll to position [0, 0]
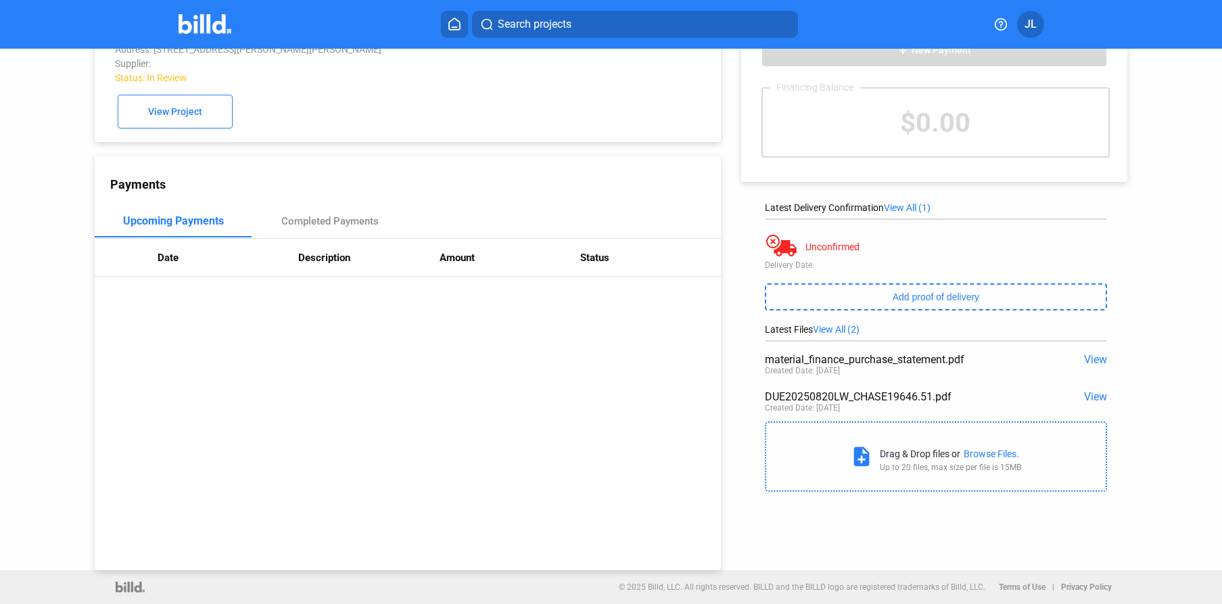
click at [1100, 363] on div "add New Payment Financing Balance $0.00 Latest Delivery Confirmation View All (…" at bounding box center [941, 248] width 440 height 499
click at [1092, 358] on span "View" at bounding box center [1095, 359] width 23 height 13
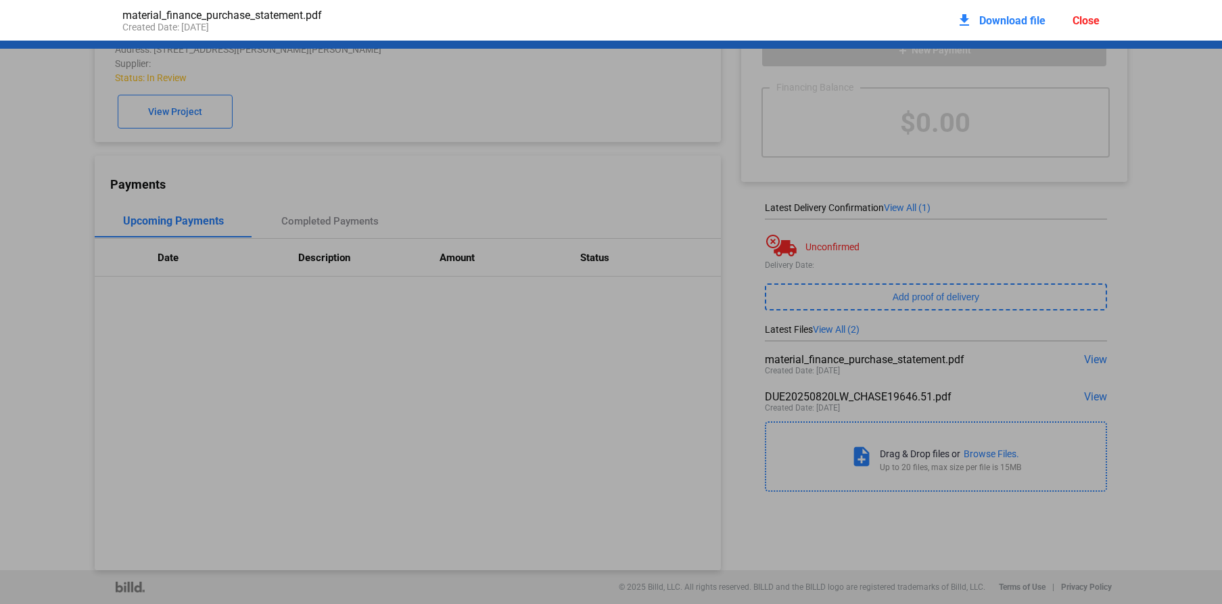
scroll to position [7, 0]
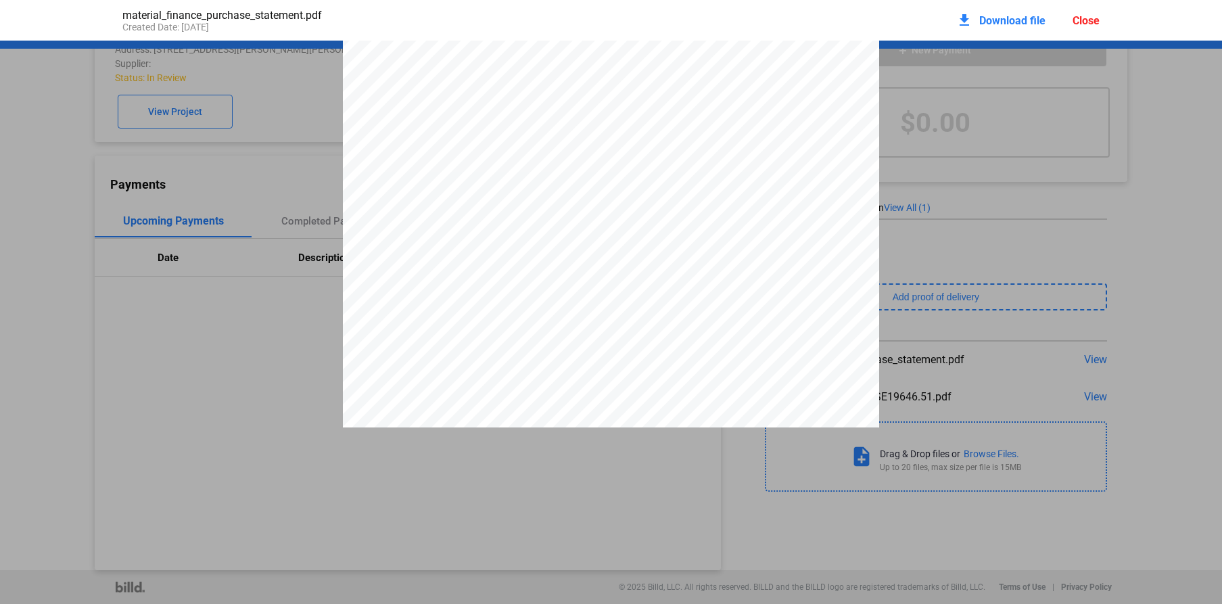
drag, startPoint x: 1088, startPoint y: 20, endPoint x: 910, endPoint y: 137, distance: 212.9
click at [1088, 20] on div "Close" at bounding box center [1086, 20] width 27 height 13
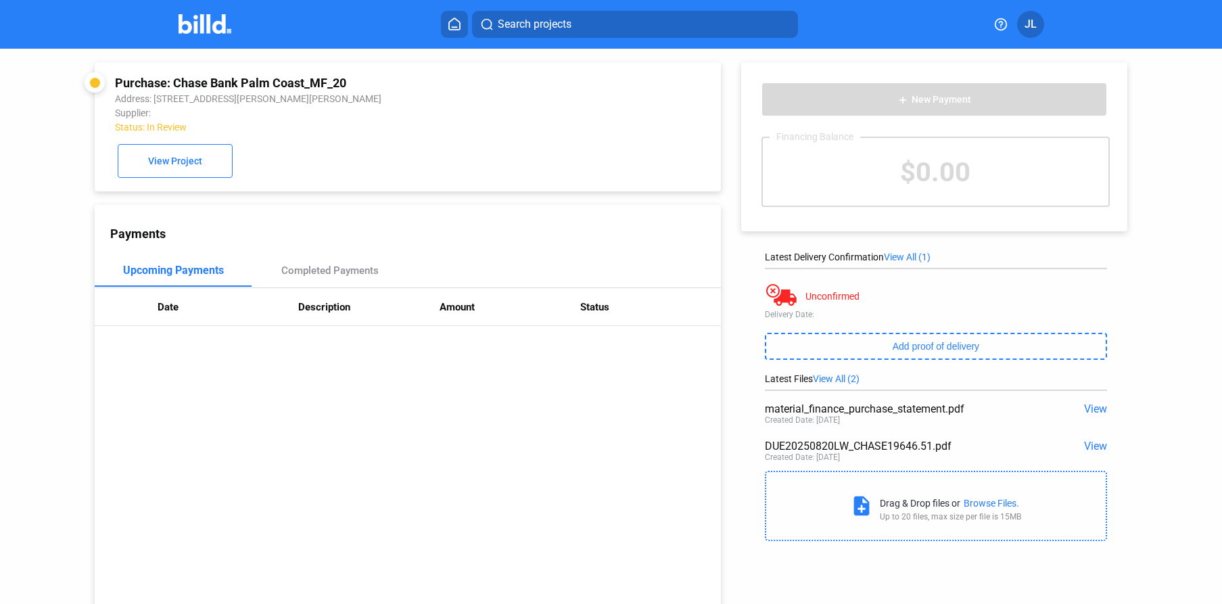
scroll to position [3, 0]
click at [212, 23] on img at bounding box center [205, 24] width 53 height 20
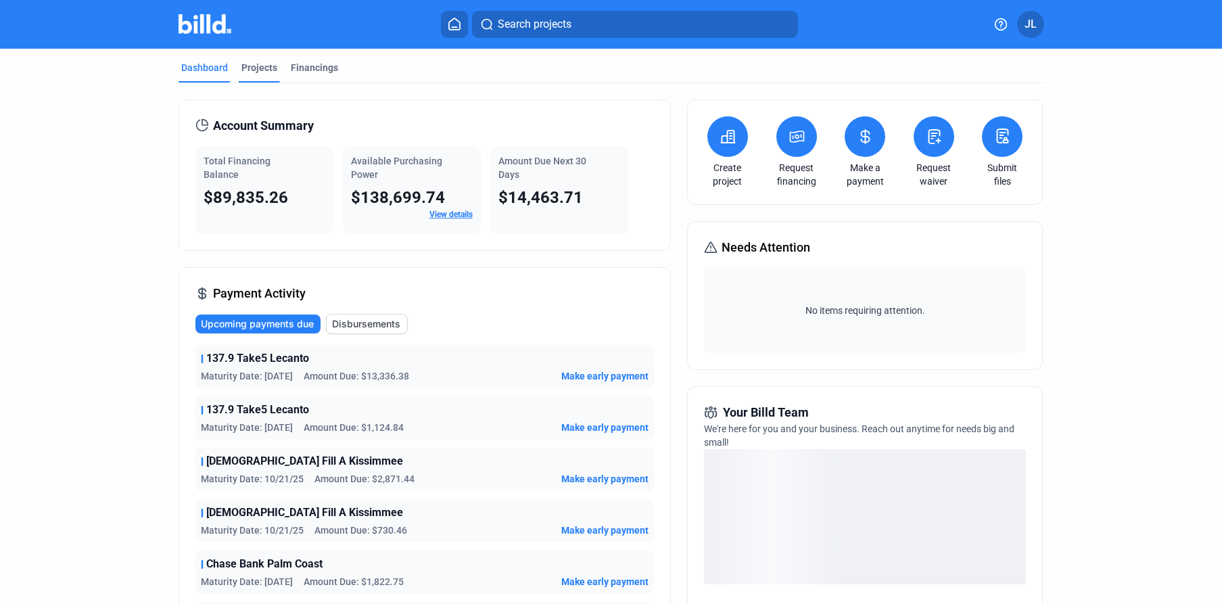
click at [260, 73] on div "Projects" at bounding box center [259, 68] width 36 height 14
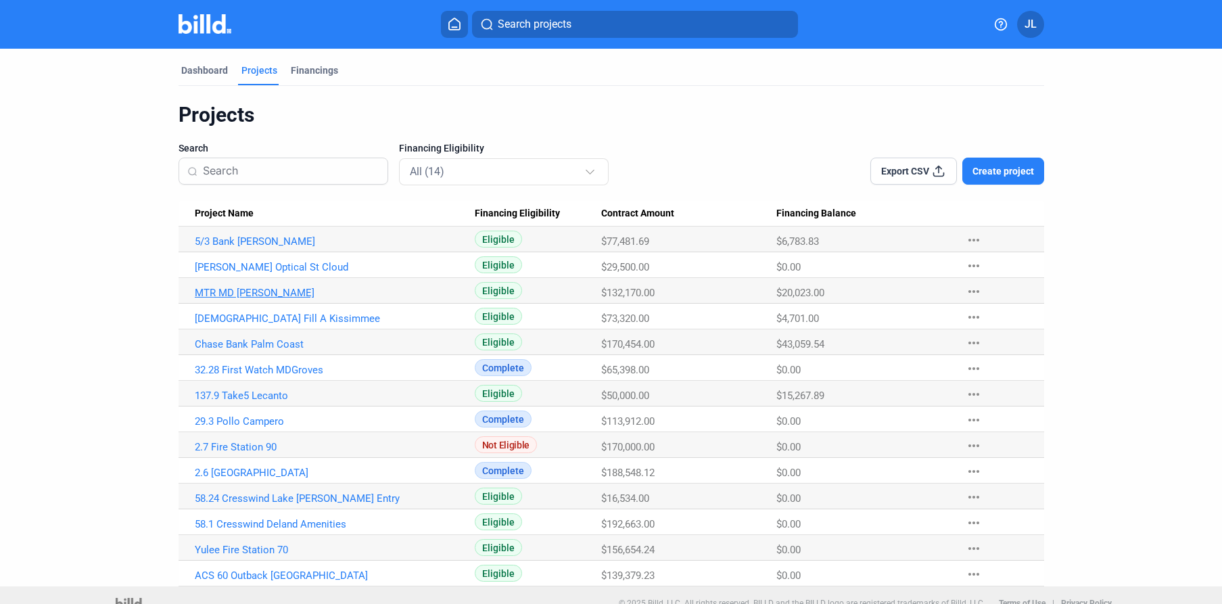
click at [233, 248] on link "MTR MD [PERSON_NAME]" at bounding box center [335, 241] width 280 height 12
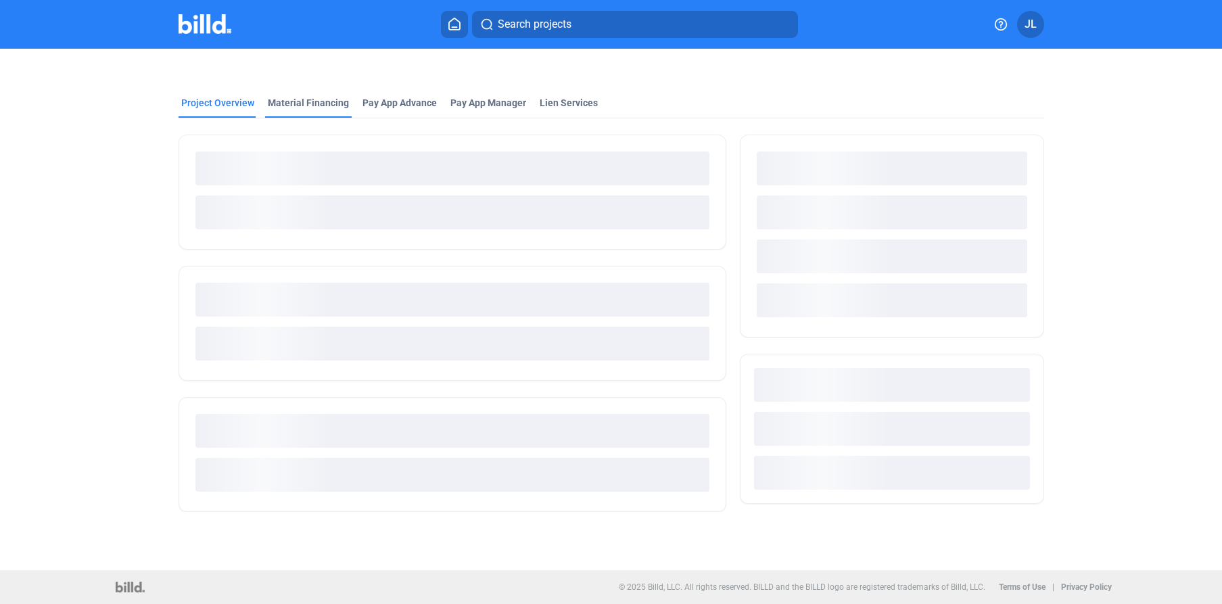
click at [300, 103] on div "Material Financing" at bounding box center [308, 103] width 81 height 14
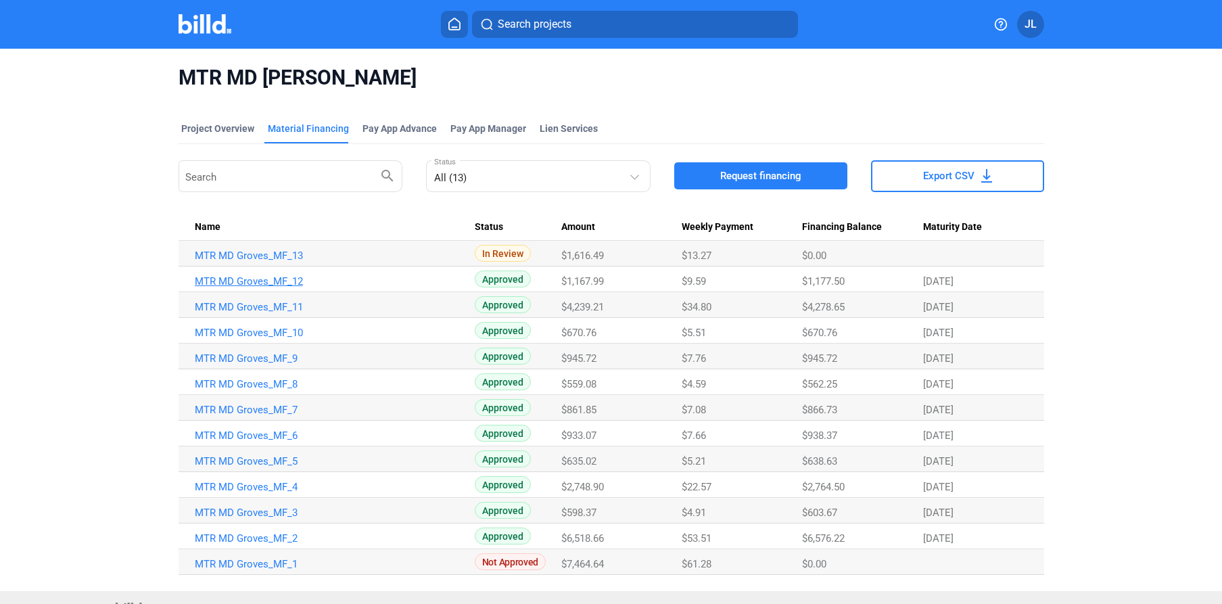
click at [254, 262] on link "MTR MD Groves_MF_12" at bounding box center [335, 256] width 280 height 12
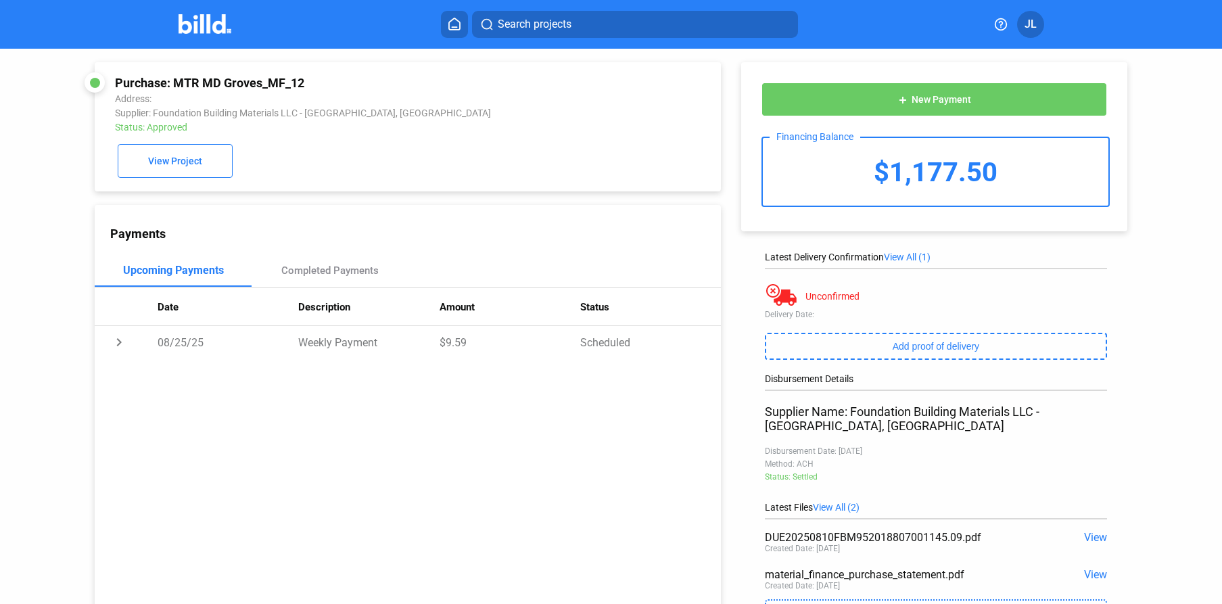
scroll to position [92, 0]
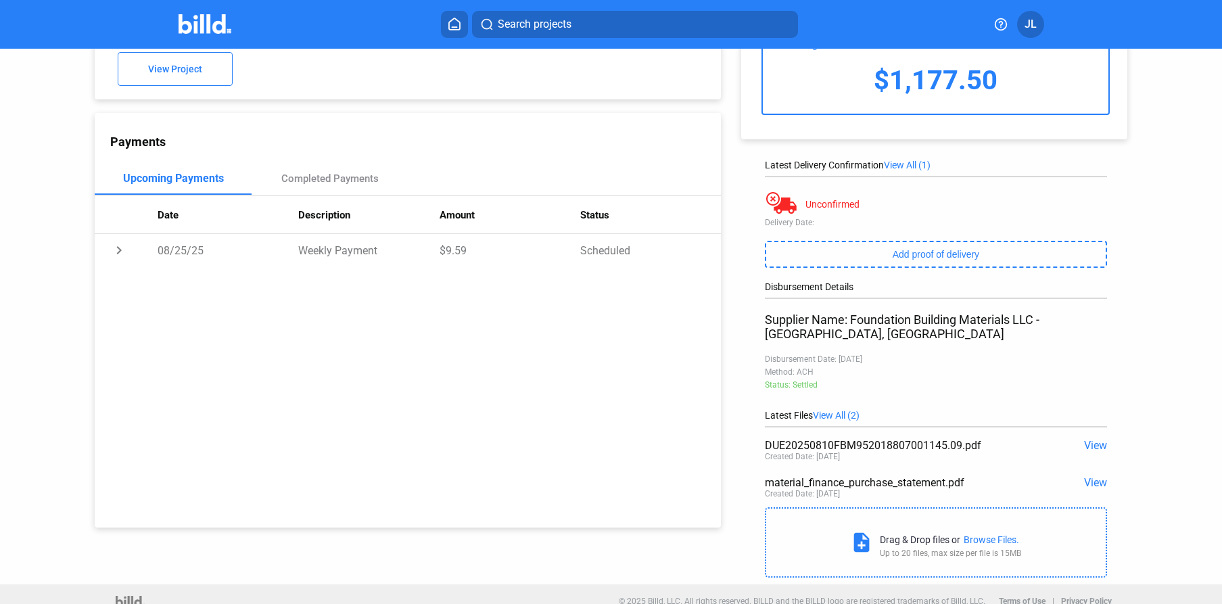
click at [220, 27] on img at bounding box center [205, 24] width 53 height 20
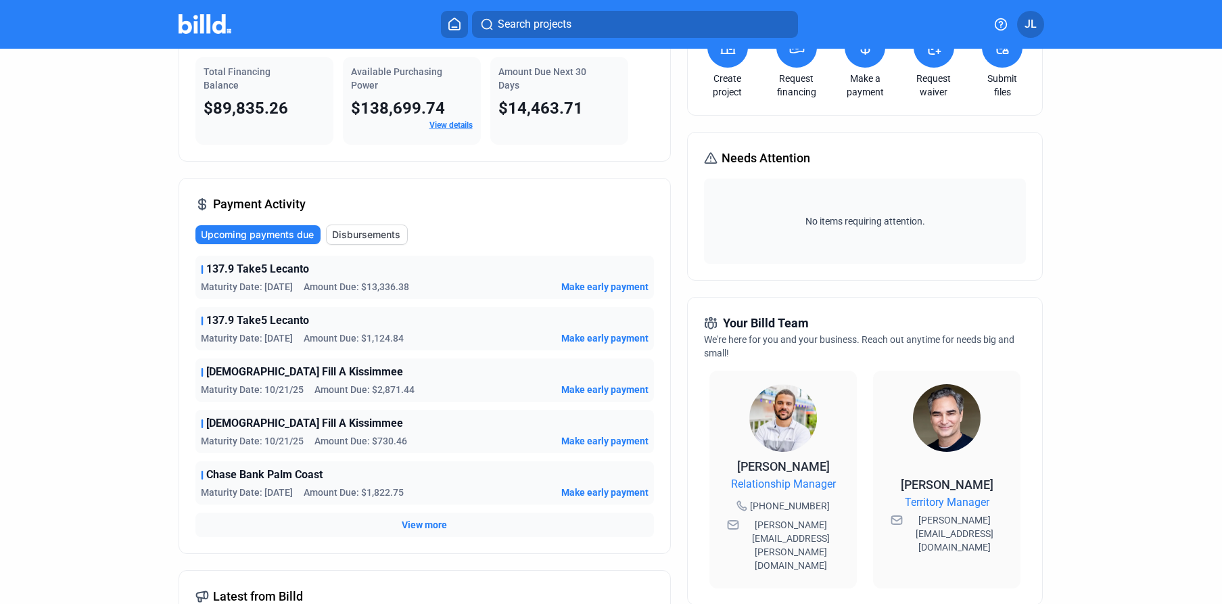
drag, startPoint x: 197, startPoint y: 26, endPoint x: 248, endPoint y: 101, distance: 90.6
click at [197, 26] on img at bounding box center [205, 24] width 53 height 20
click at [183, 27] on img at bounding box center [205, 24] width 53 height 20
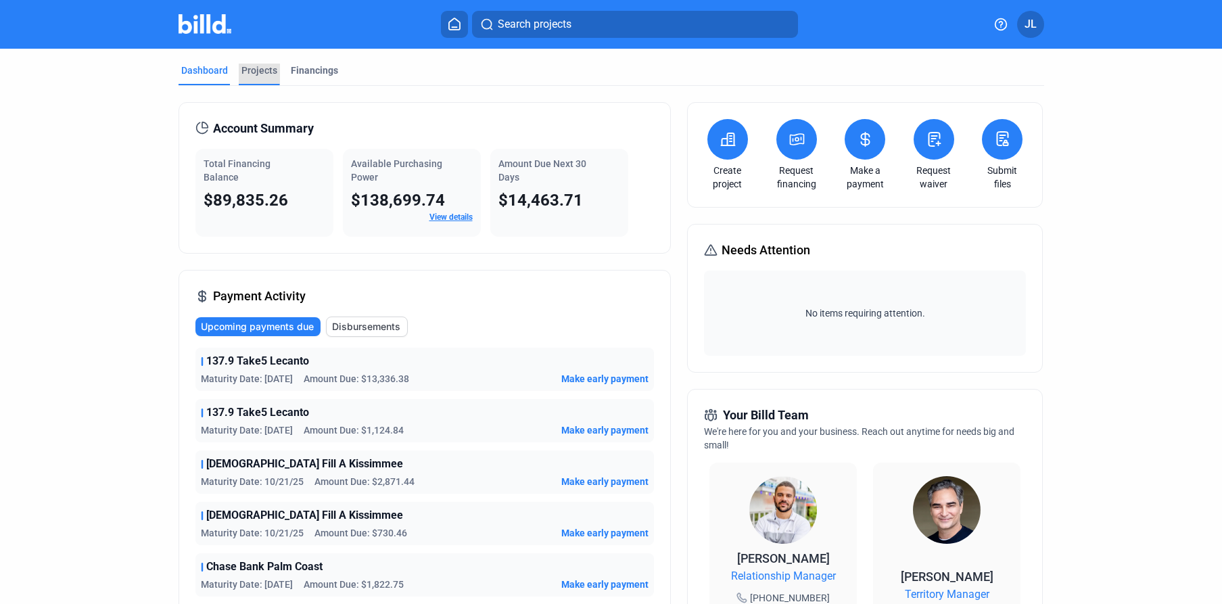
click at [260, 74] on div "Projects" at bounding box center [259, 71] width 36 height 14
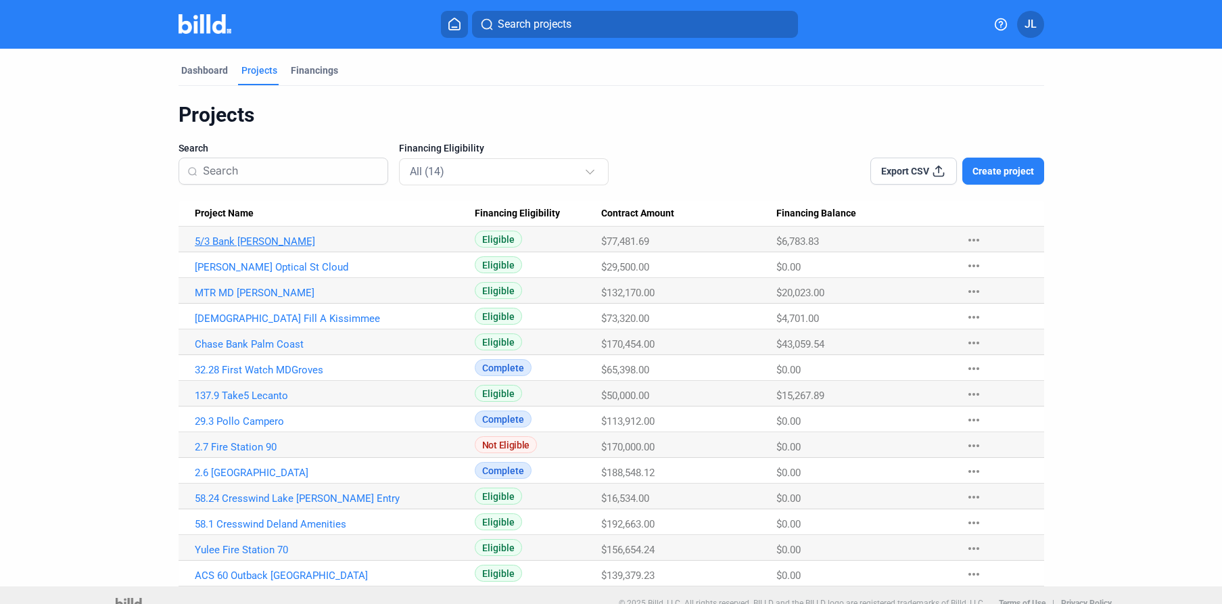
click at [231, 233] on Name "5/3 Bank [PERSON_NAME]" at bounding box center [327, 240] width 296 height 26
click at [231, 238] on link "5/3 Bank [PERSON_NAME]" at bounding box center [335, 241] width 280 height 12
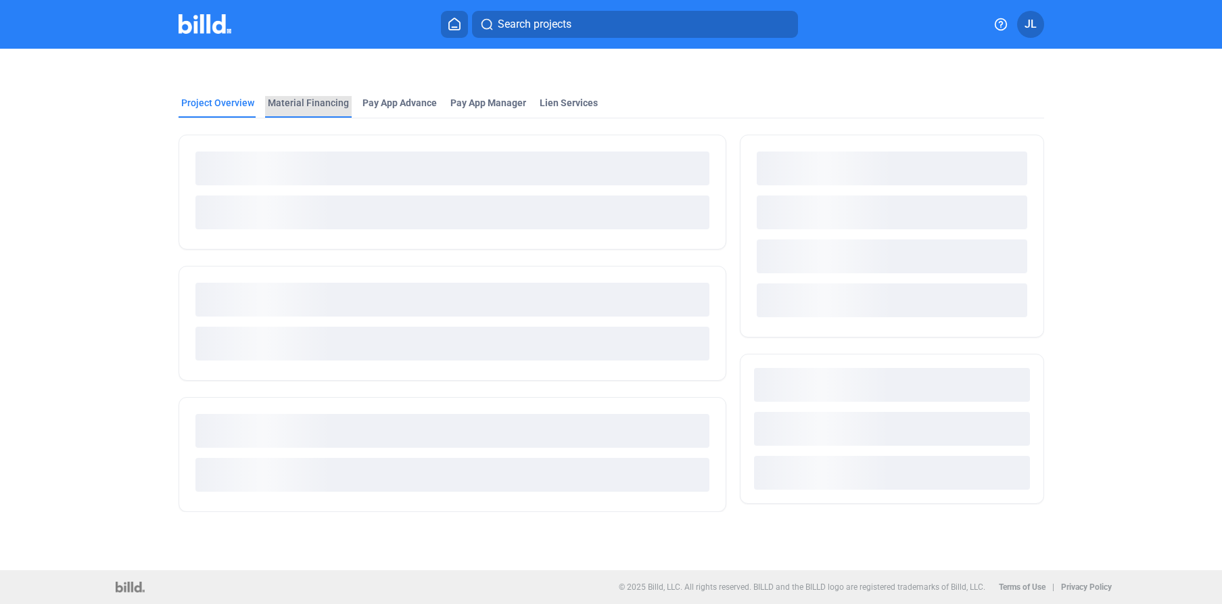
click at [324, 106] on div "Material Financing" at bounding box center [308, 103] width 81 height 14
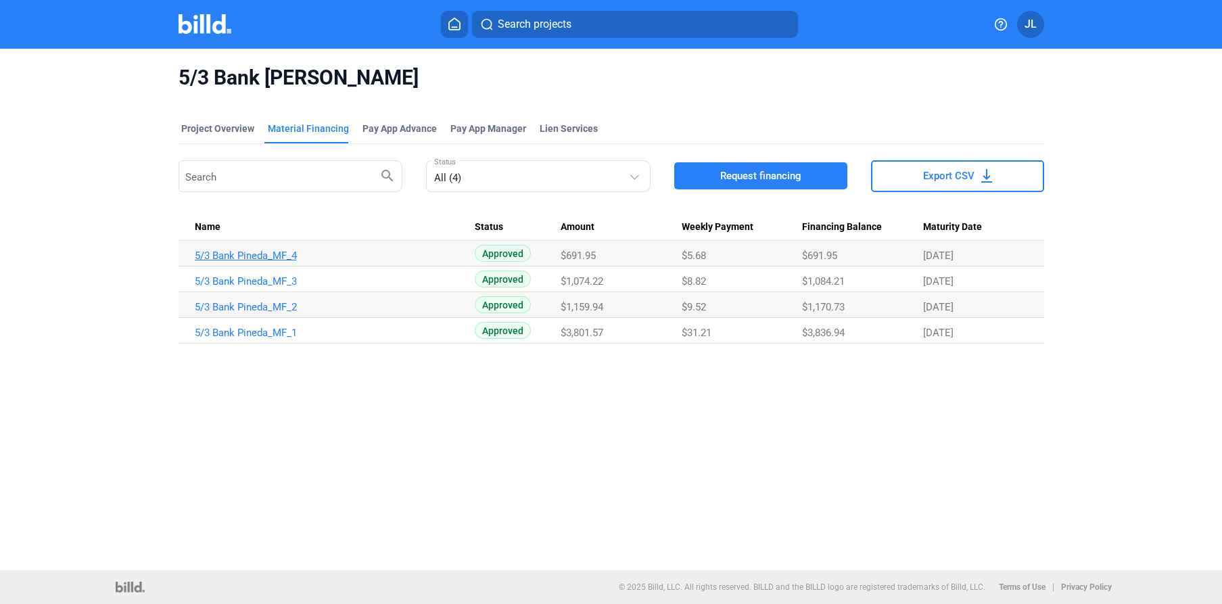
click at [225, 250] on link "5/3 Bank Pineda_MF_4" at bounding box center [335, 256] width 280 height 12
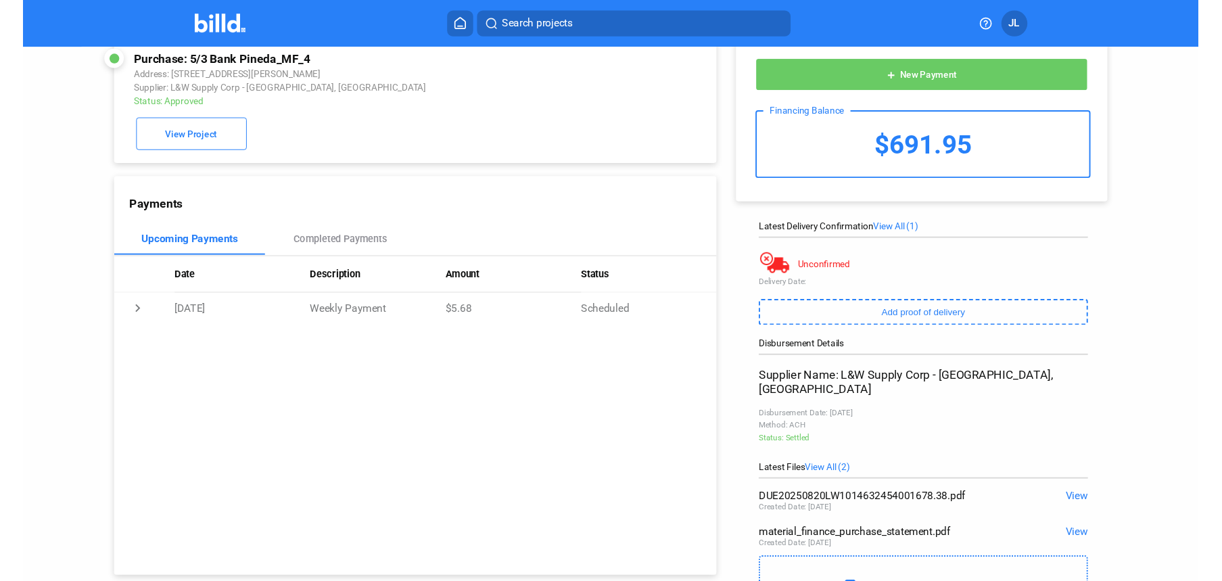
scroll to position [21, 0]
